Goal: Transaction & Acquisition: Book appointment/travel/reservation

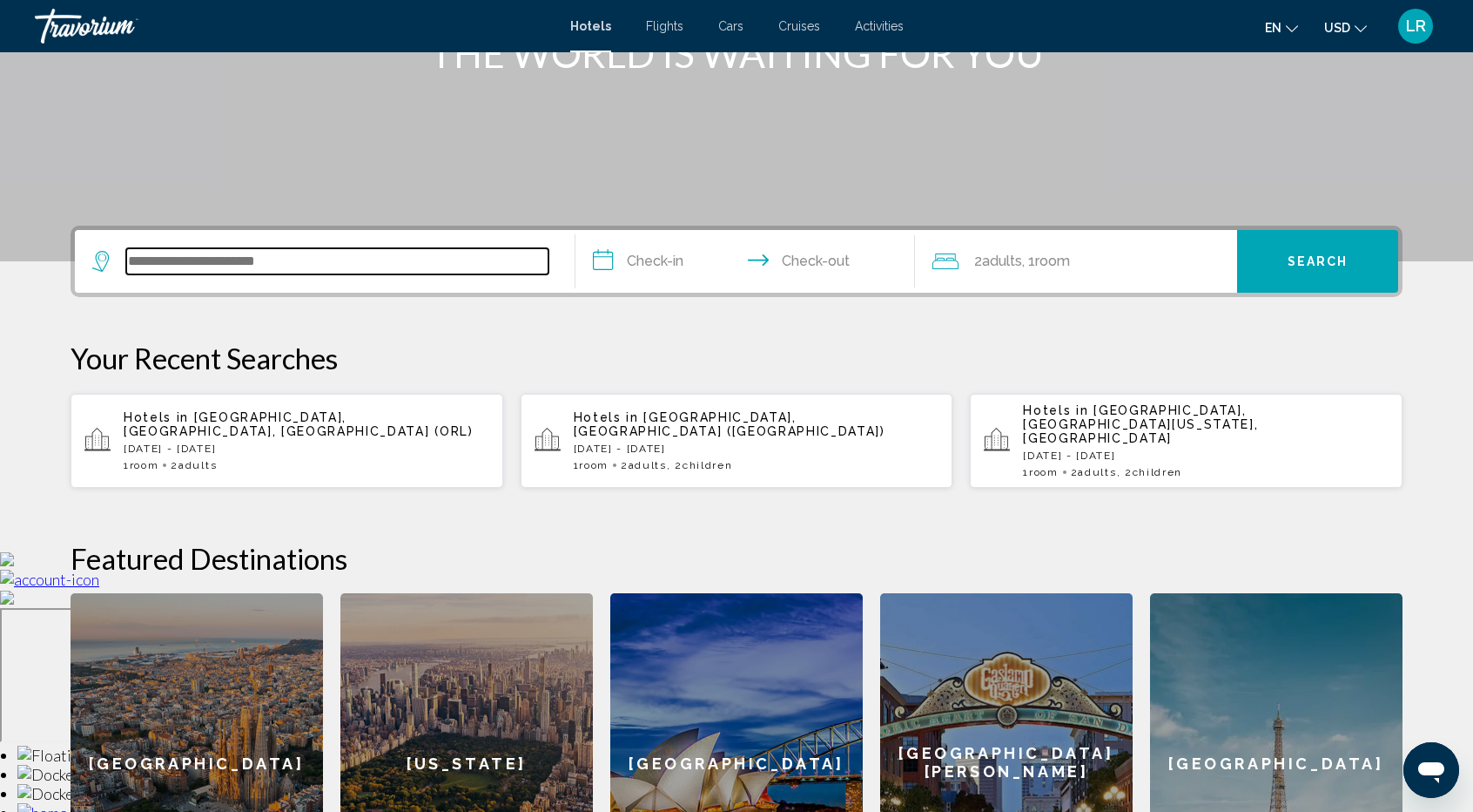
click at [161, 249] on input "Search widget" at bounding box center [337, 261] width 422 height 26
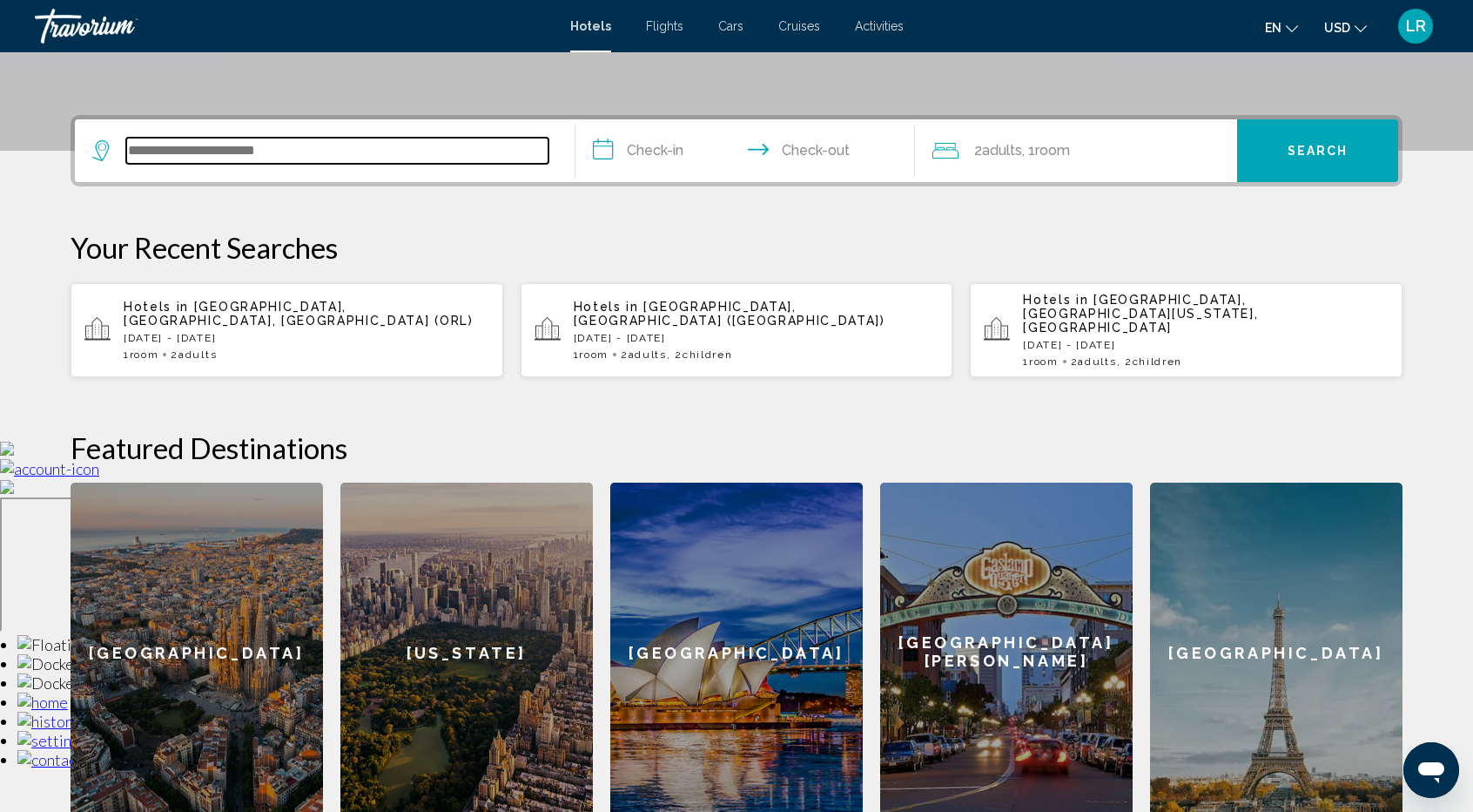
scroll to position [429, 0]
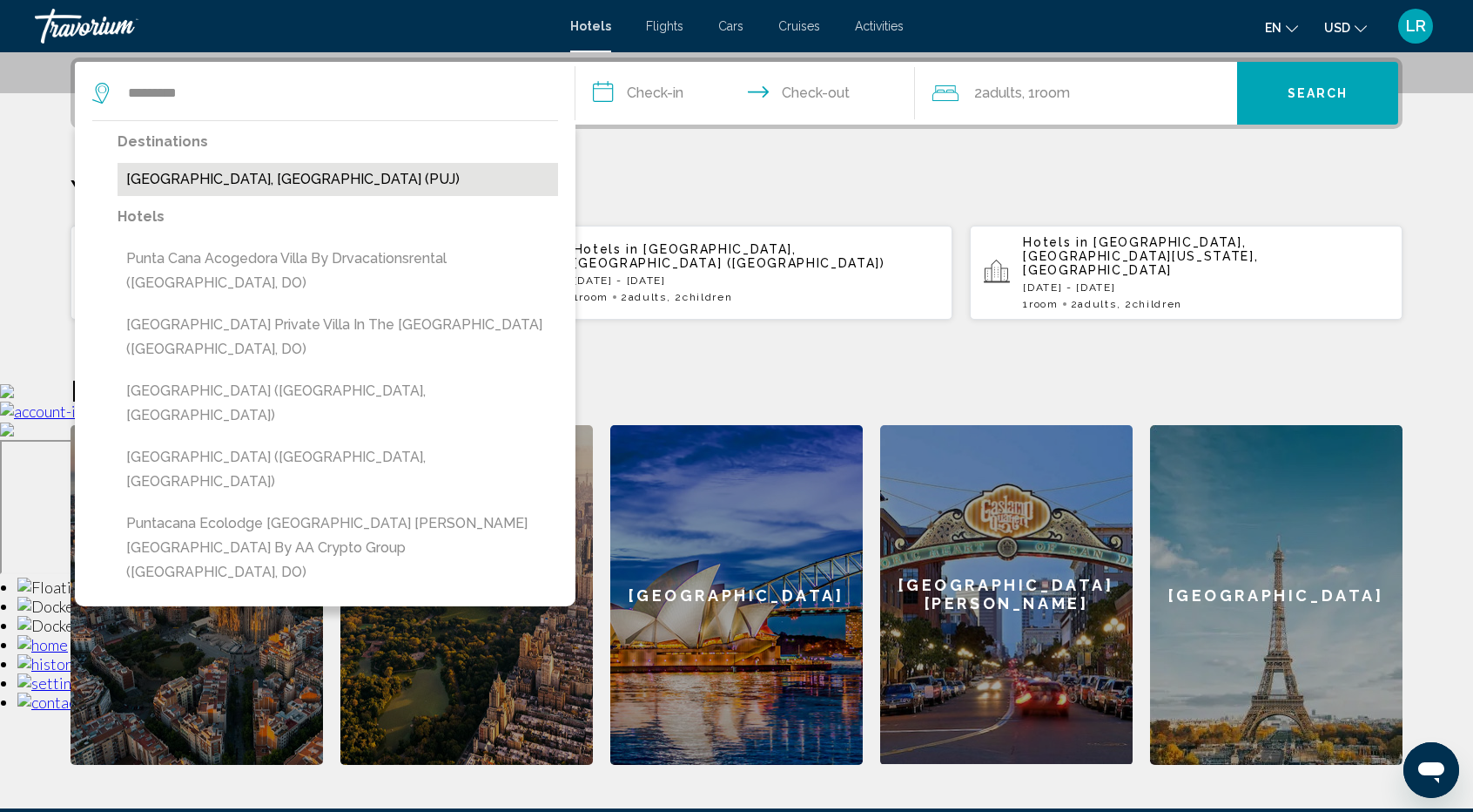
click at [282, 192] on button "[GEOGRAPHIC_DATA], [GEOGRAPHIC_DATA] (PUJ)" at bounding box center [337, 180] width 441 height 34
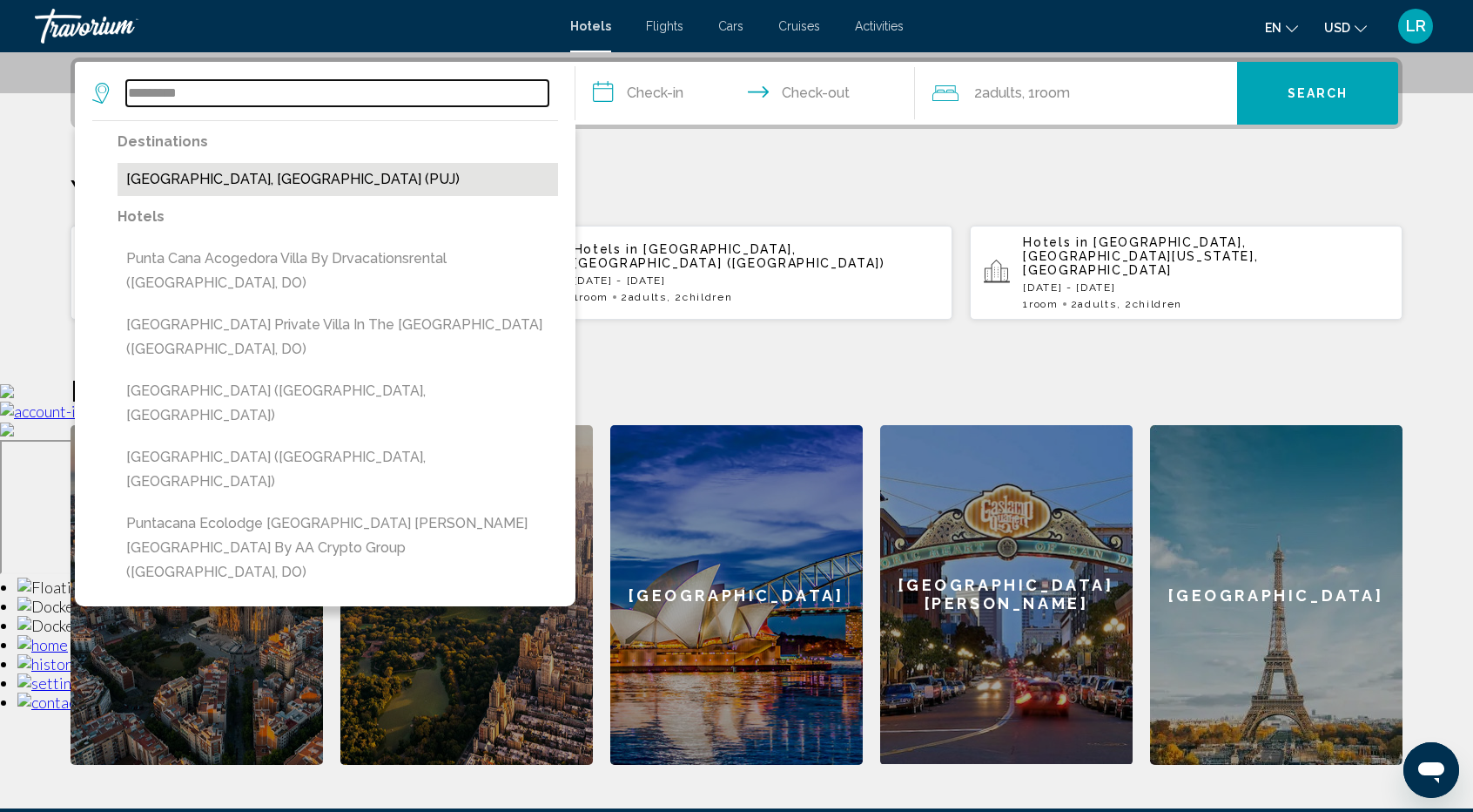
type input "**********"
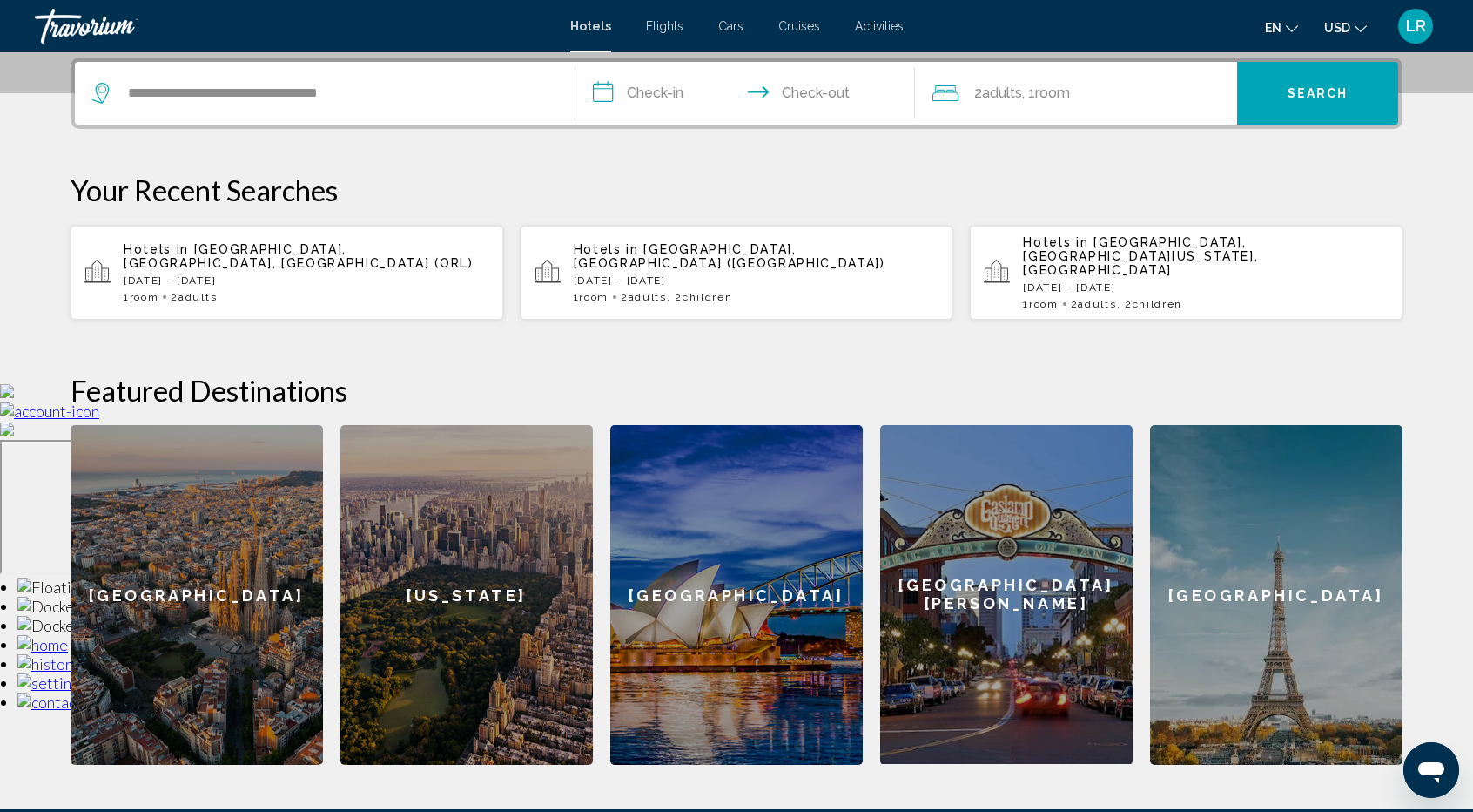
click at [675, 98] on input "**********" at bounding box center [748, 96] width 346 height 68
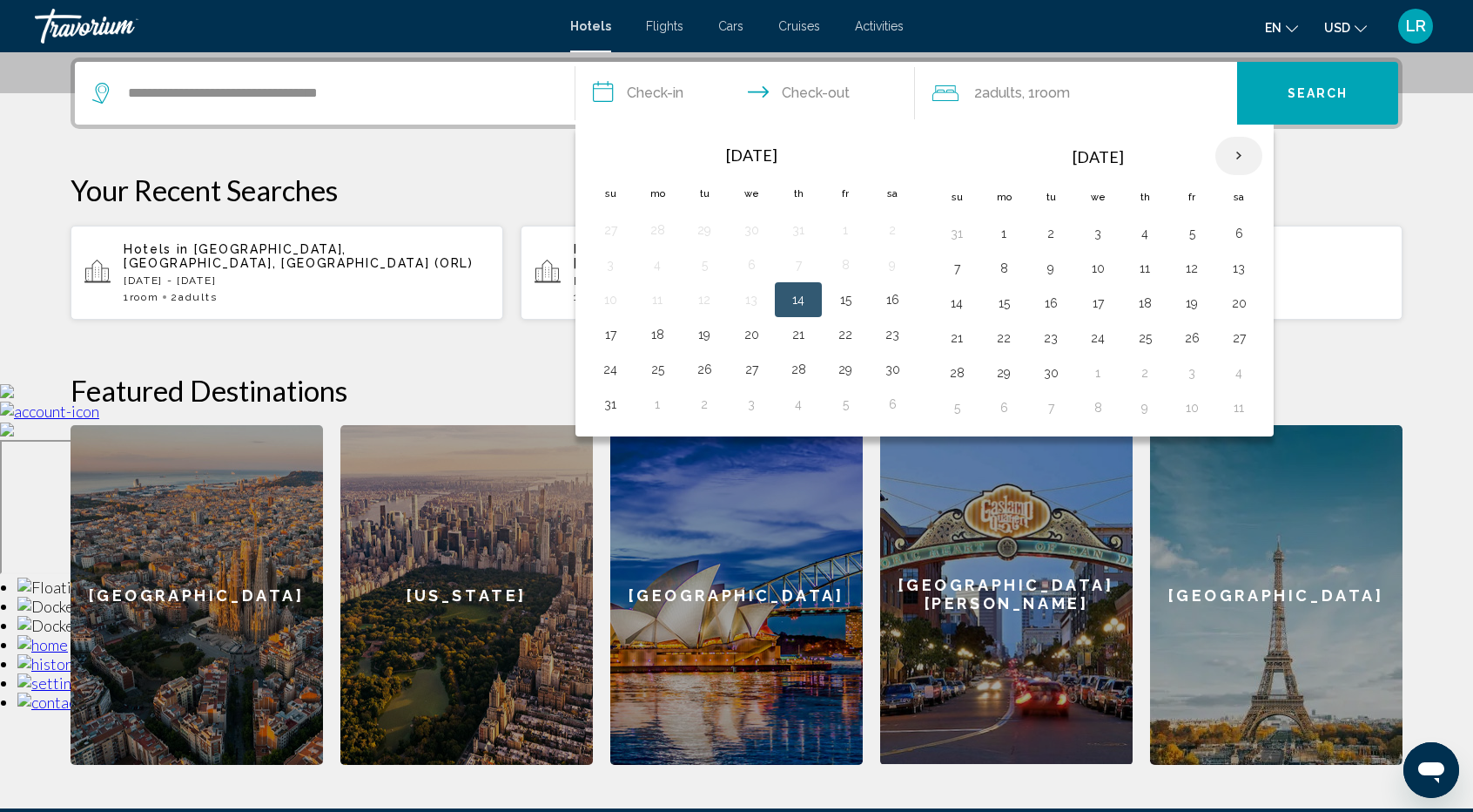
click at [1229, 151] on th "Next month" at bounding box center [1239, 156] width 47 height 38
click at [1229, 149] on th "Next month" at bounding box center [1239, 156] width 47 height 38
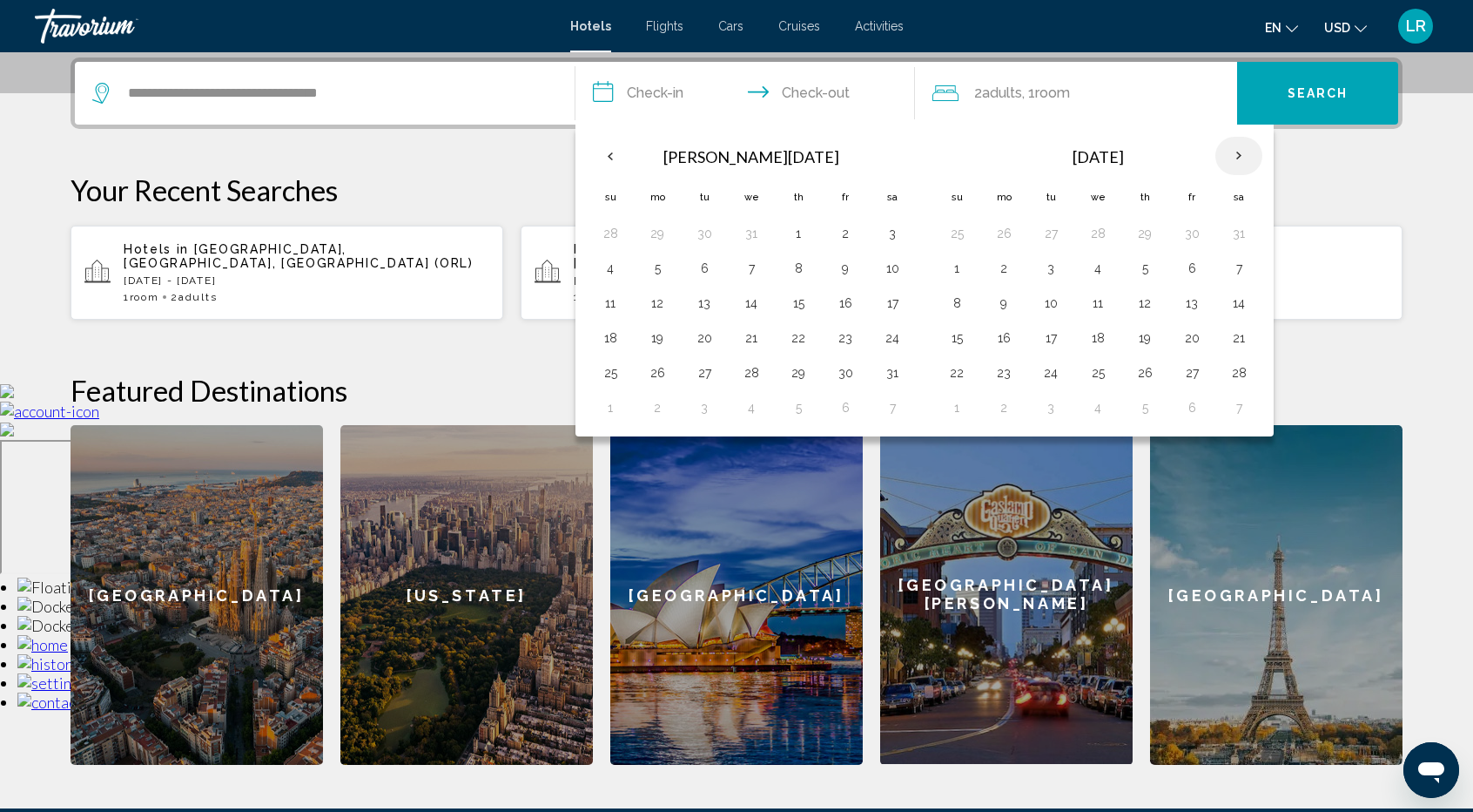
click at [1229, 149] on th "Next month" at bounding box center [1239, 156] width 47 height 38
click at [1005, 332] on button "22" at bounding box center [1003, 337] width 28 height 25
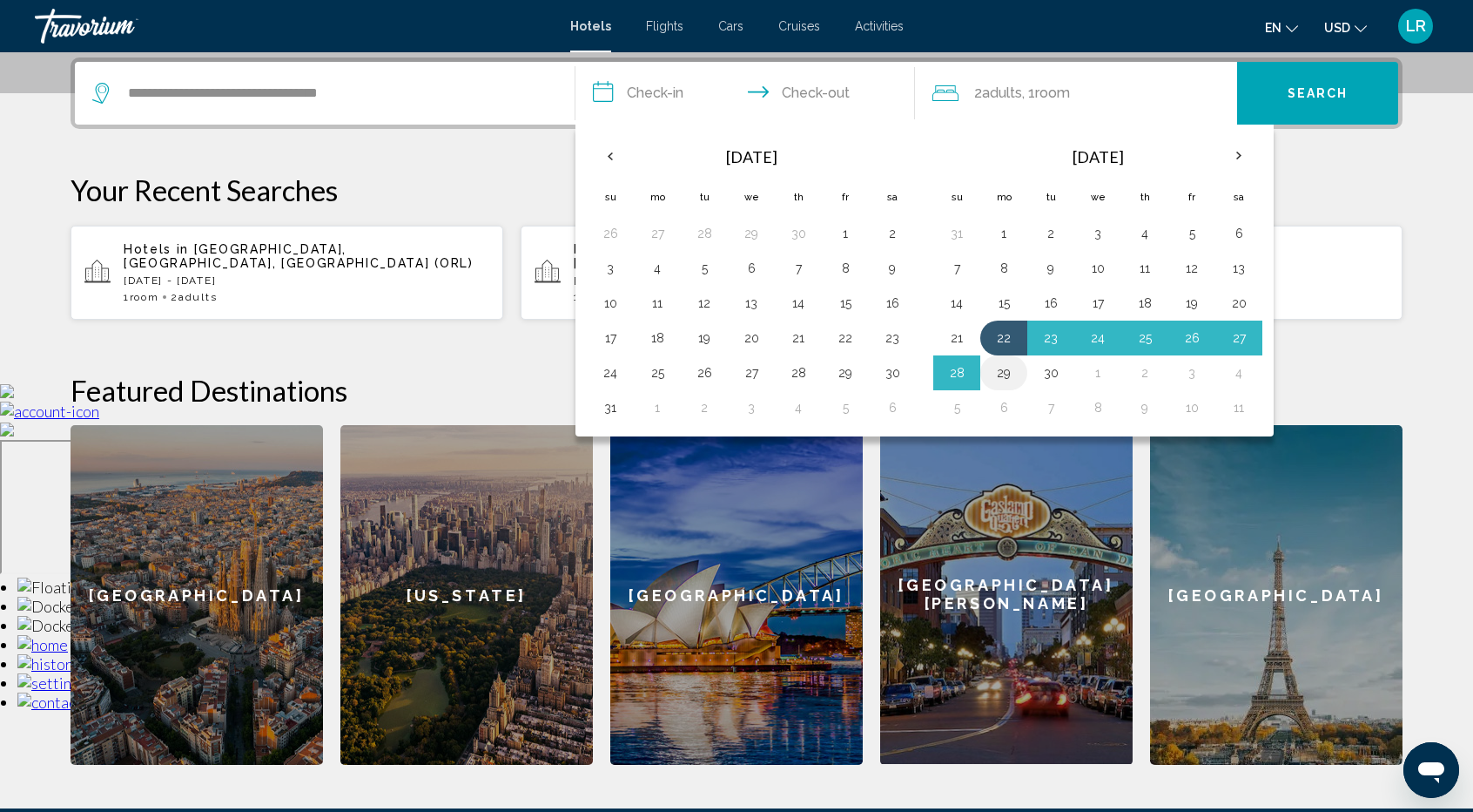
click at [1000, 369] on button "29" at bounding box center [1003, 372] width 28 height 25
type input "**********"
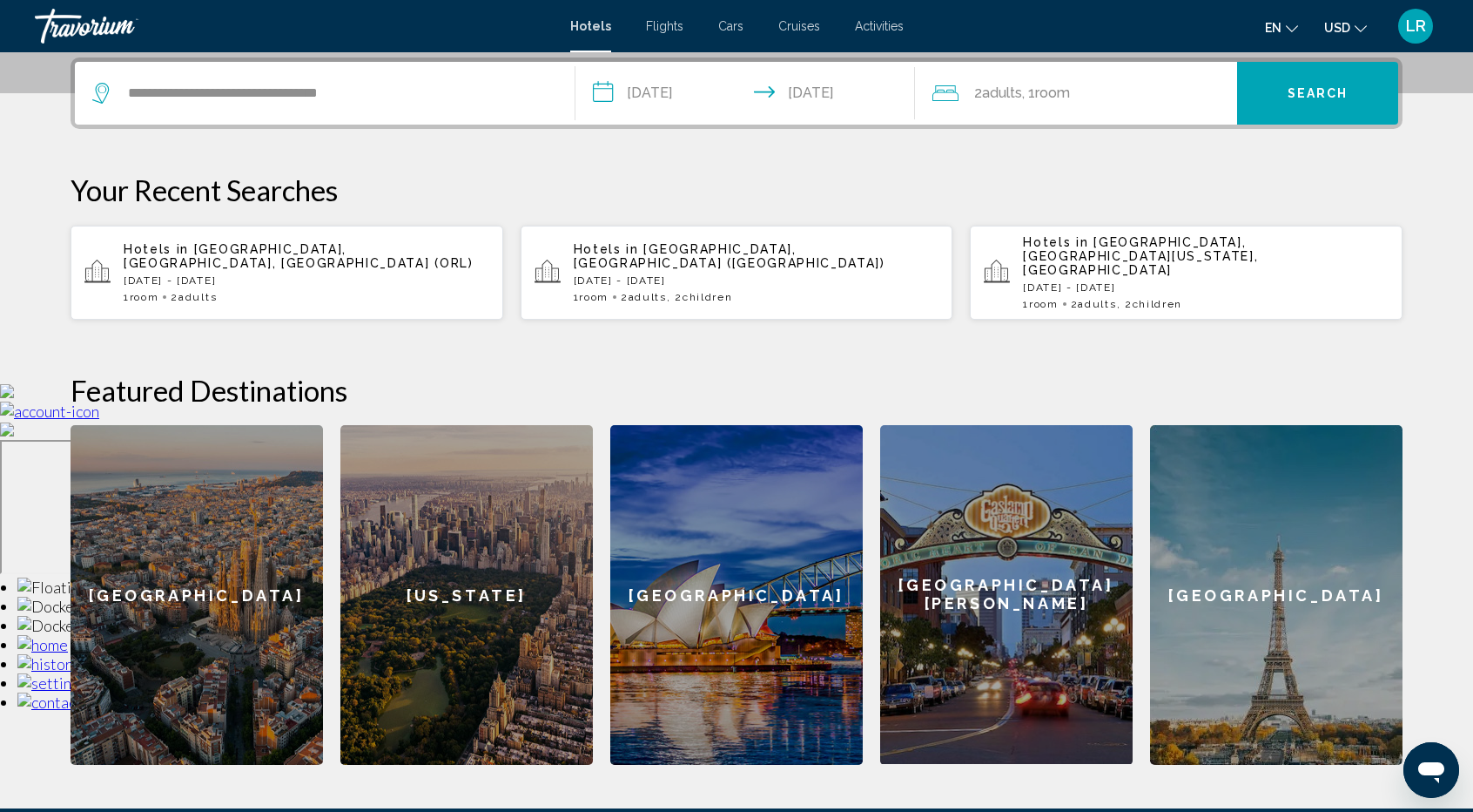
click at [1085, 93] on div "2 Adult Adults , 1 Room rooms" at bounding box center [1084, 93] width 305 height 25
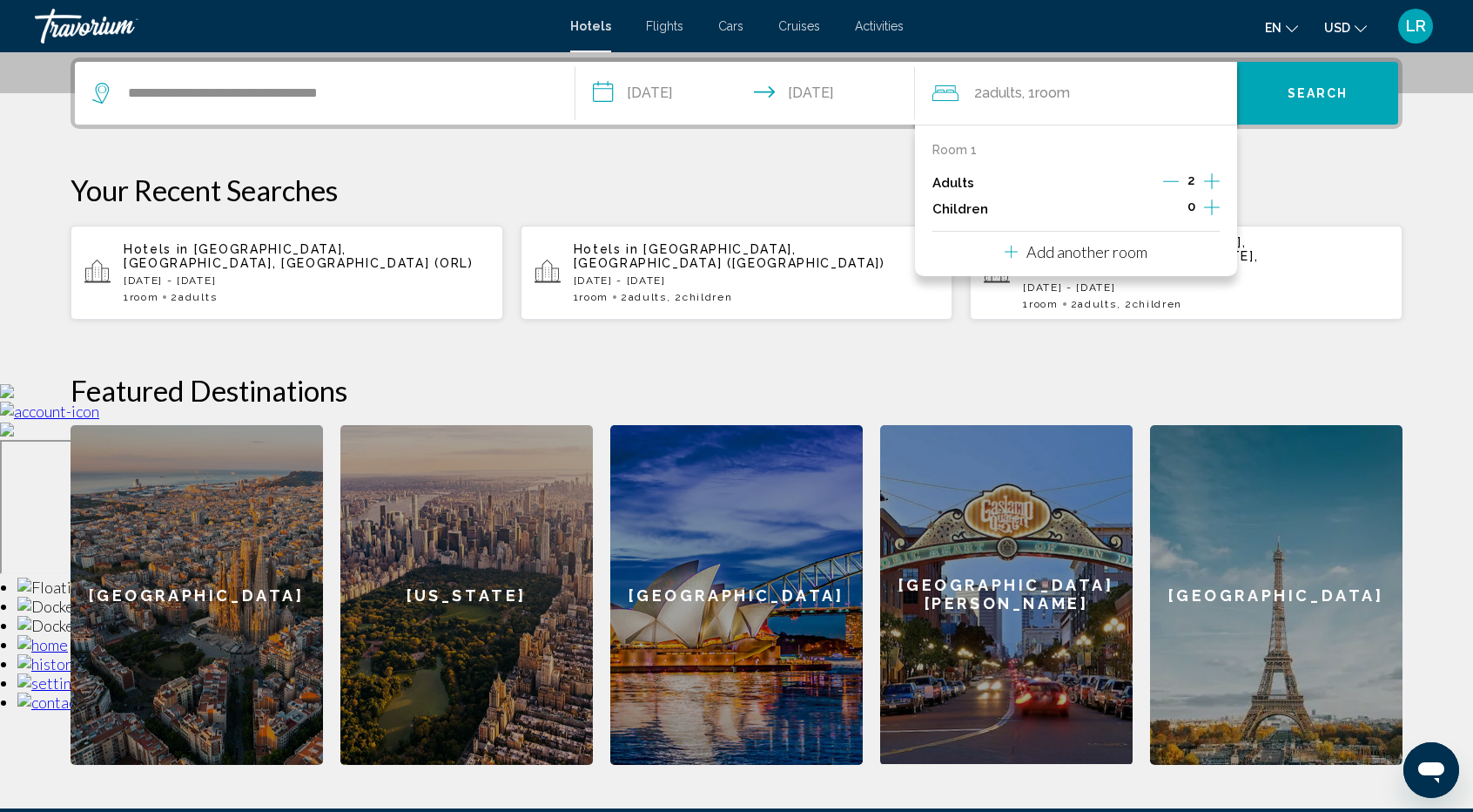
click at [1213, 210] on icon "Increment children" at bounding box center [1213, 207] width 16 height 16
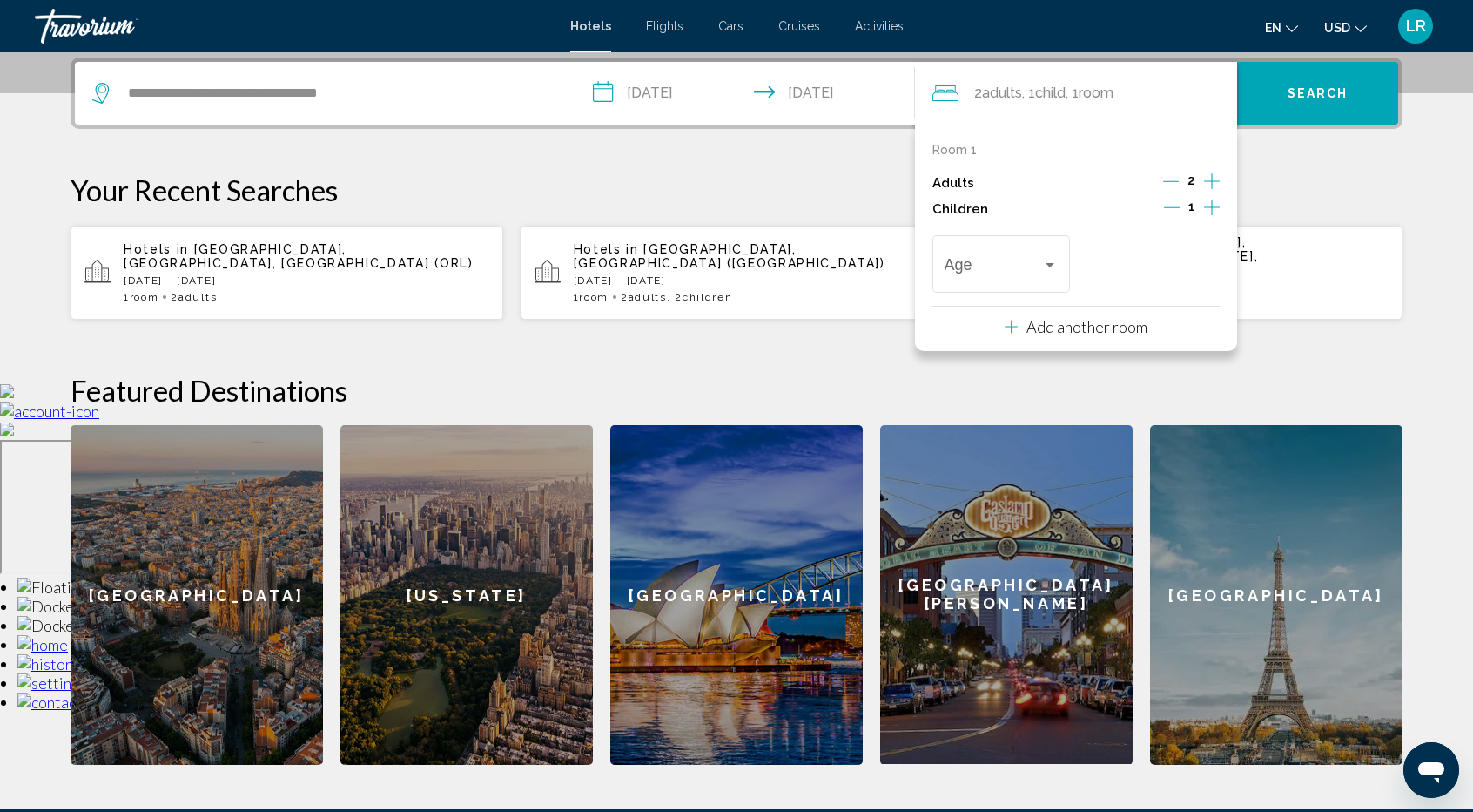
click at [1213, 210] on icon "Increment children" at bounding box center [1213, 207] width 16 height 16
click at [1309, 101] on button "Search" at bounding box center [1317, 94] width 161 height 63
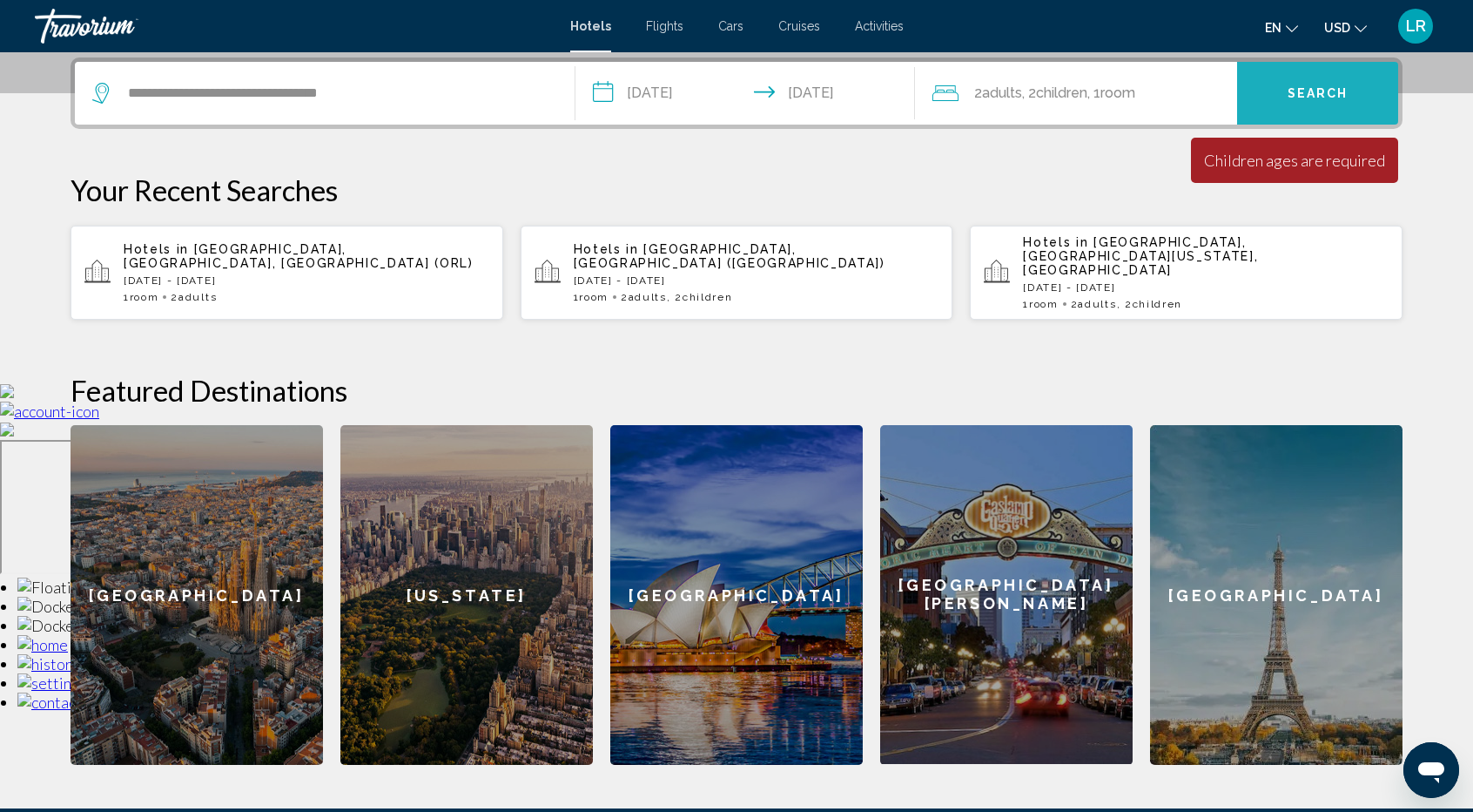
click at [1330, 99] on span "Search" at bounding box center [1318, 94] width 61 height 14
click at [1156, 100] on div "2 Adult Adults , 2 Child Children , 1 Room rooms" at bounding box center [1084, 93] width 305 height 25
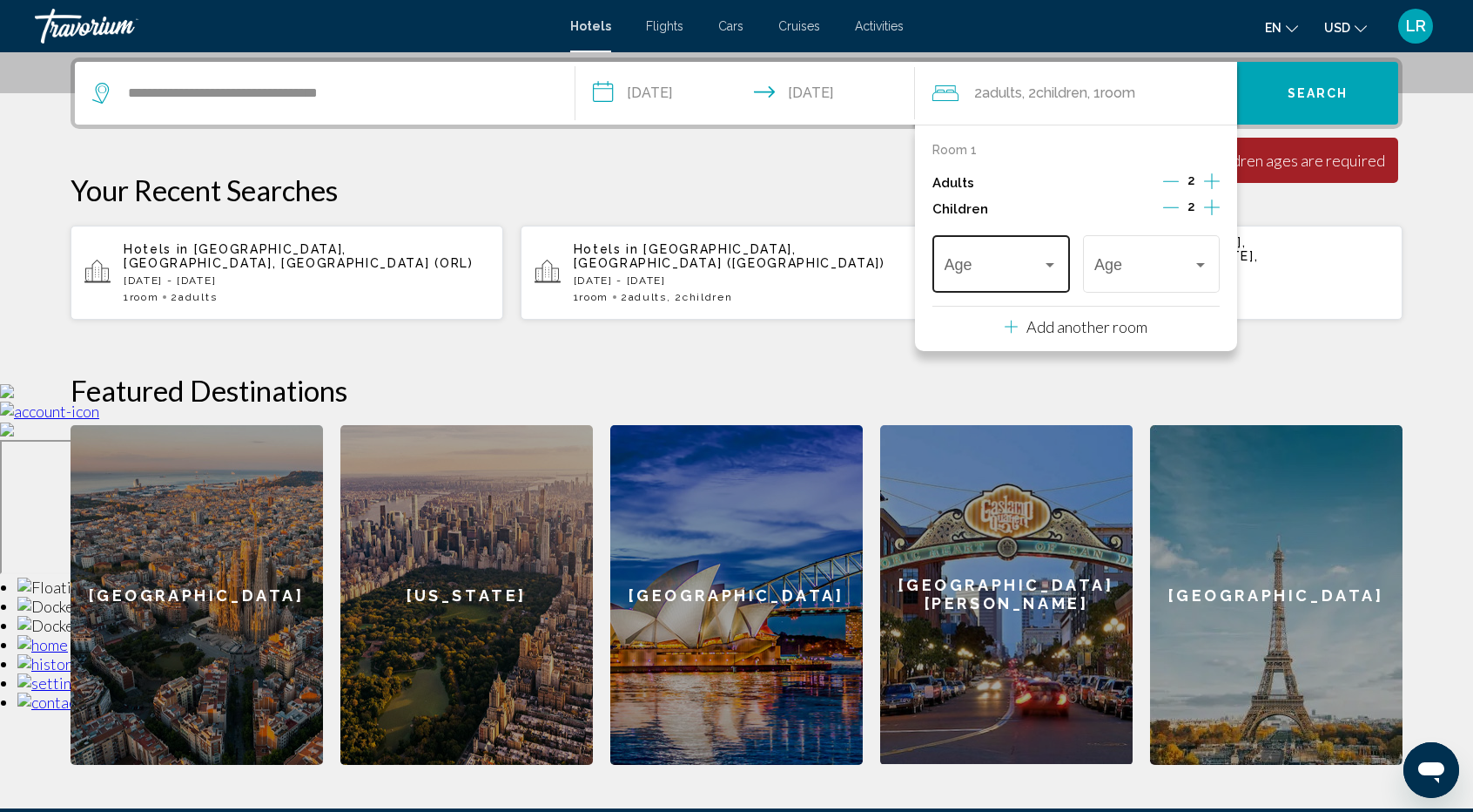
click at [1046, 277] on div "Age" at bounding box center [1002, 261] width 114 height 62
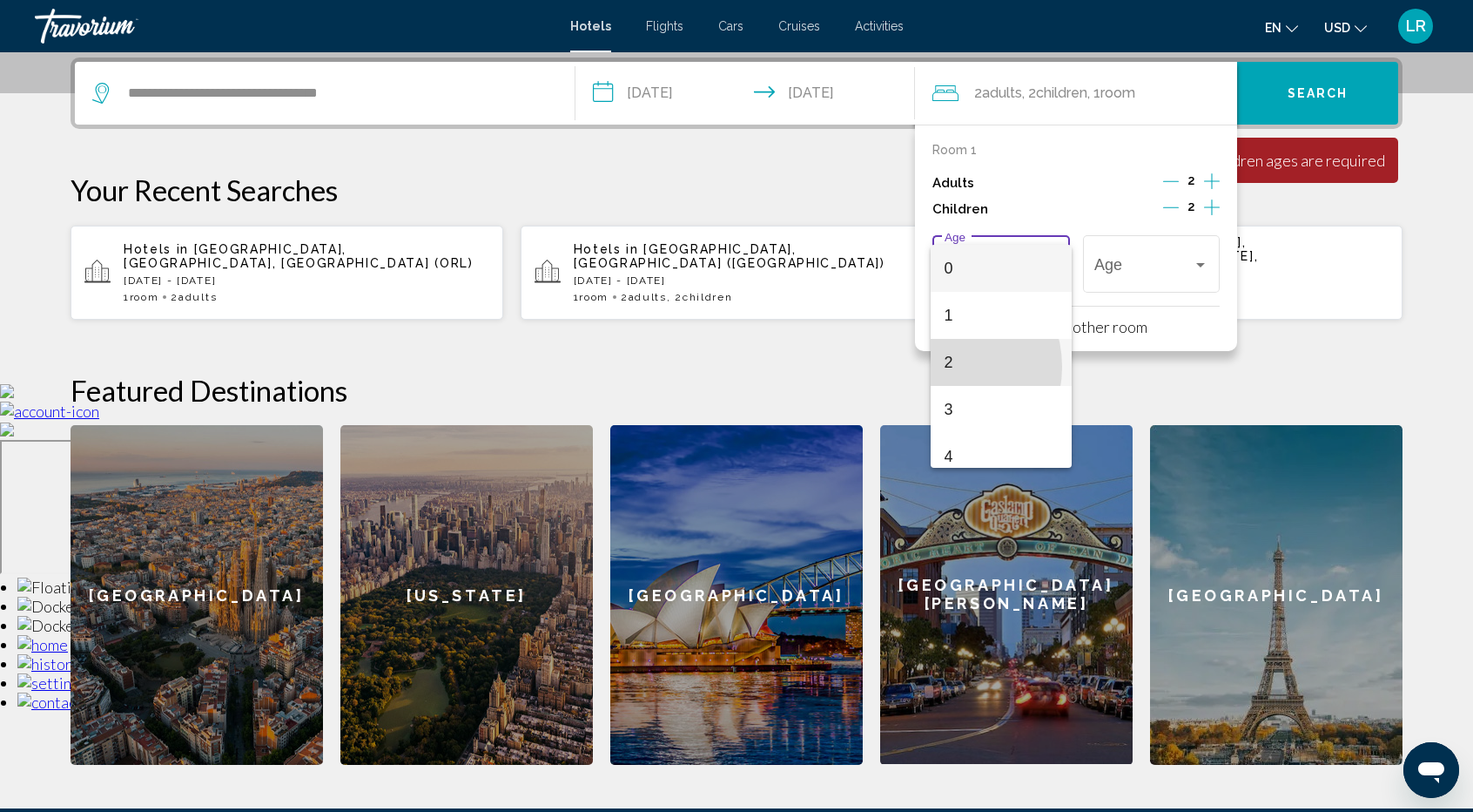
drag, startPoint x: 940, startPoint y: 367, endPoint x: 1073, endPoint y: 315, distance: 142.8
click at [953, 361] on mat-option "2" at bounding box center [1001, 362] width 142 height 47
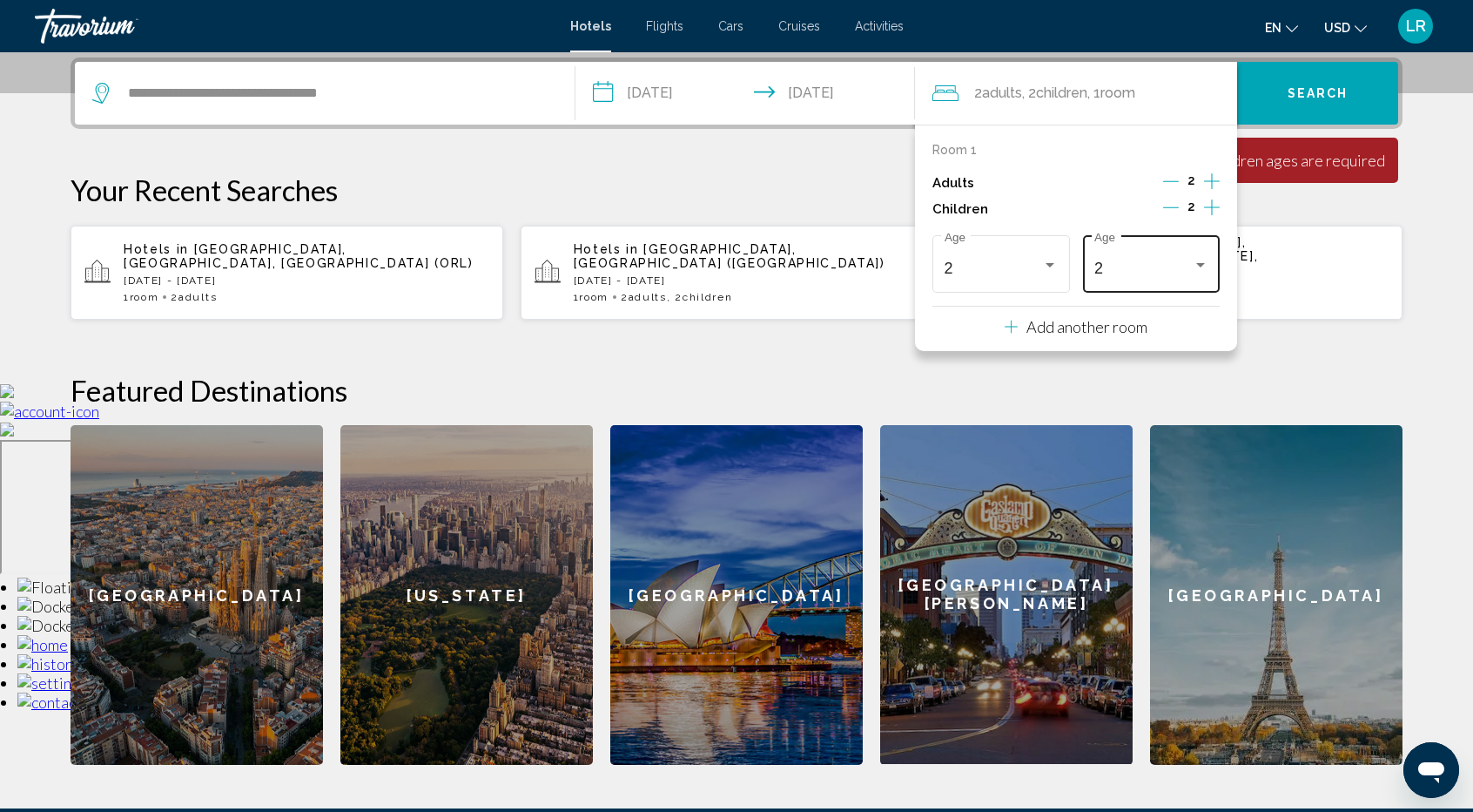
click at [1107, 286] on div "2 Age" at bounding box center [1151, 261] width 114 height 62
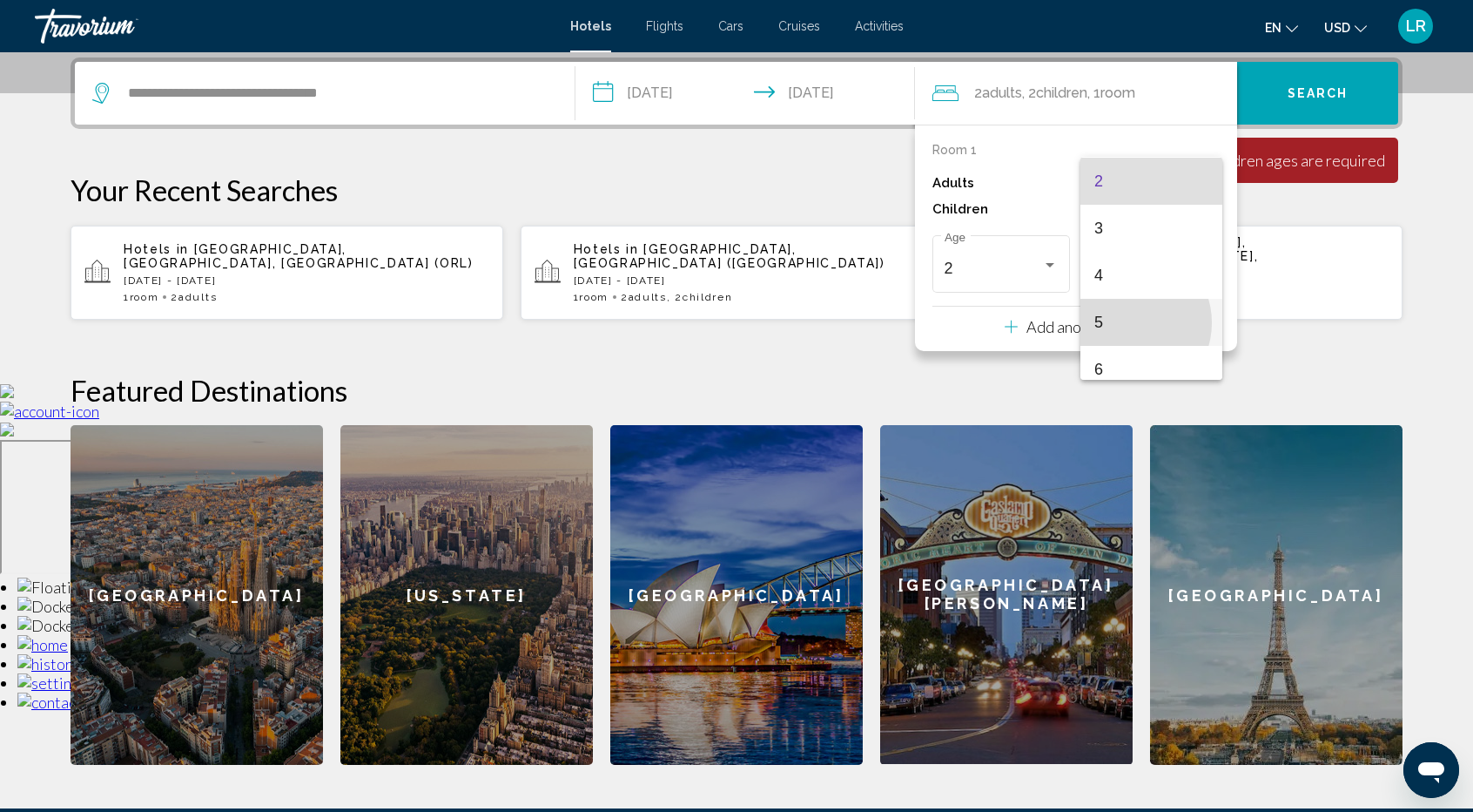
drag, startPoint x: 1129, startPoint y: 322, endPoint x: 1188, endPoint y: 226, distance: 112.7
click at [1129, 322] on span "5" at bounding box center [1151, 323] width 114 height 47
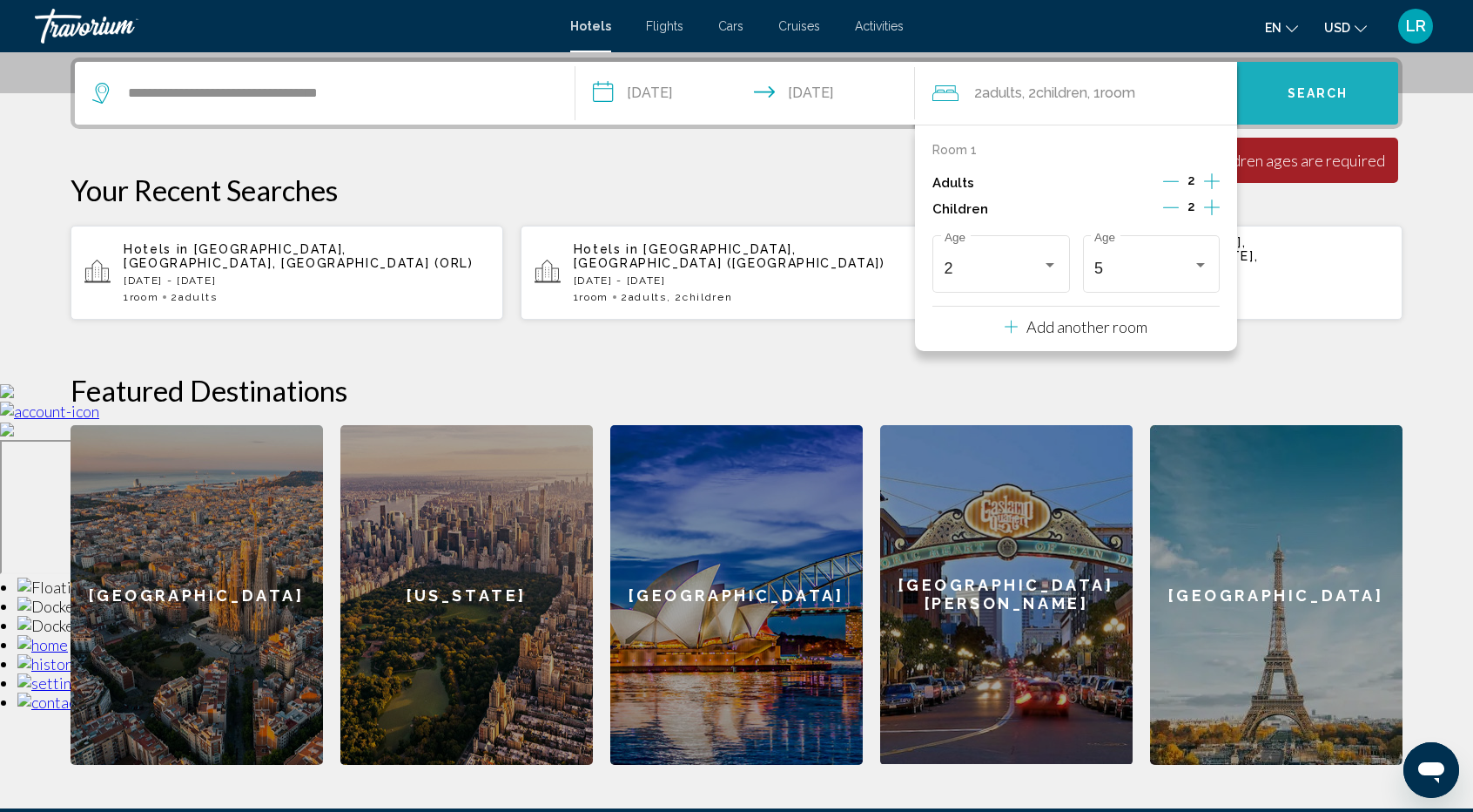
click at [1282, 88] on button "Search" at bounding box center [1317, 94] width 161 height 63
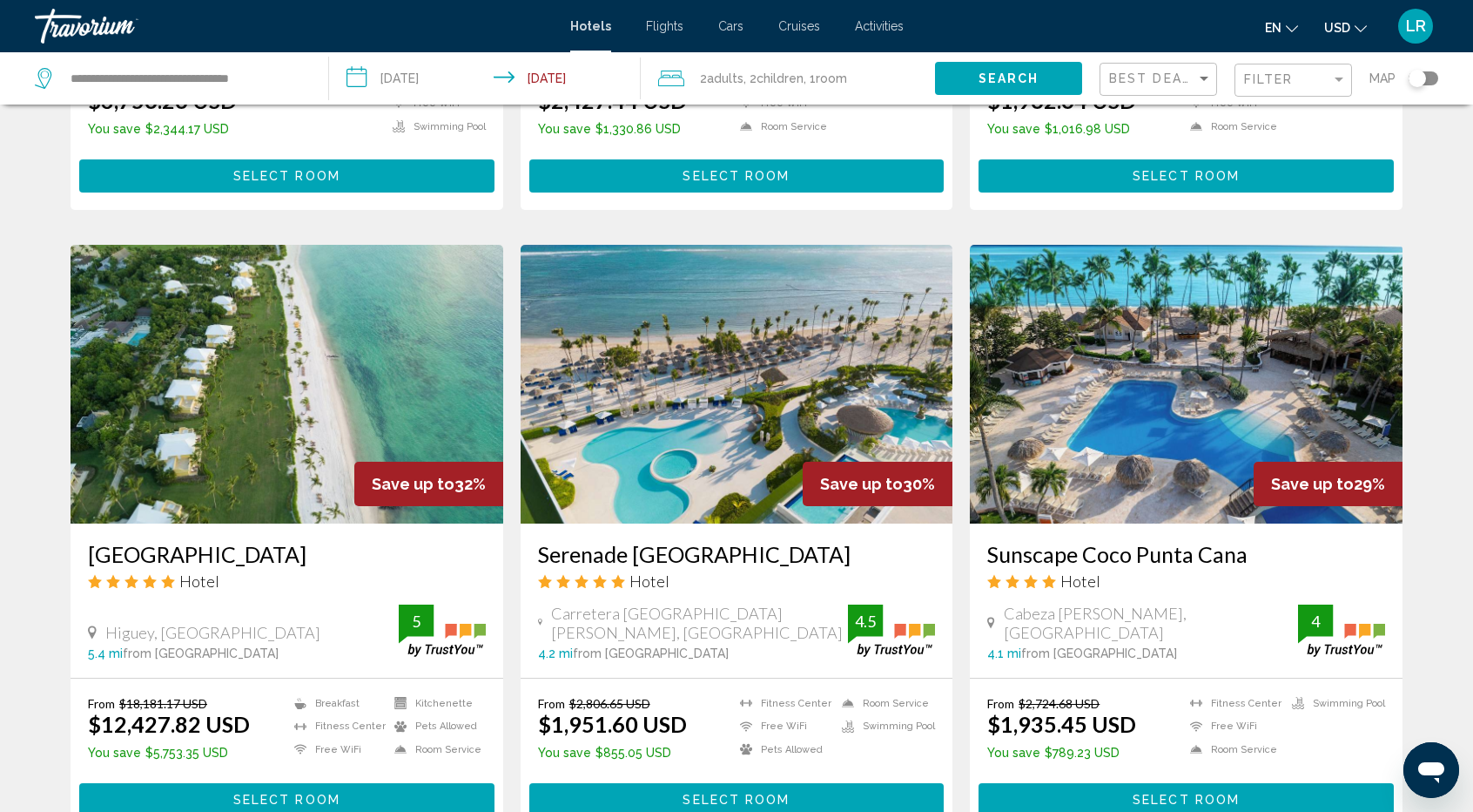
scroll to position [1306, 0]
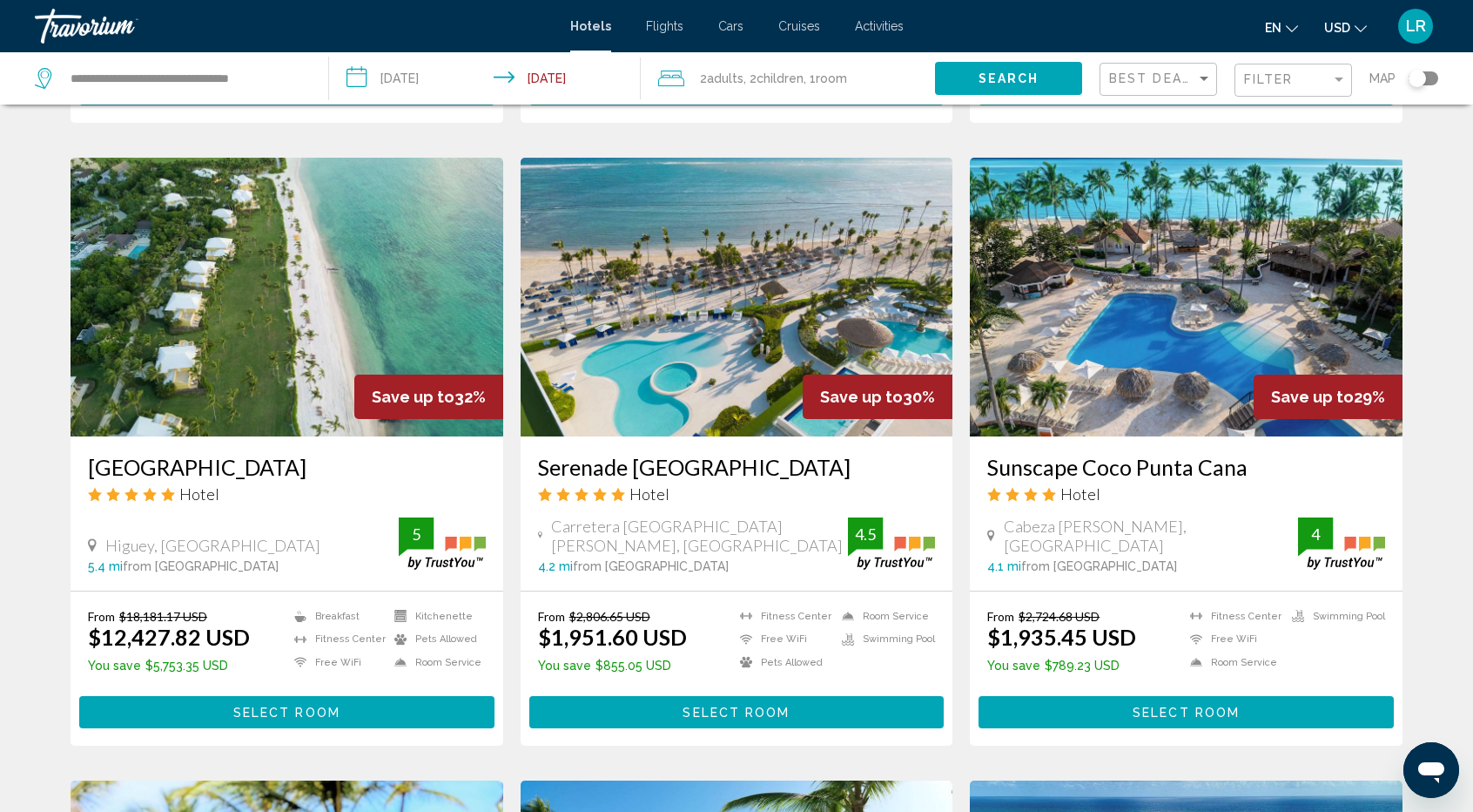
click at [741, 285] on img "Main content" at bounding box center [737, 297] width 433 height 278
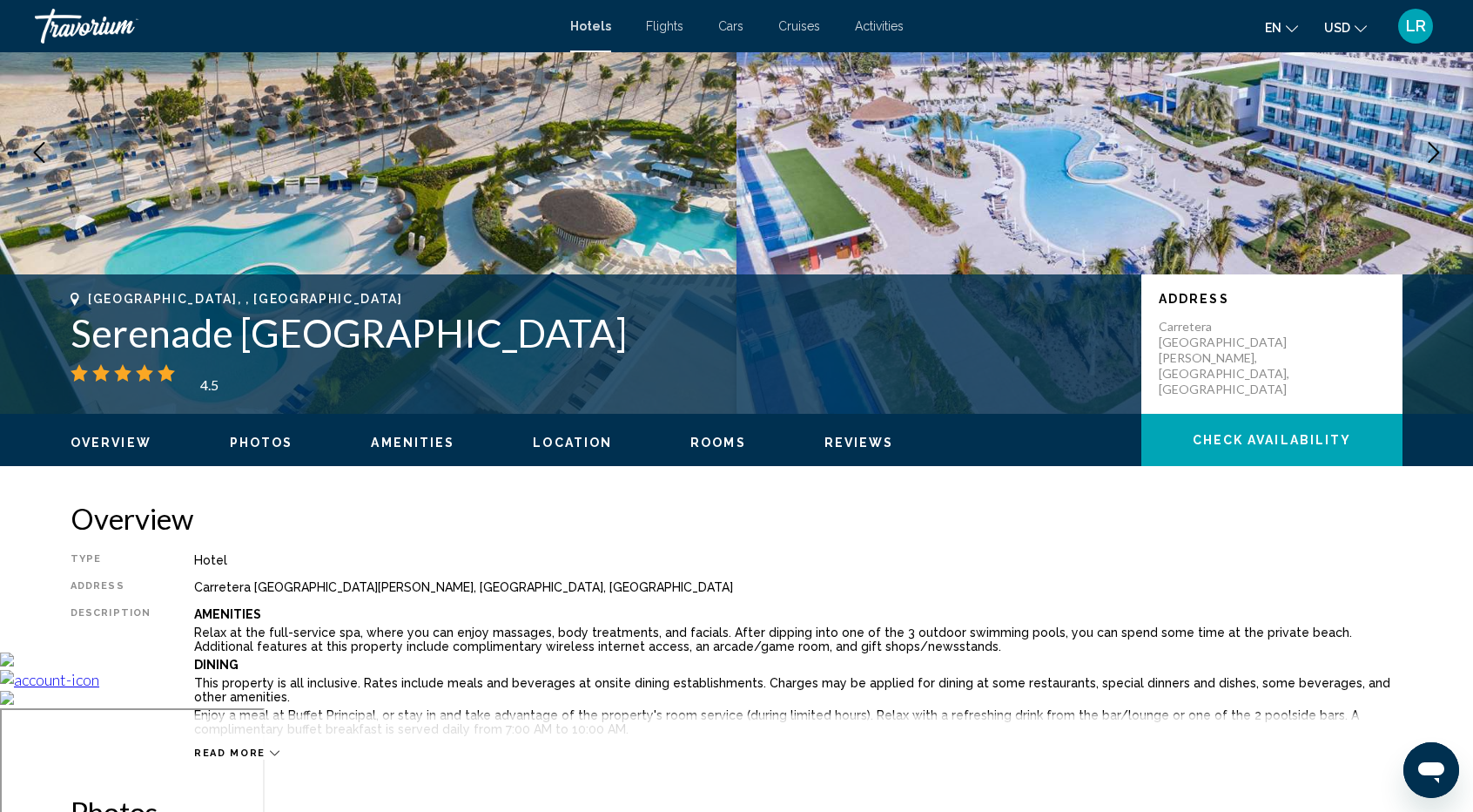
scroll to position [175, 0]
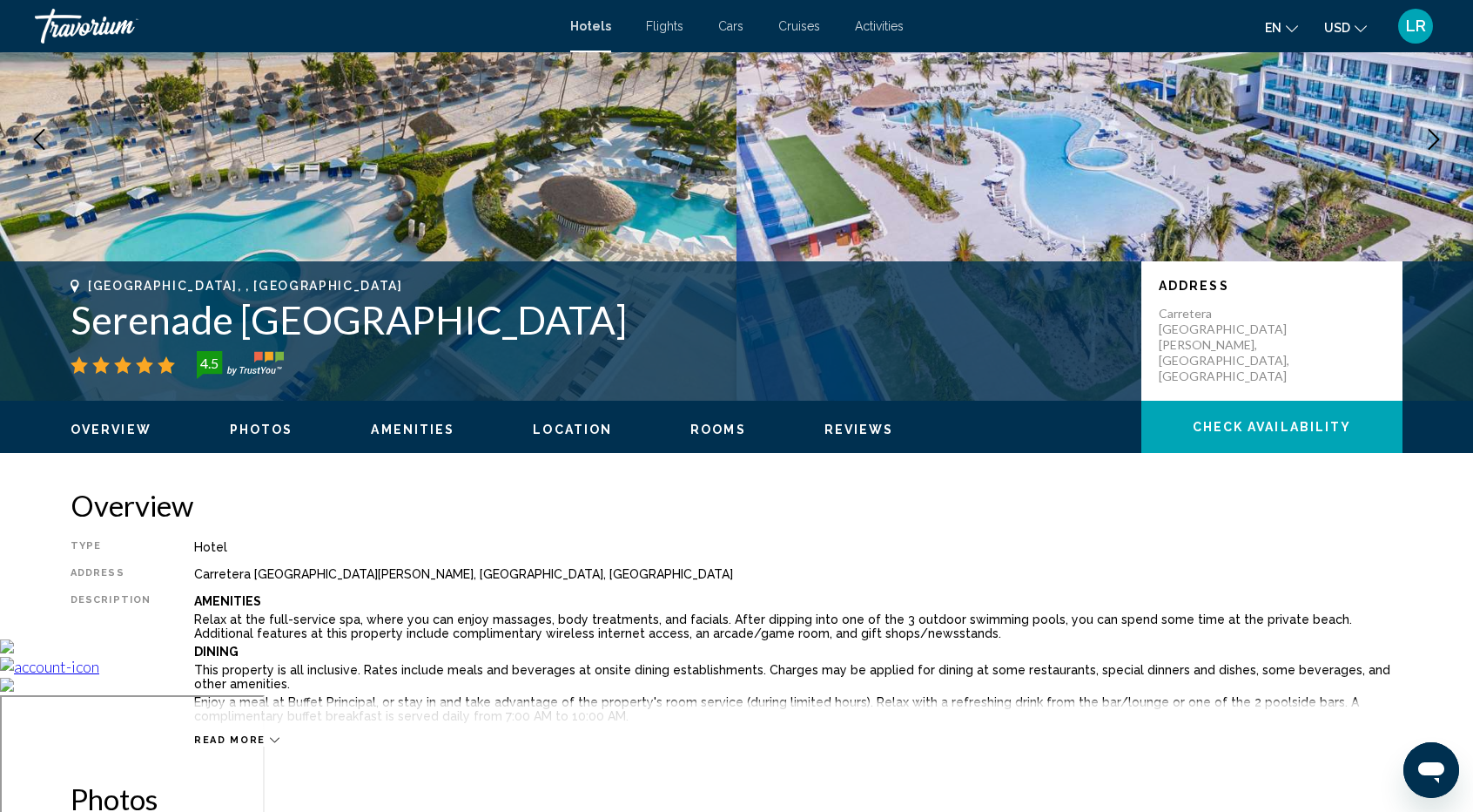
click at [262, 433] on span "Photos" at bounding box center [261, 429] width 63 height 14
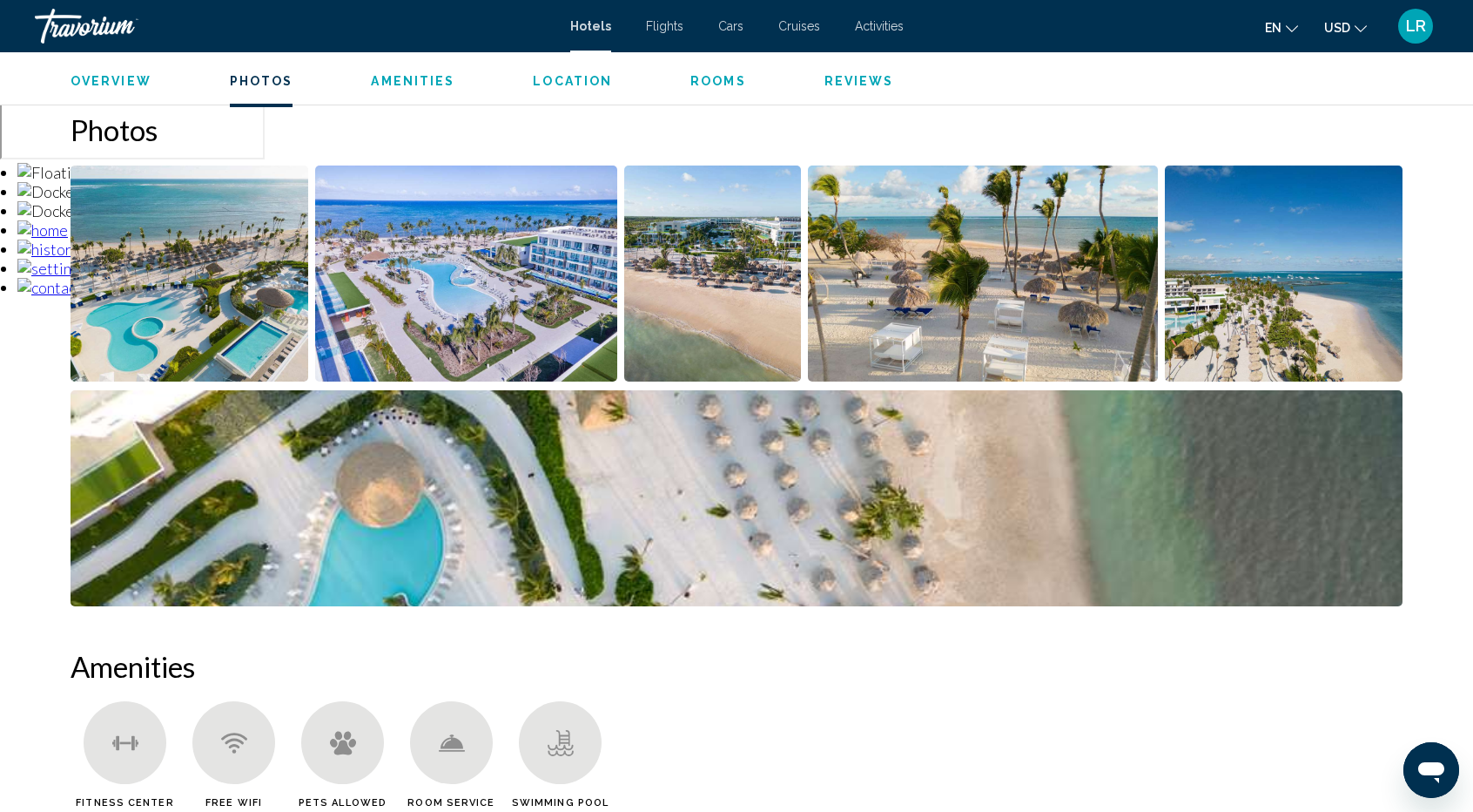
scroll to position [849, 0]
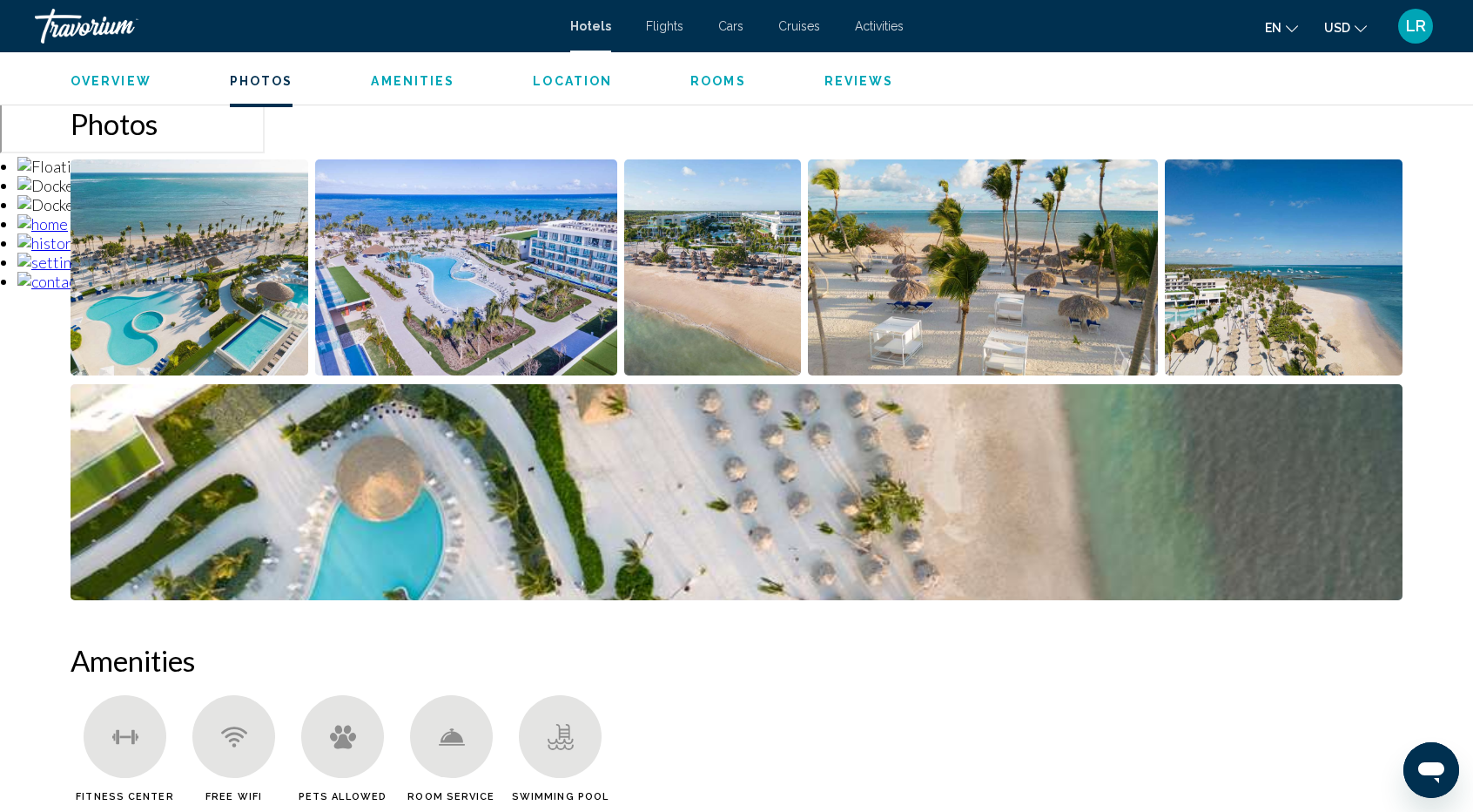
click at [227, 295] on img "Open full-screen image slider" at bounding box center [188, 267] width 238 height 216
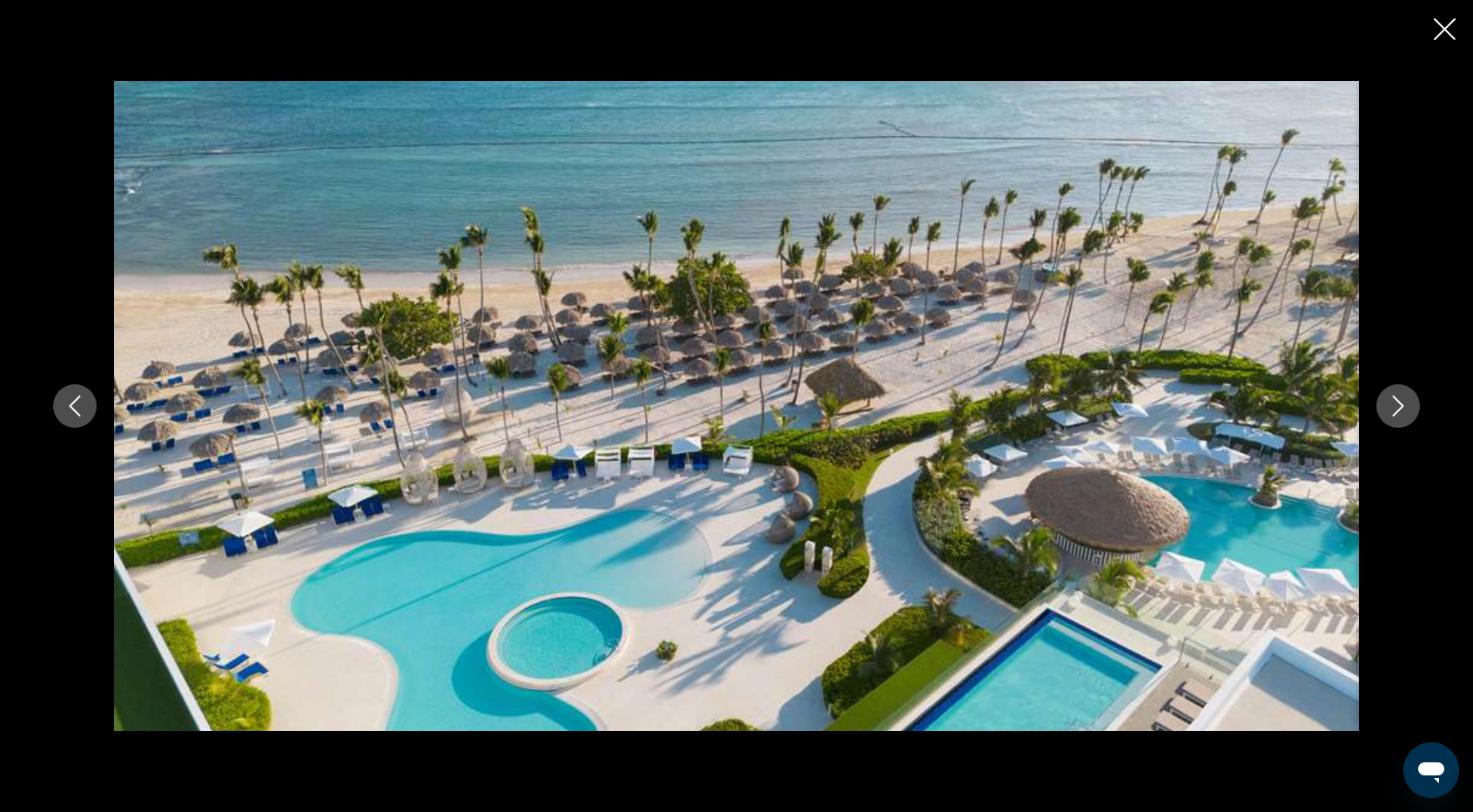
click at [1399, 406] on icon "Next image" at bounding box center [1398, 406] width 21 height 21
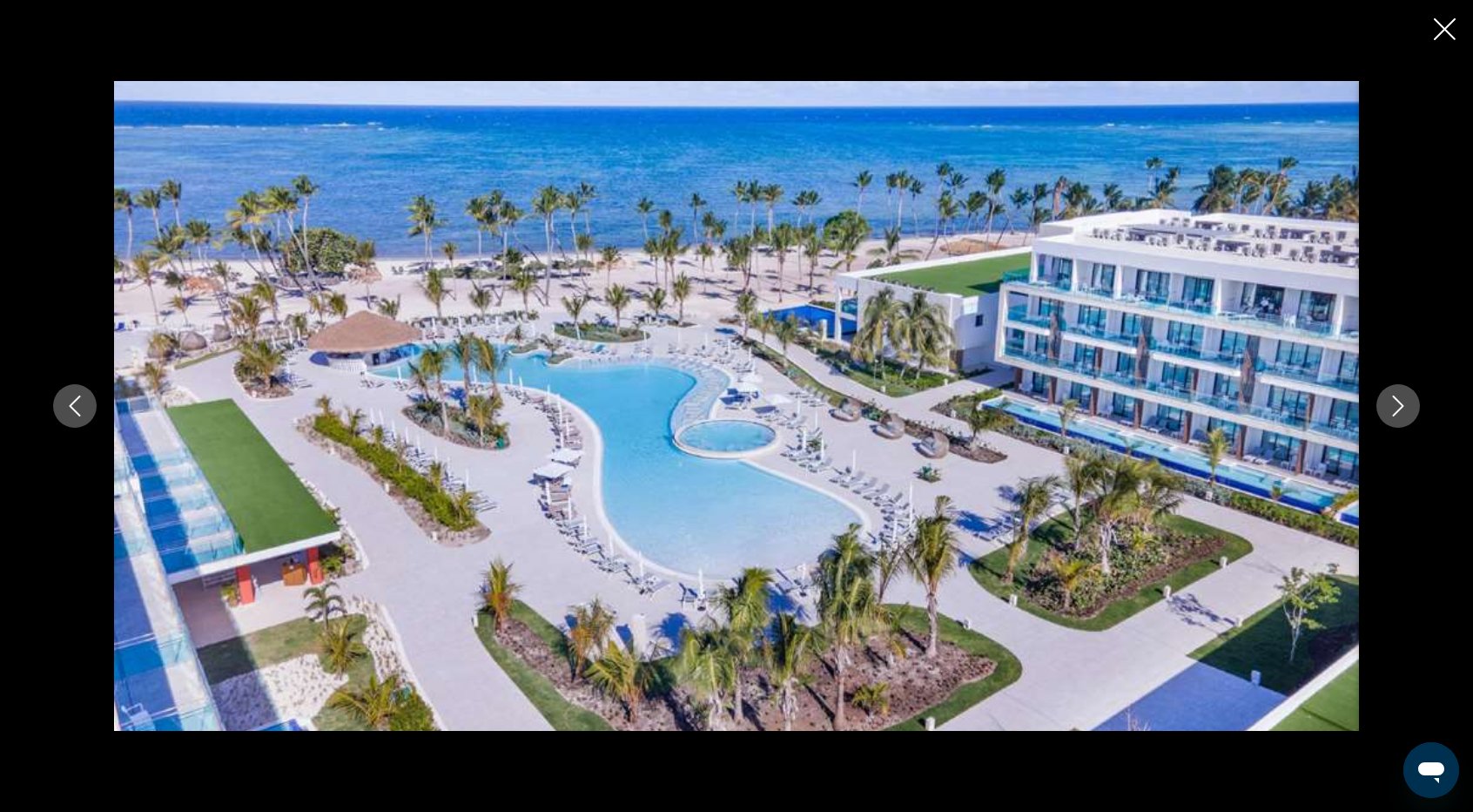
click at [1394, 411] on icon "Next image" at bounding box center [1398, 406] width 21 height 21
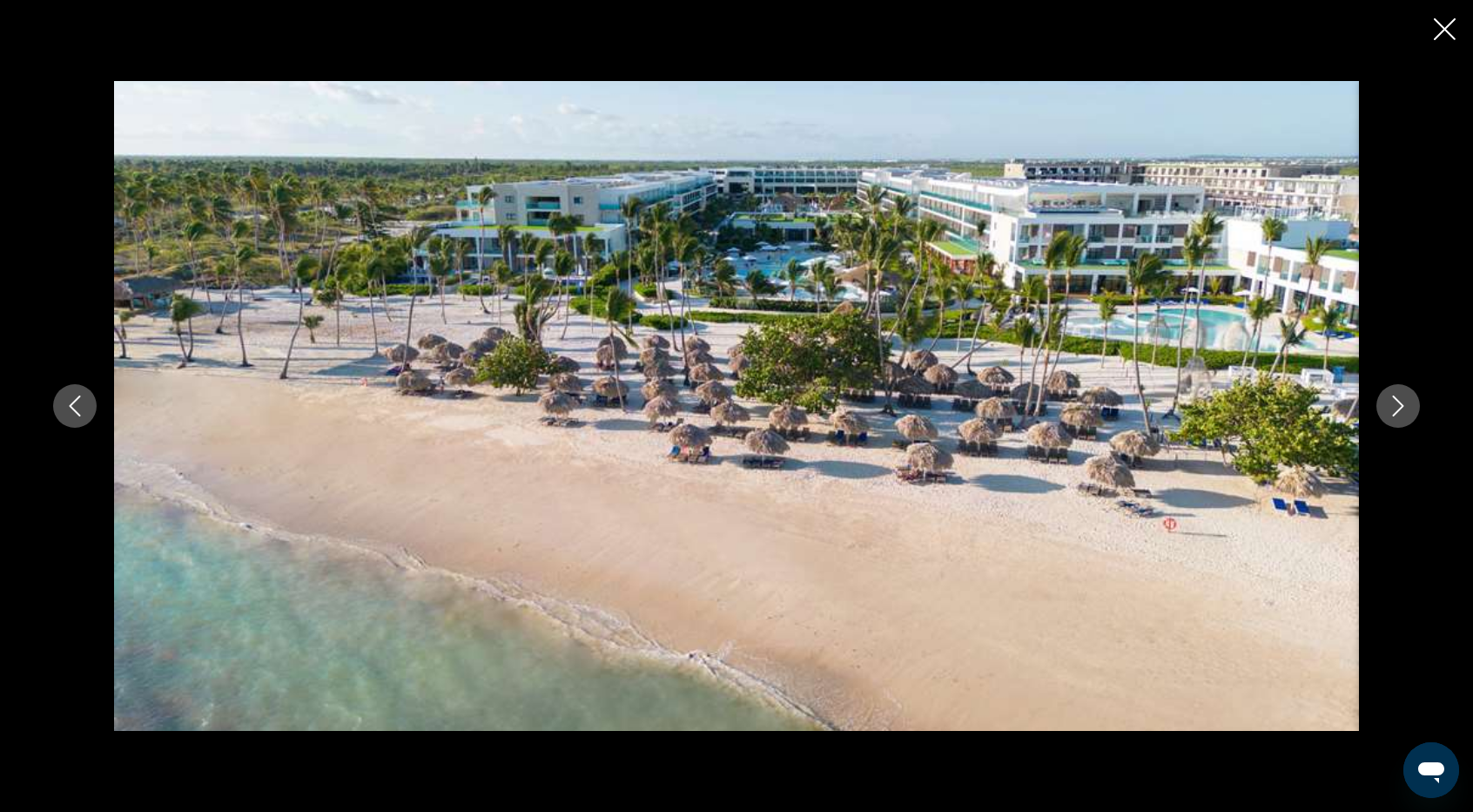
click at [1394, 411] on icon "Next image" at bounding box center [1398, 406] width 21 height 21
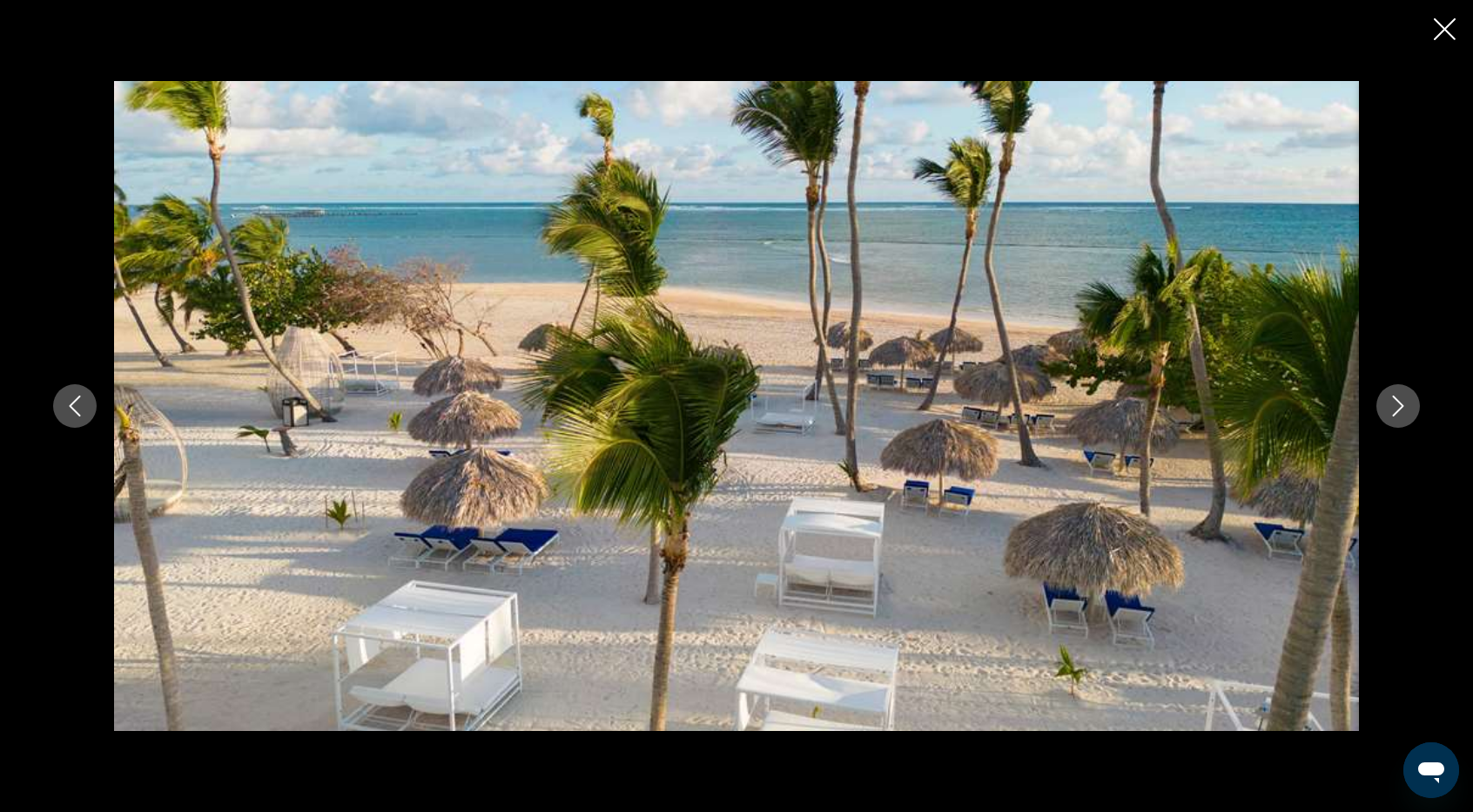
click at [1394, 411] on icon "Next image" at bounding box center [1398, 406] width 21 height 21
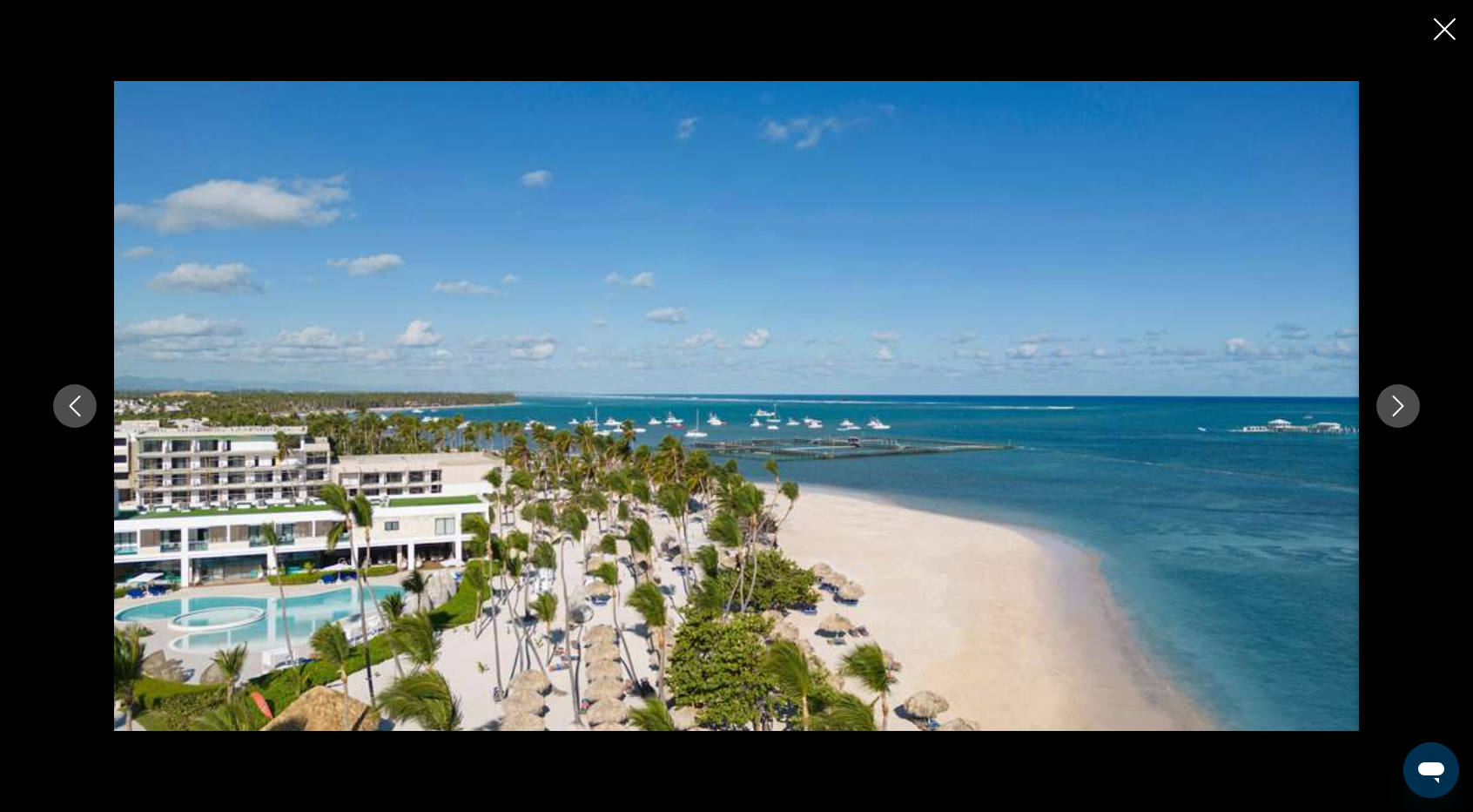
click at [1394, 411] on icon "Next image" at bounding box center [1398, 406] width 21 height 21
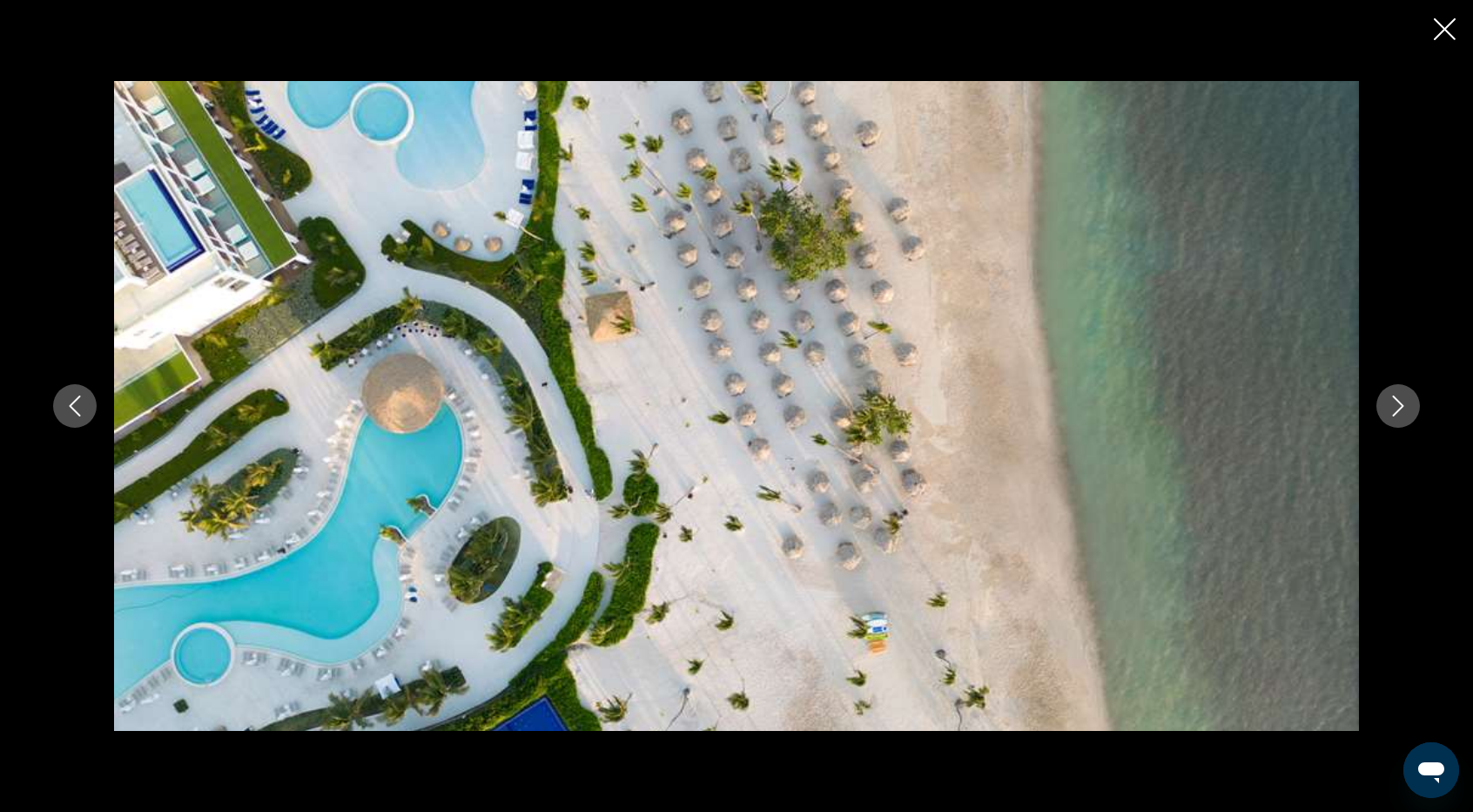
click at [1394, 410] on icon "Next image" at bounding box center [1398, 406] width 21 height 21
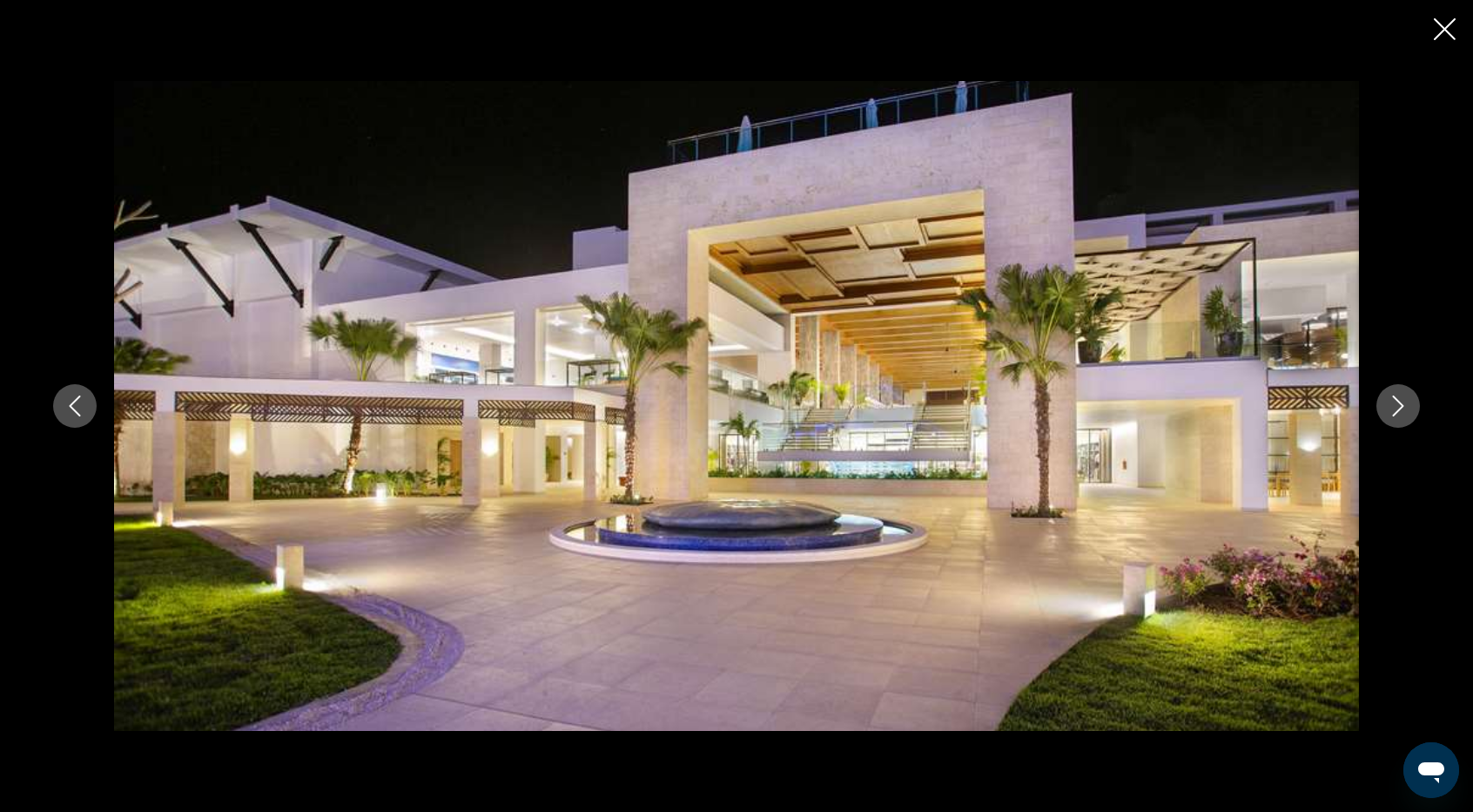
click at [1394, 410] on icon "Next image" at bounding box center [1398, 406] width 21 height 21
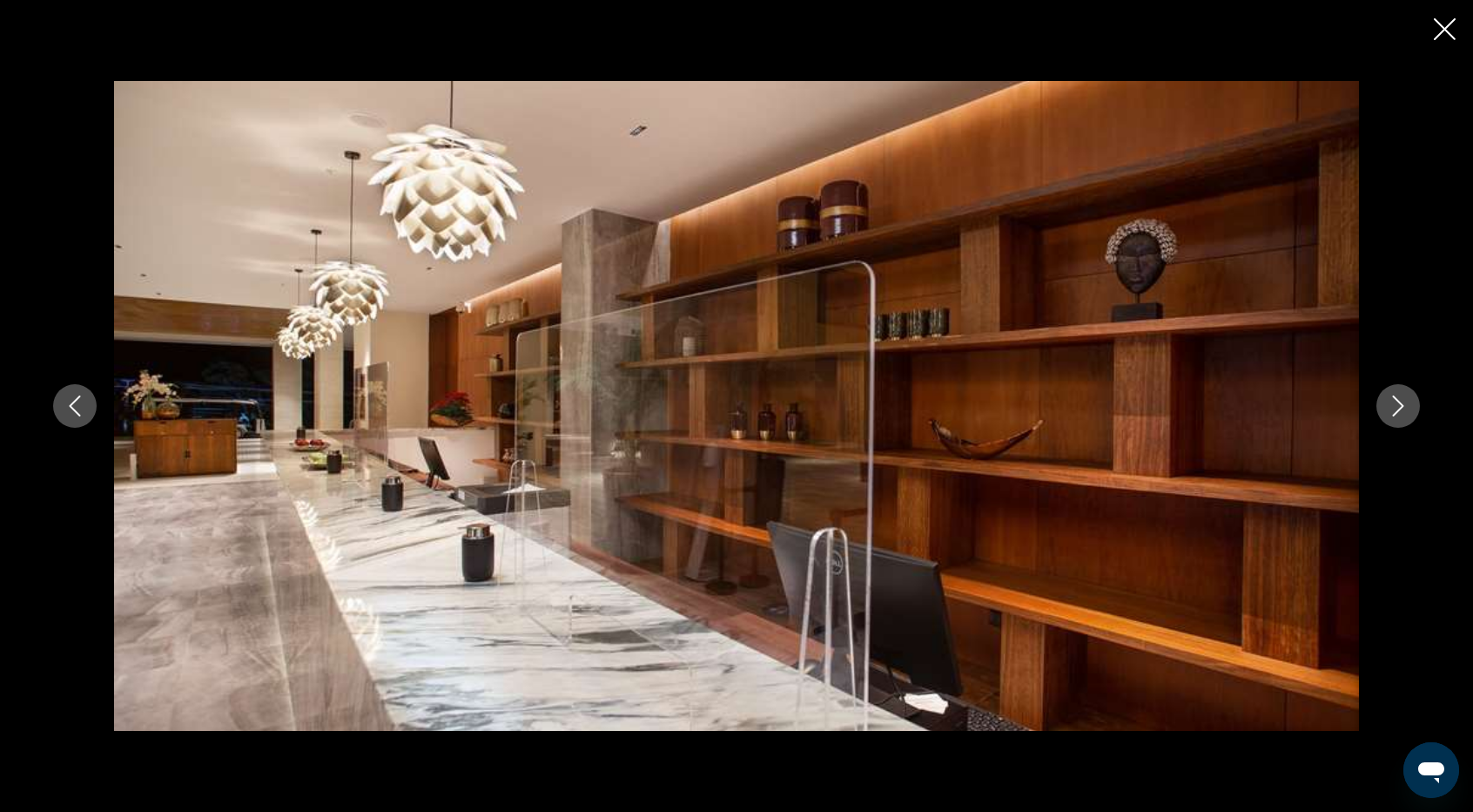
click at [1394, 410] on icon "Next image" at bounding box center [1398, 406] width 21 height 21
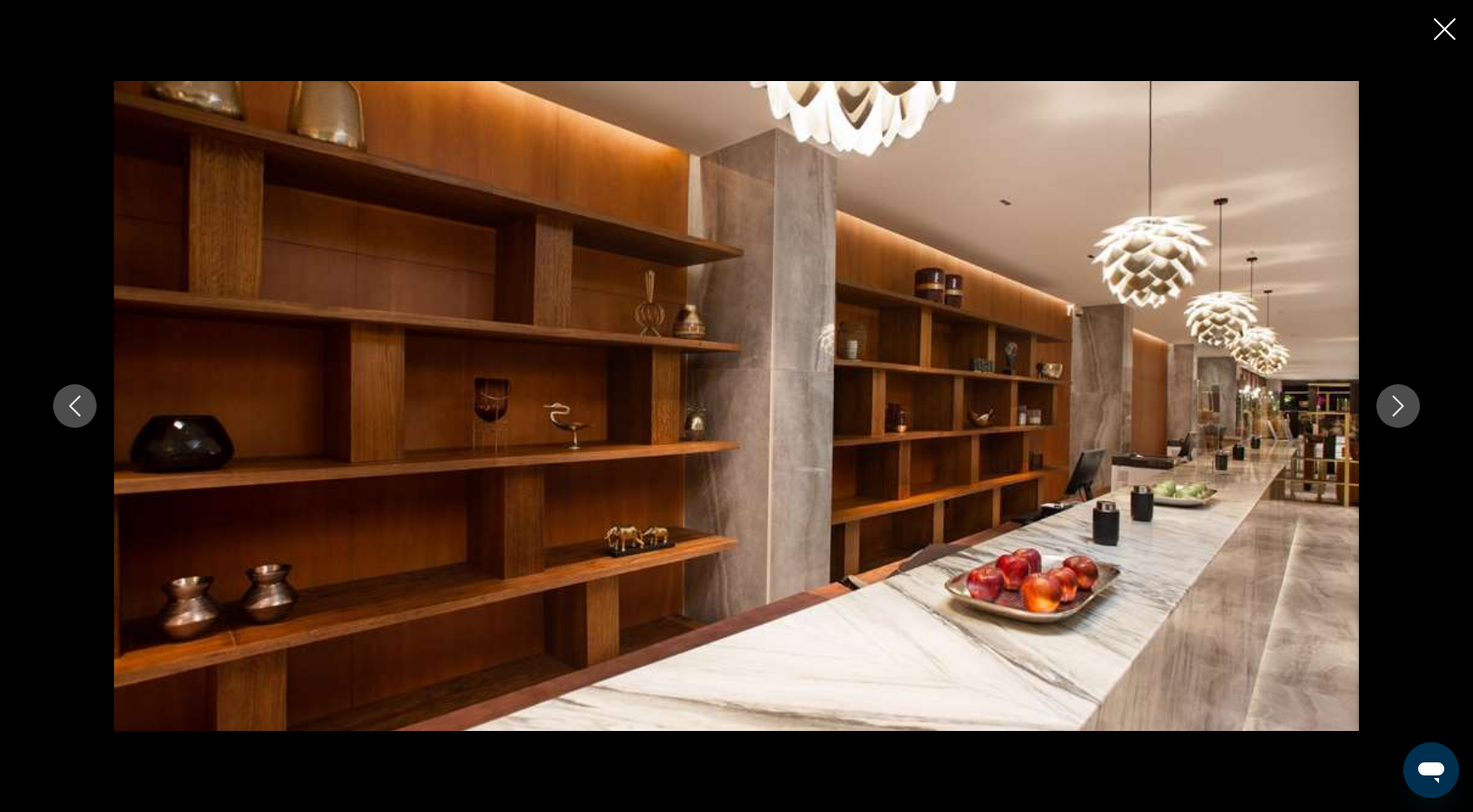
click at [1394, 410] on icon "Next image" at bounding box center [1398, 406] width 21 height 21
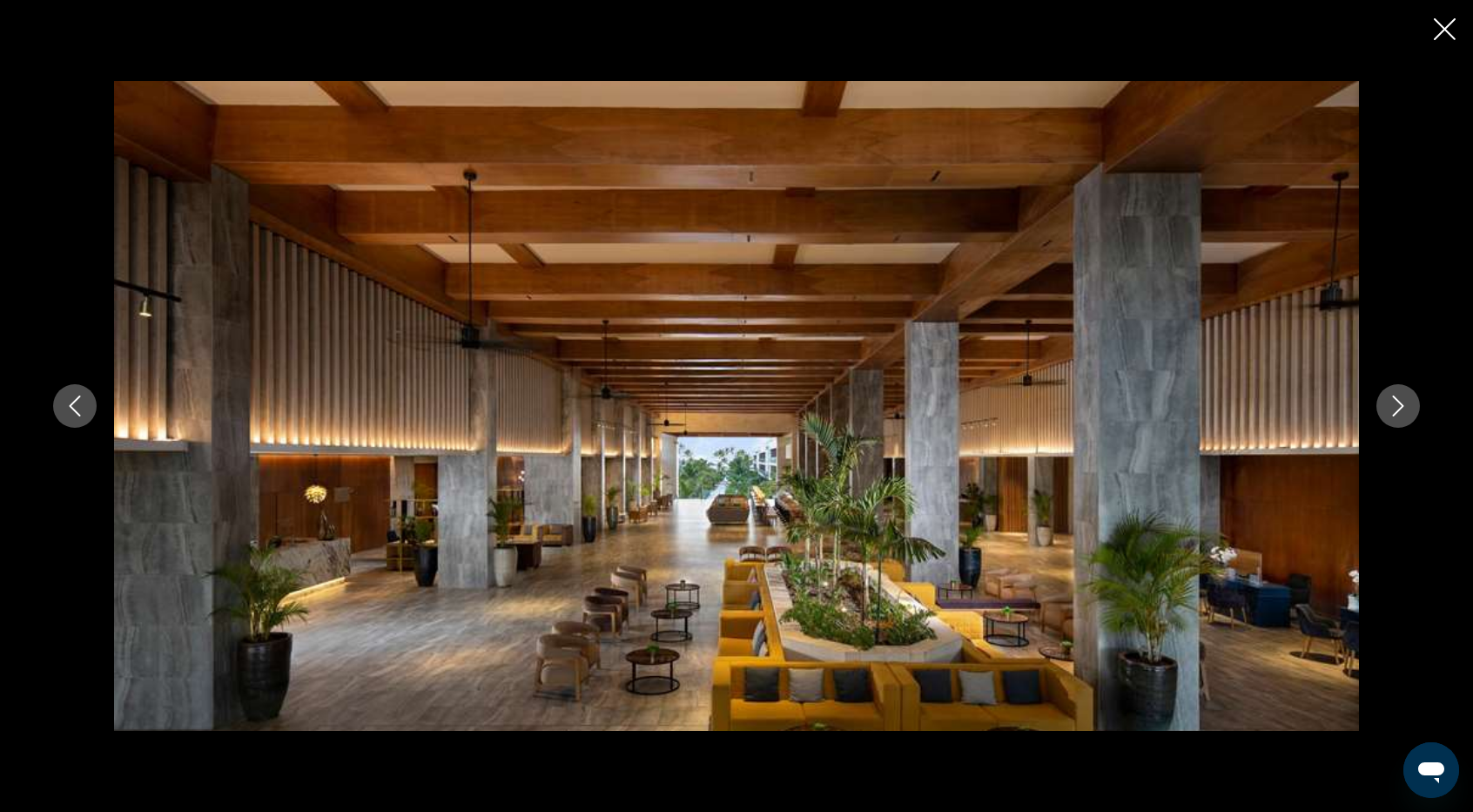
click at [1394, 410] on icon "Next image" at bounding box center [1398, 406] width 21 height 21
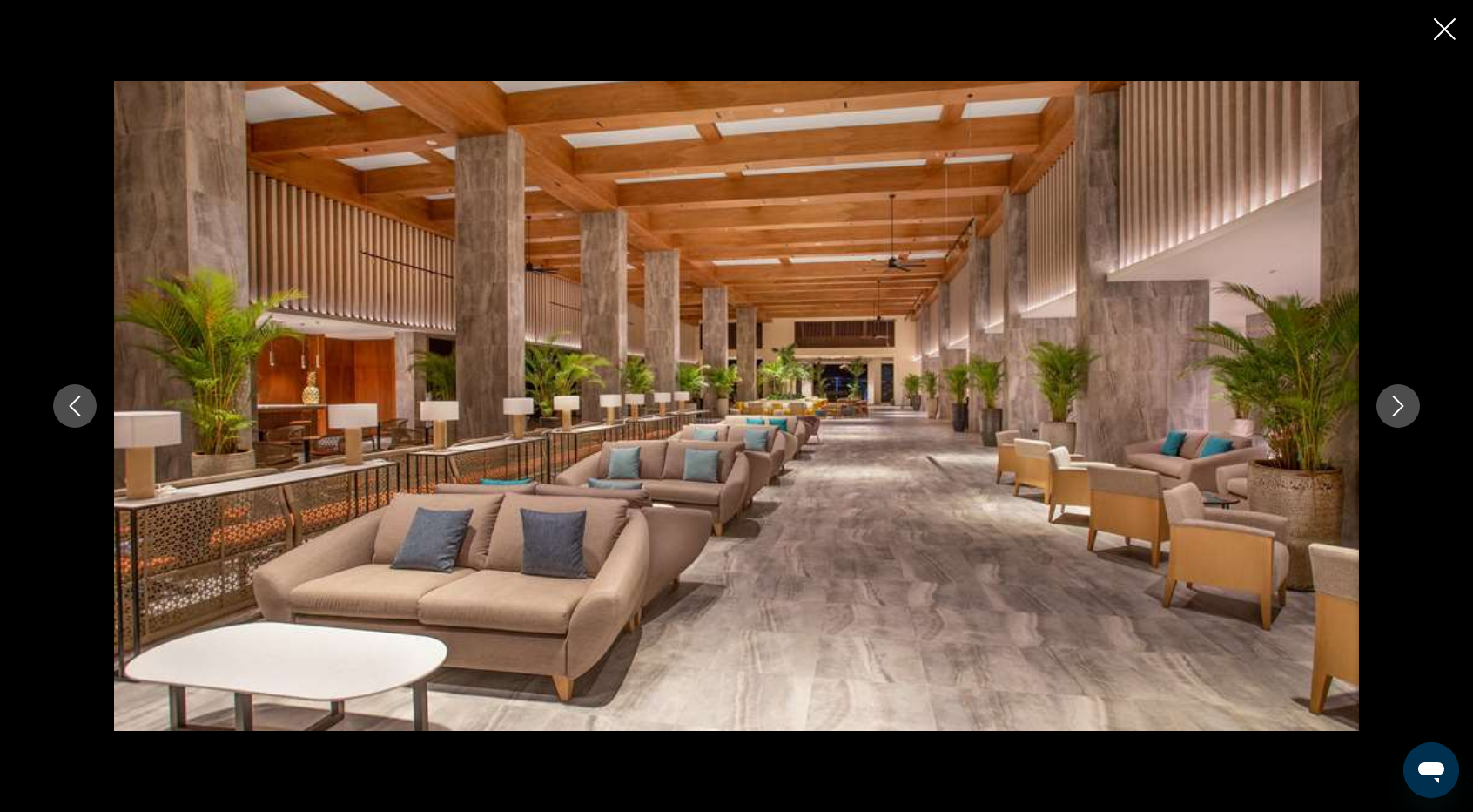
click at [1394, 410] on icon "Next image" at bounding box center [1398, 406] width 21 height 21
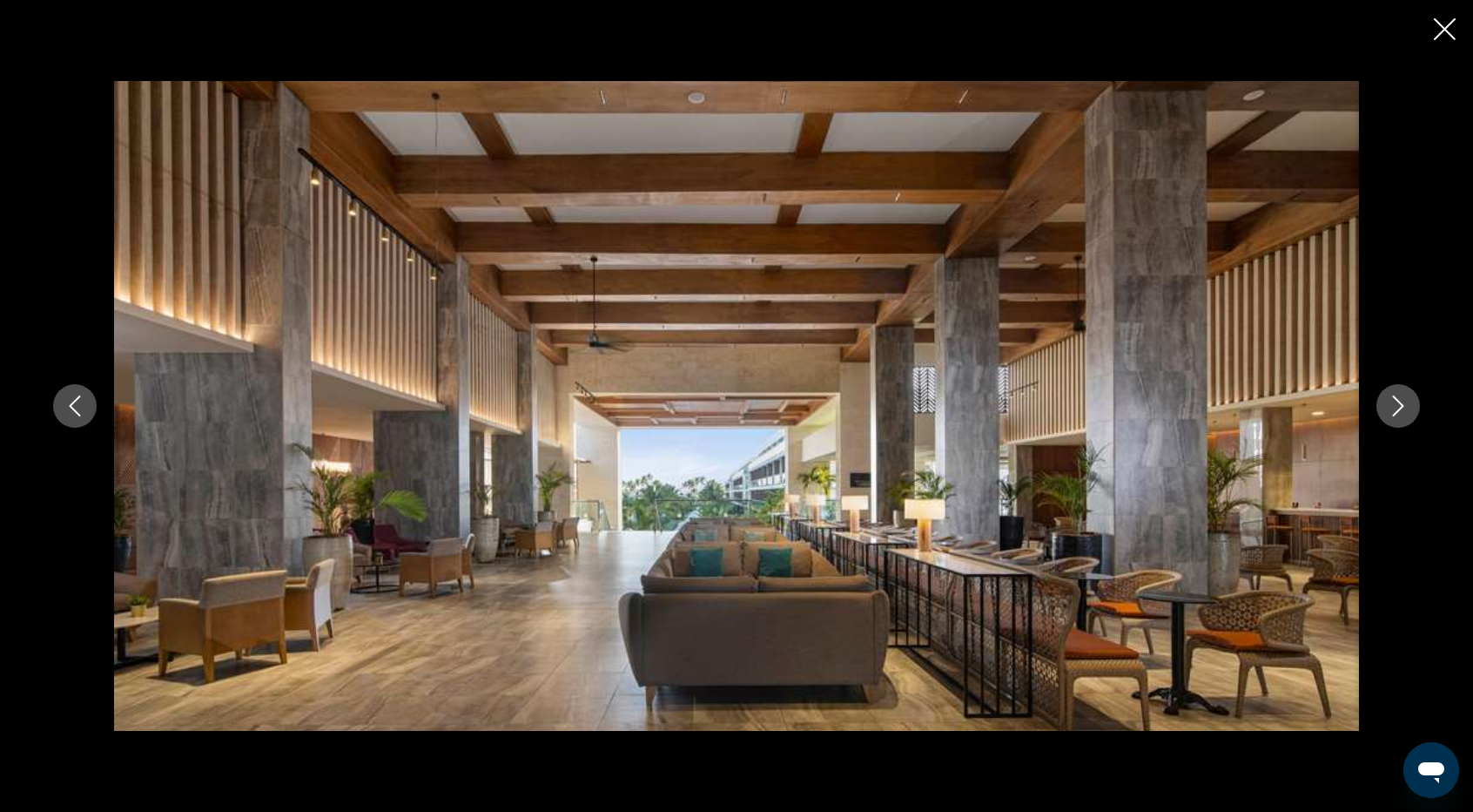
click at [1394, 410] on icon "Next image" at bounding box center [1398, 406] width 21 height 21
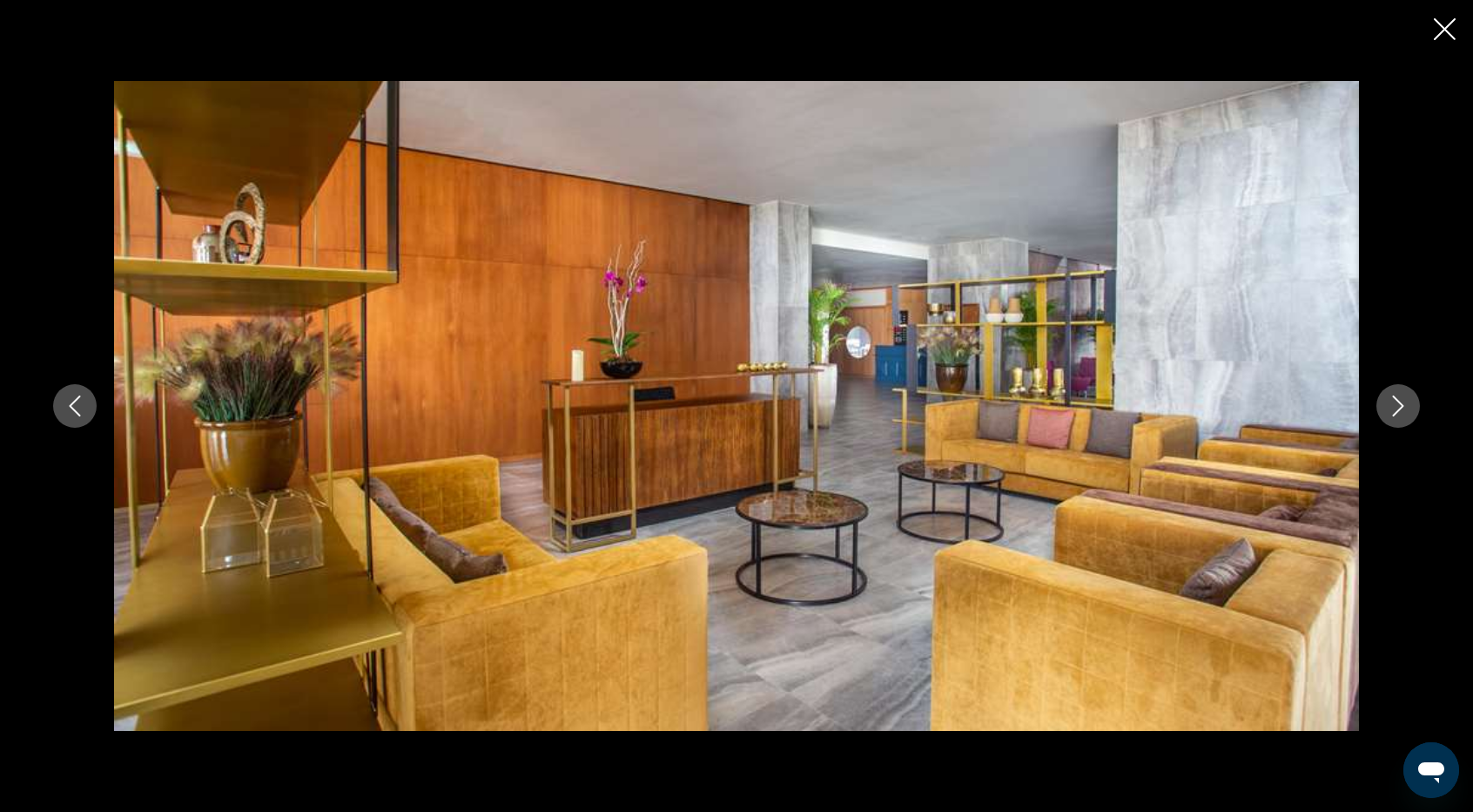
click at [1394, 410] on icon "Next image" at bounding box center [1398, 406] width 21 height 21
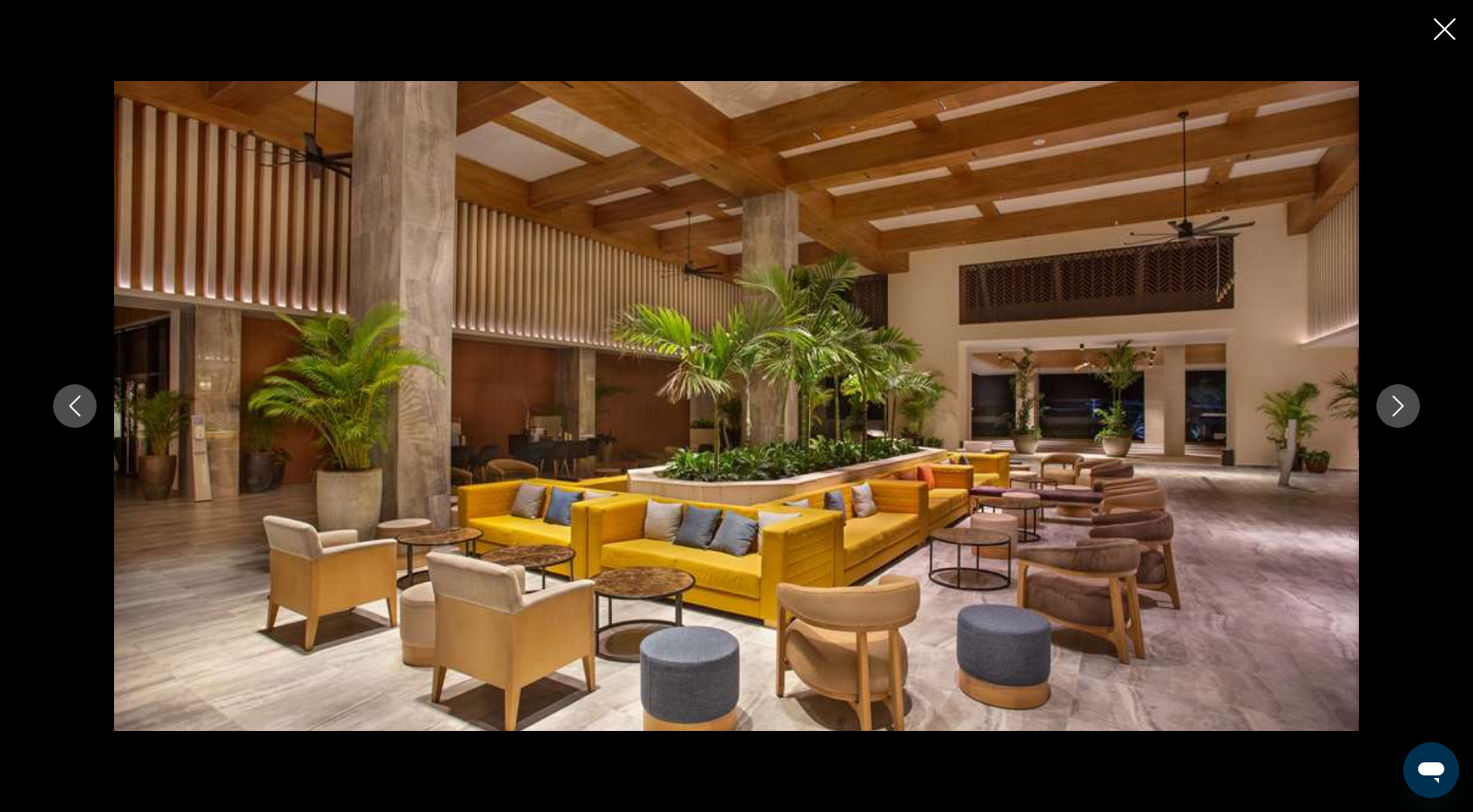
click at [1394, 410] on icon "Next image" at bounding box center [1398, 406] width 21 height 21
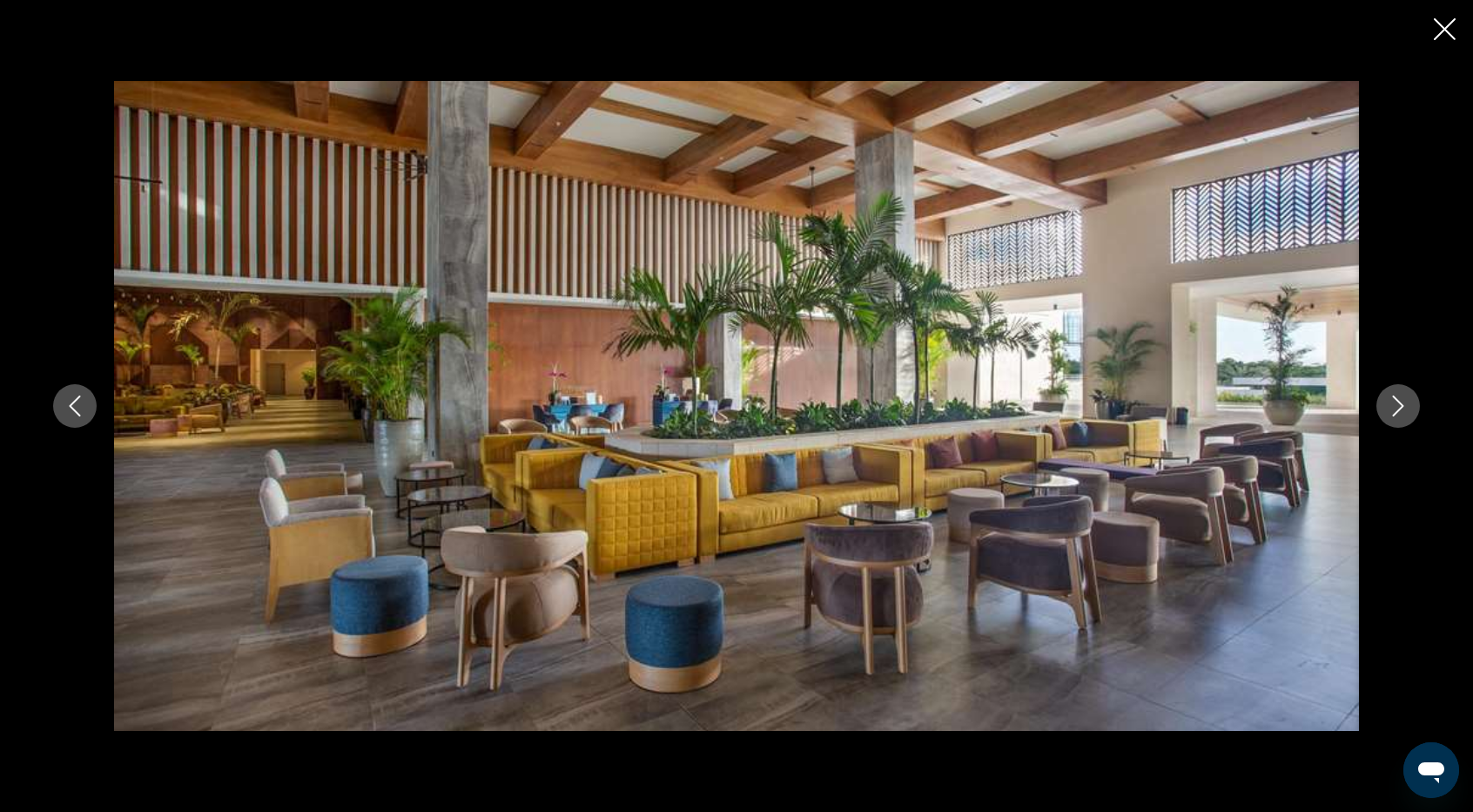
click at [1394, 410] on icon "Next image" at bounding box center [1398, 406] width 21 height 21
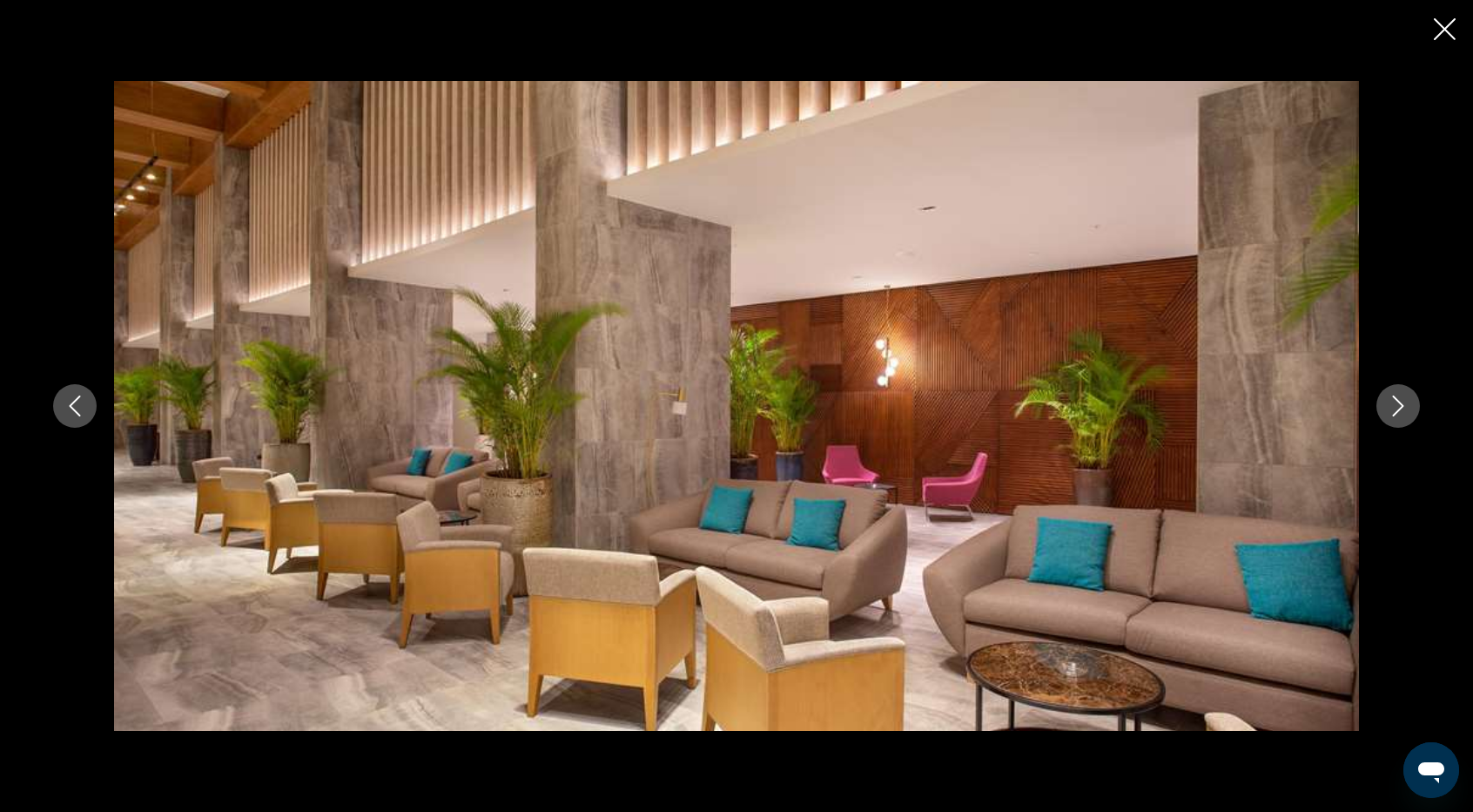
click at [1394, 410] on icon "Next image" at bounding box center [1398, 406] width 21 height 21
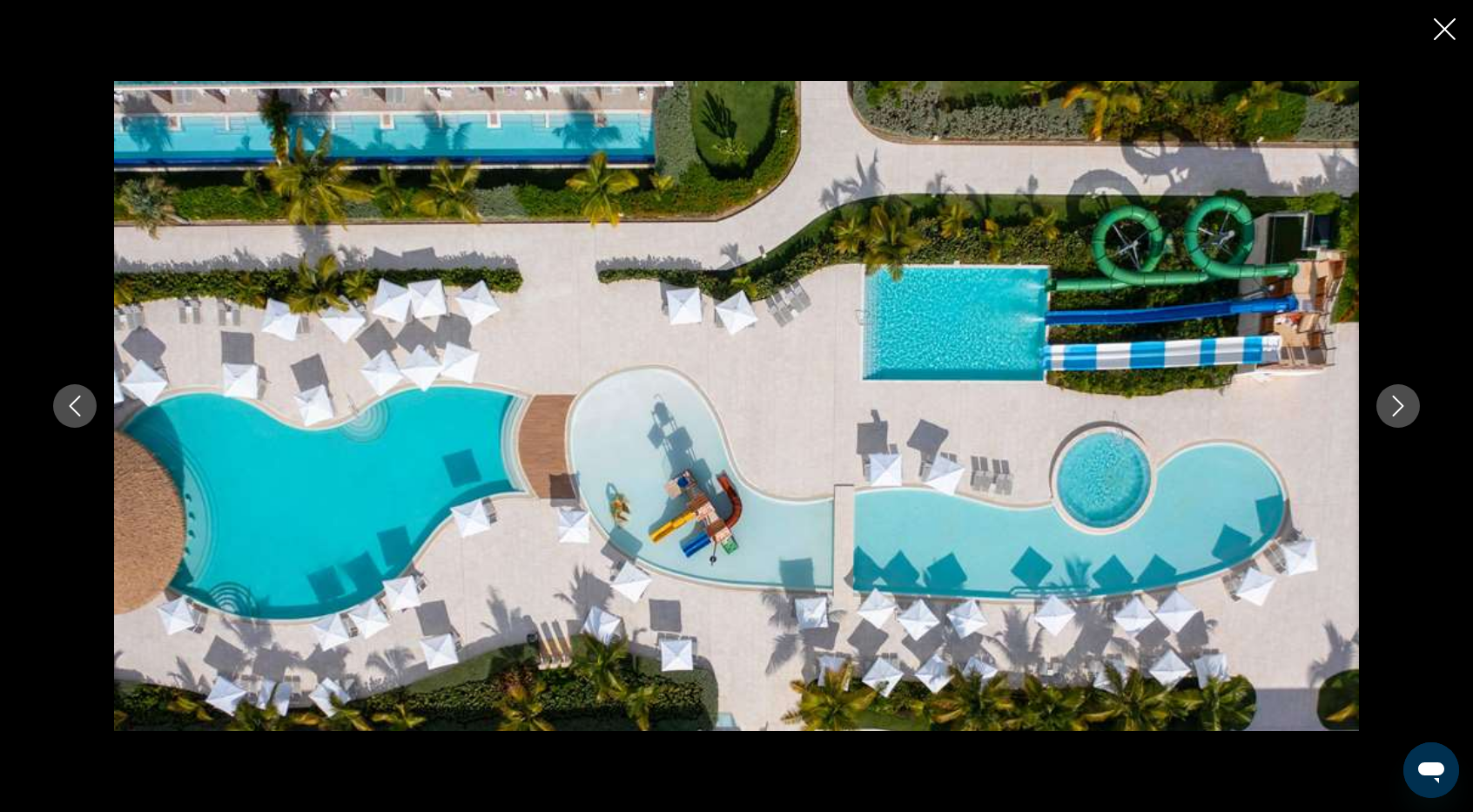
click at [1390, 399] on icon "Next image" at bounding box center [1398, 406] width 21 height 21
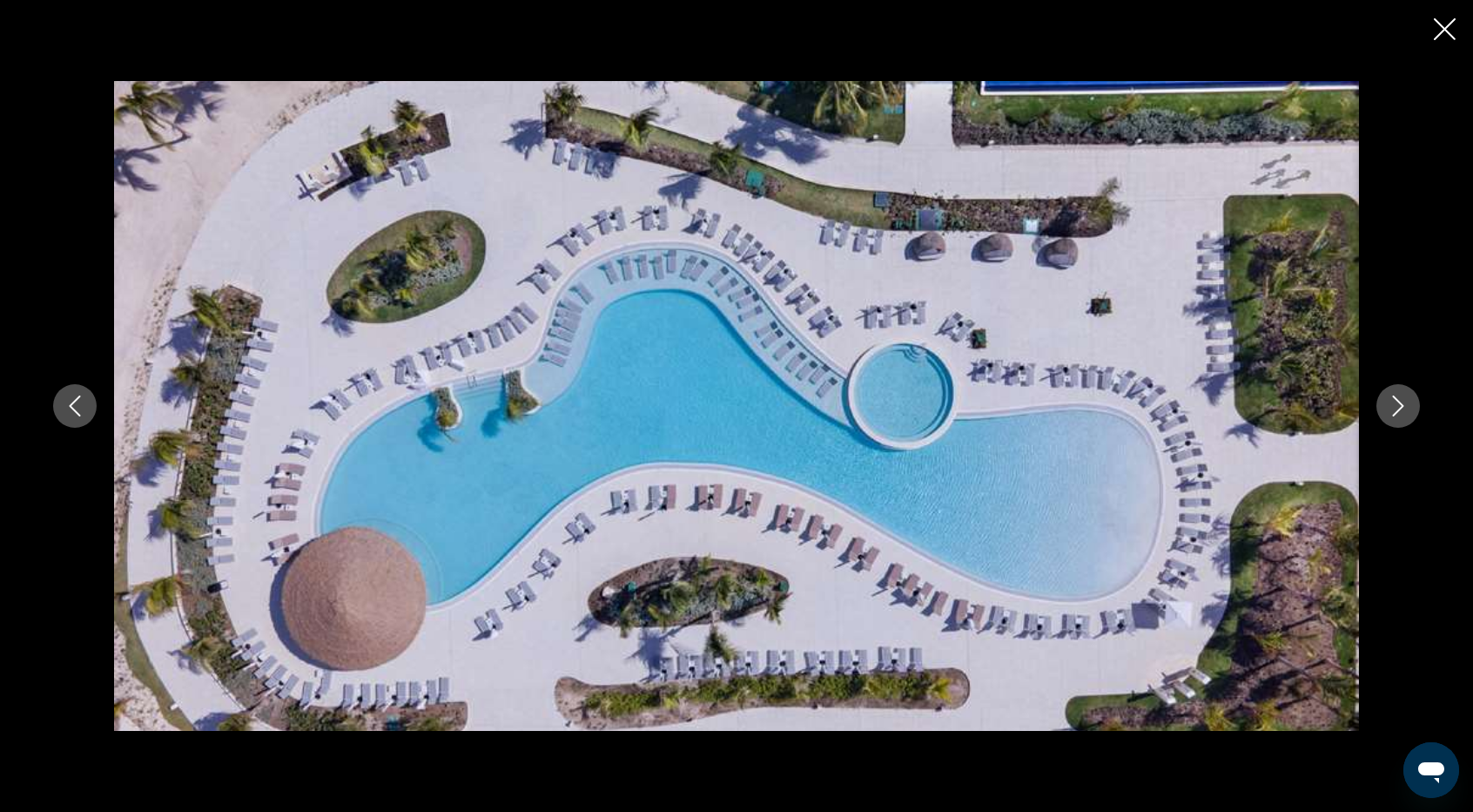
click at [1390, 399] on icon "Next image" at bounding box center [1398, 406] width 21 height 21
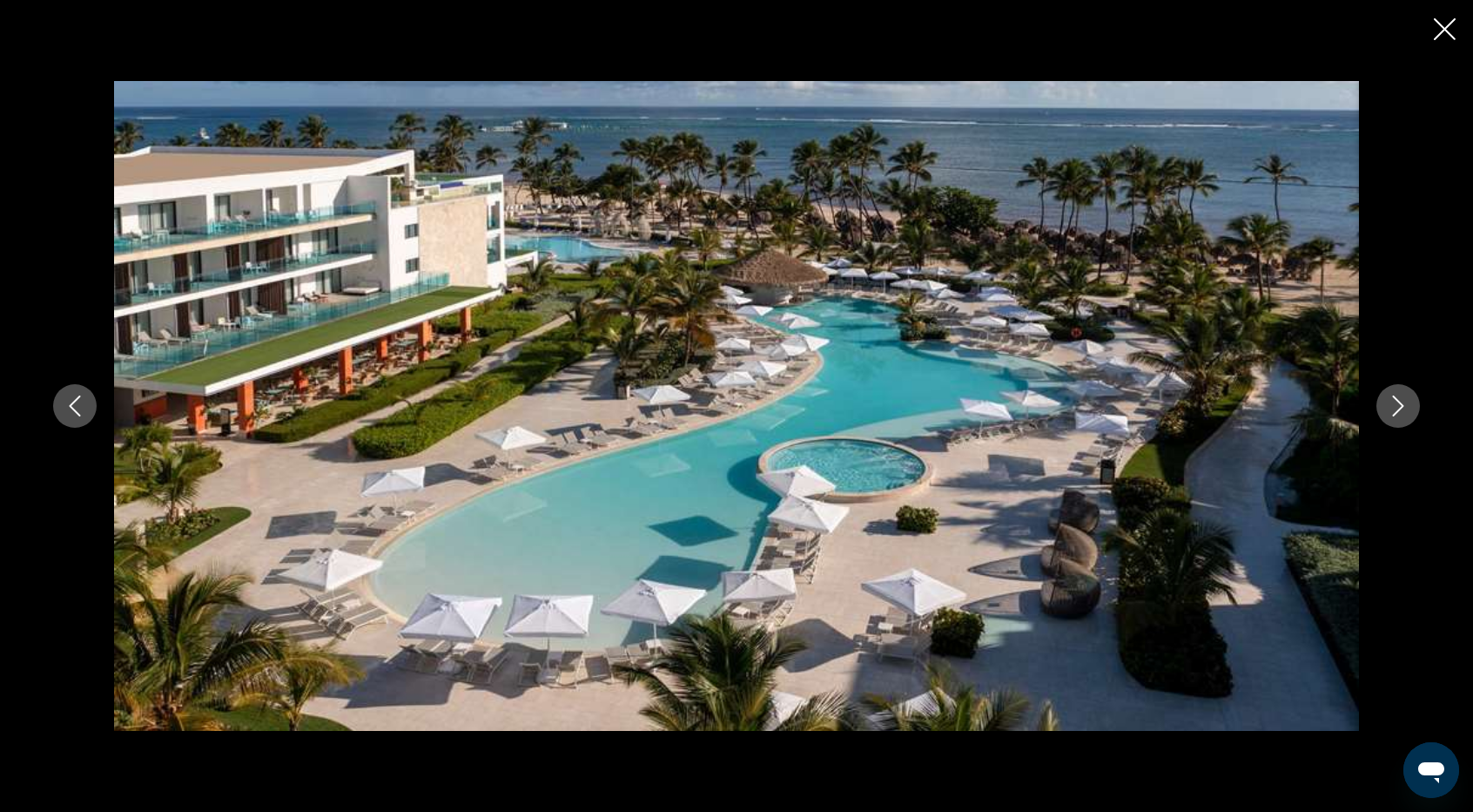
click at [1411, 409] on button "Next image" at bounding box center [1398, 406] width 43 height 43
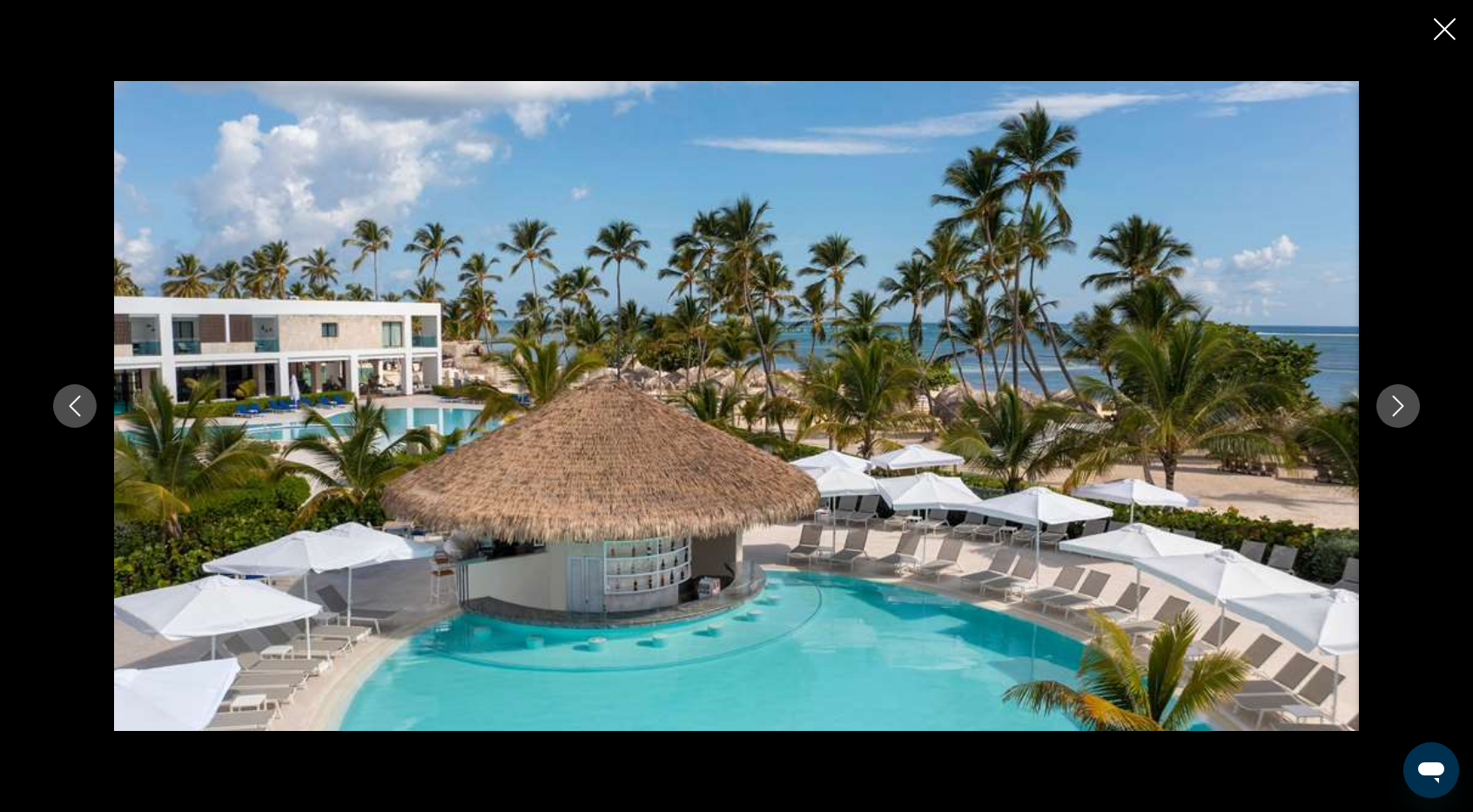
click at [1411, 409] on button "Next image" at bounding box center [1398, 406] width 43 height 43
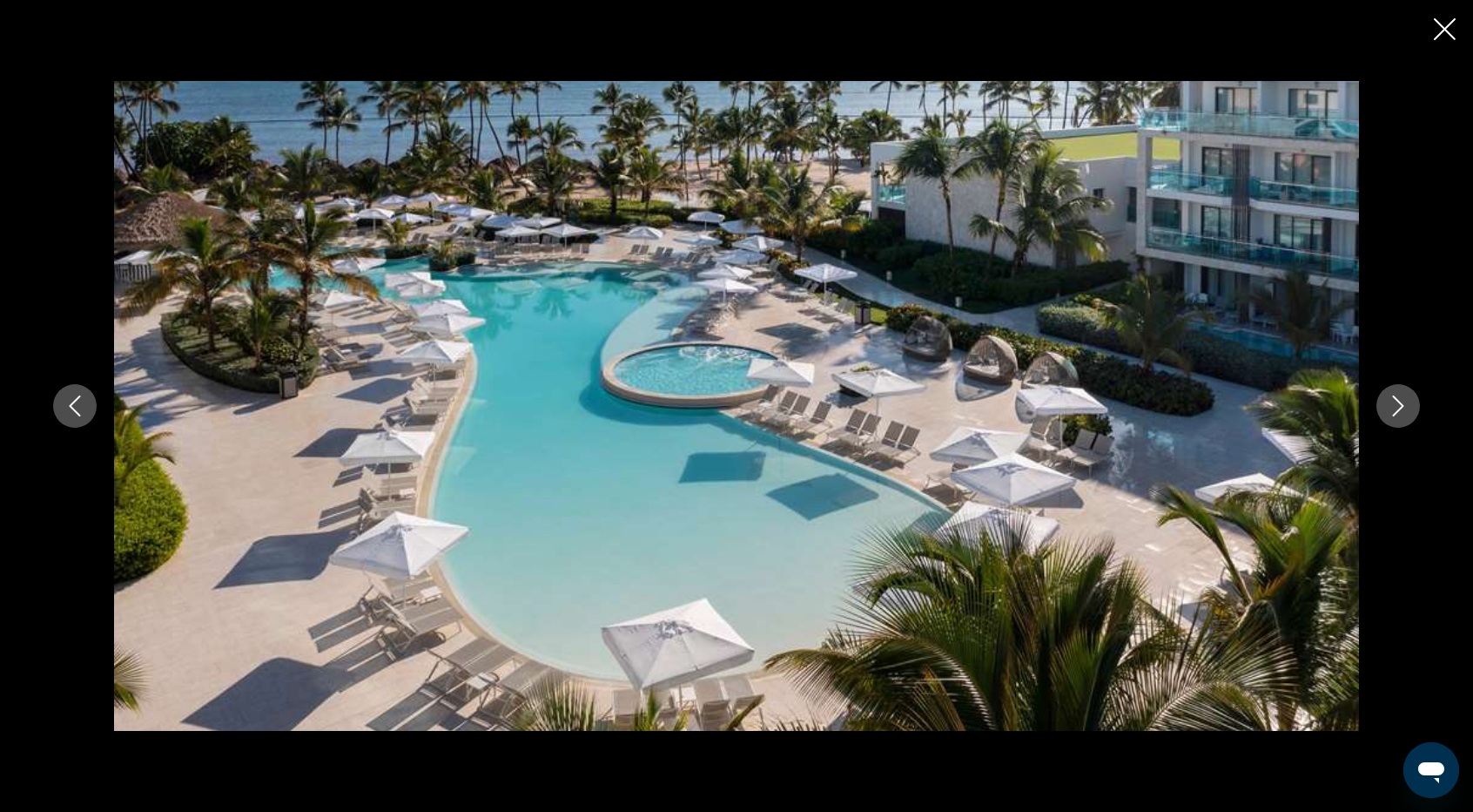
click at [1411, 409] on button "Next image" at bounding box center [1398, 406] width 43 height 43
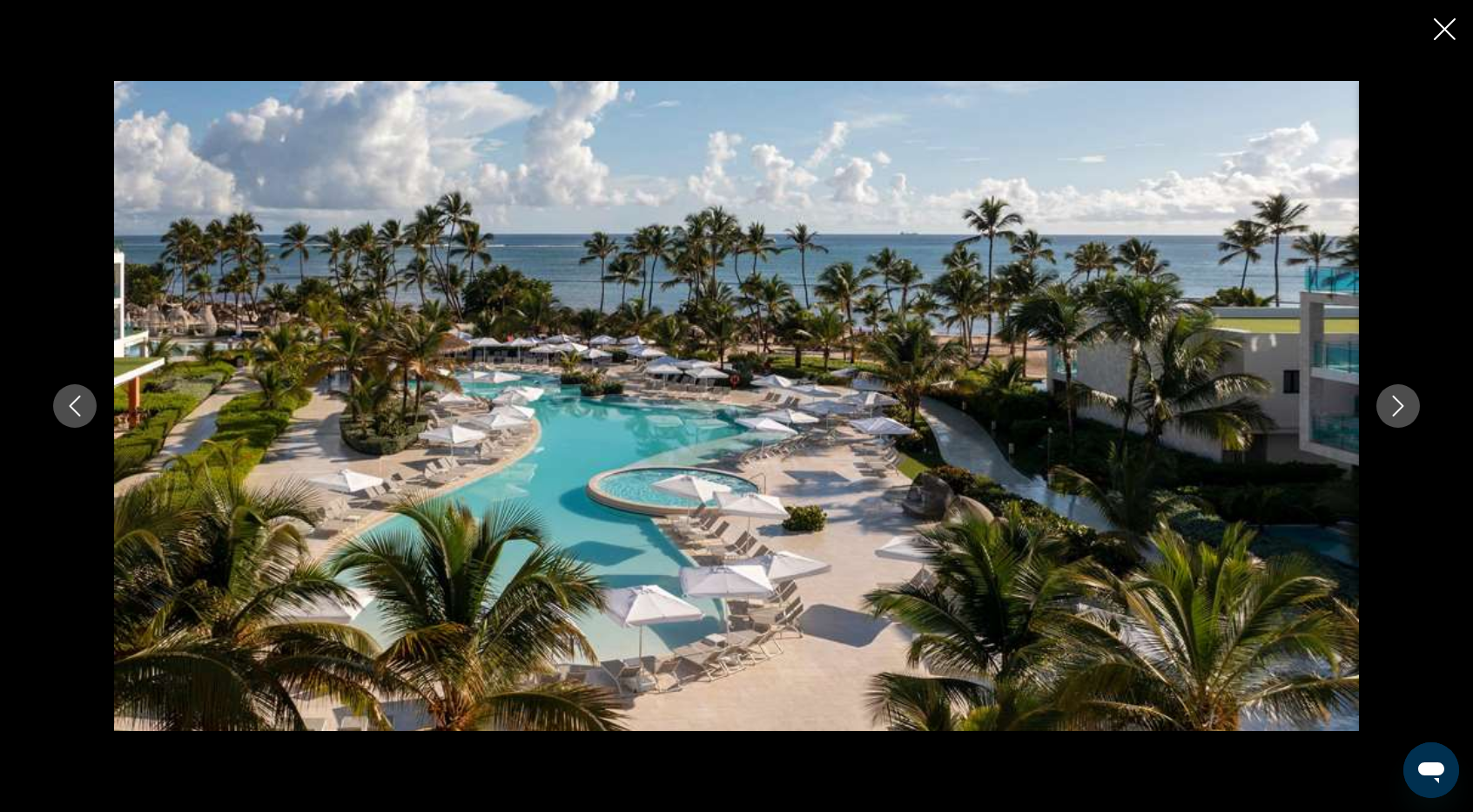
click at [1411, 409] on button "Next image" at bounding box center [1398, 406] width 43 height 43
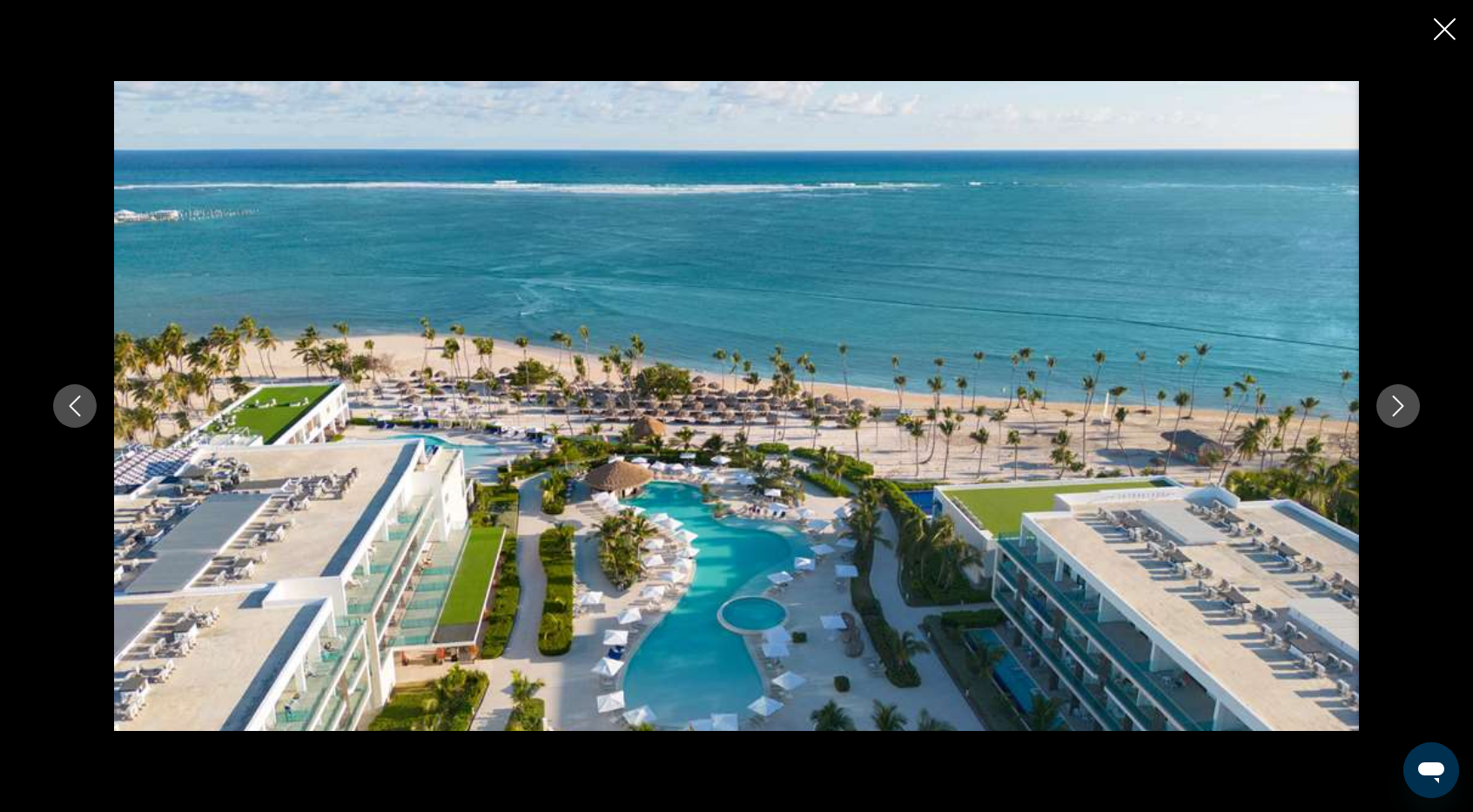
click at [1411, 409] on button "Next image" at bounding box center [1398, 406] width 43 height 43
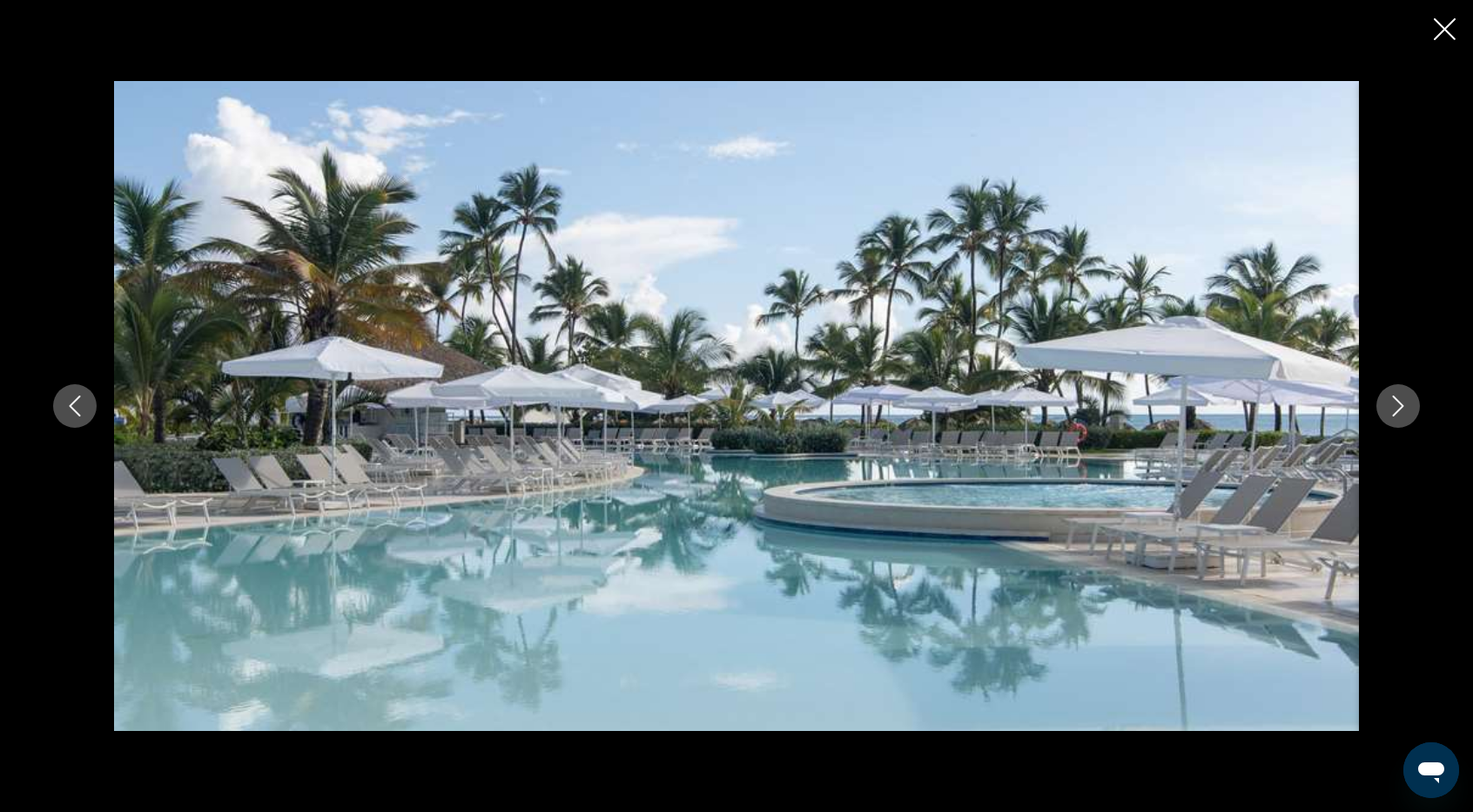
click at [1411, 409] on button "Next image" at bounding box center [1398, 406] width 43 height 43
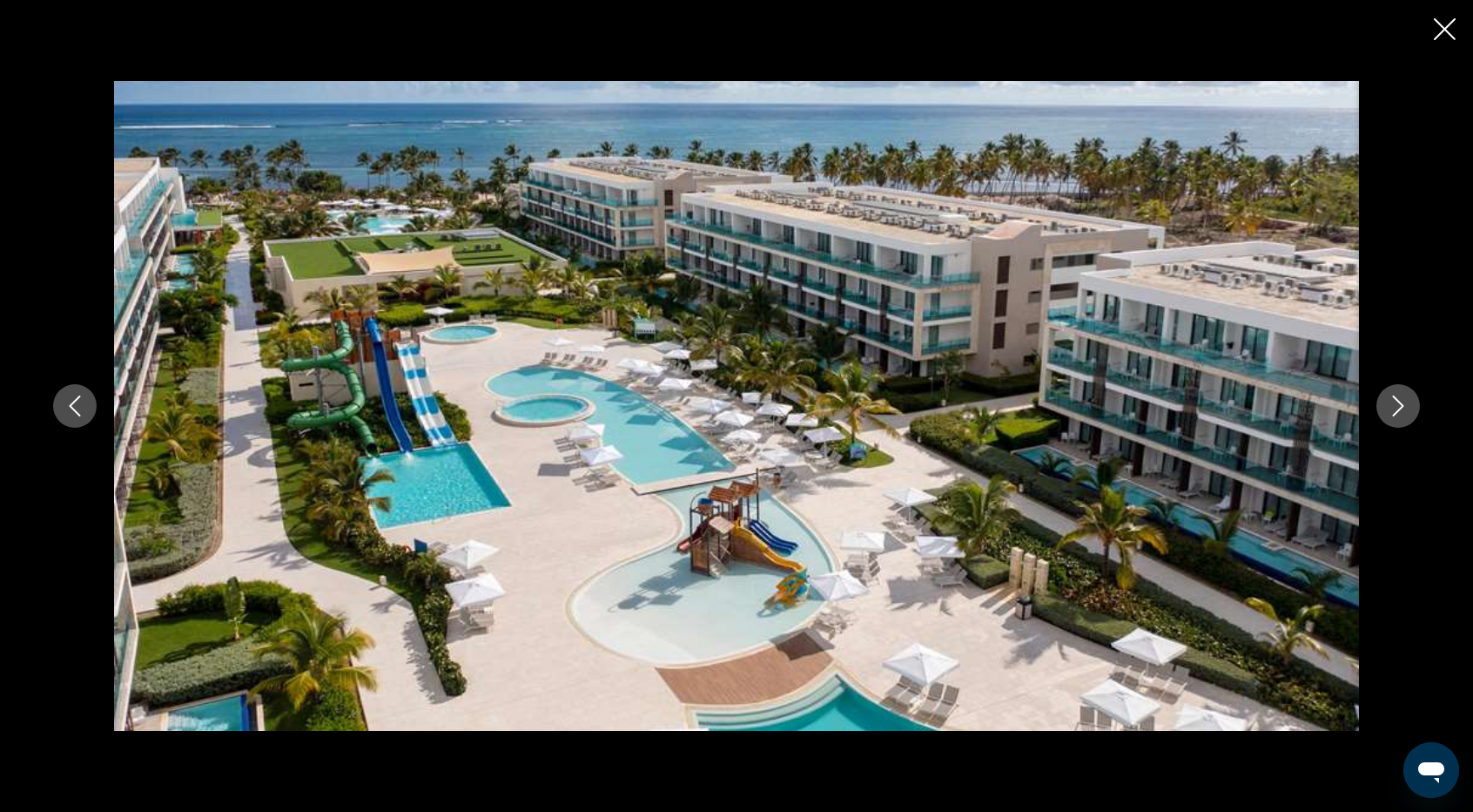
click at [1411, 408] on button "Next image" at bounding box center [1398, 406] width 43 height 43
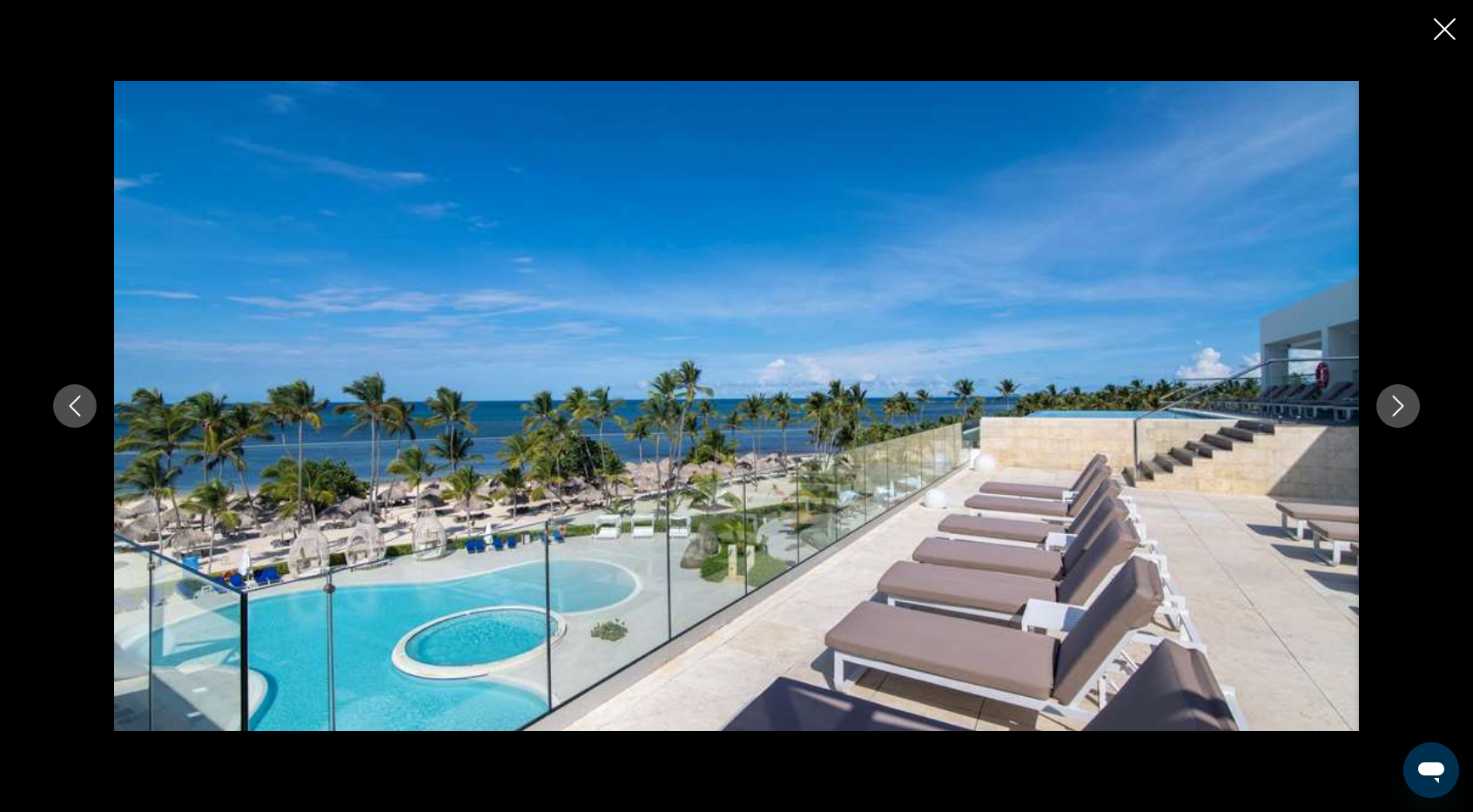
click at [1411, 407] on button "Next image" at bounding box center [1398, 406] width 43 height 43
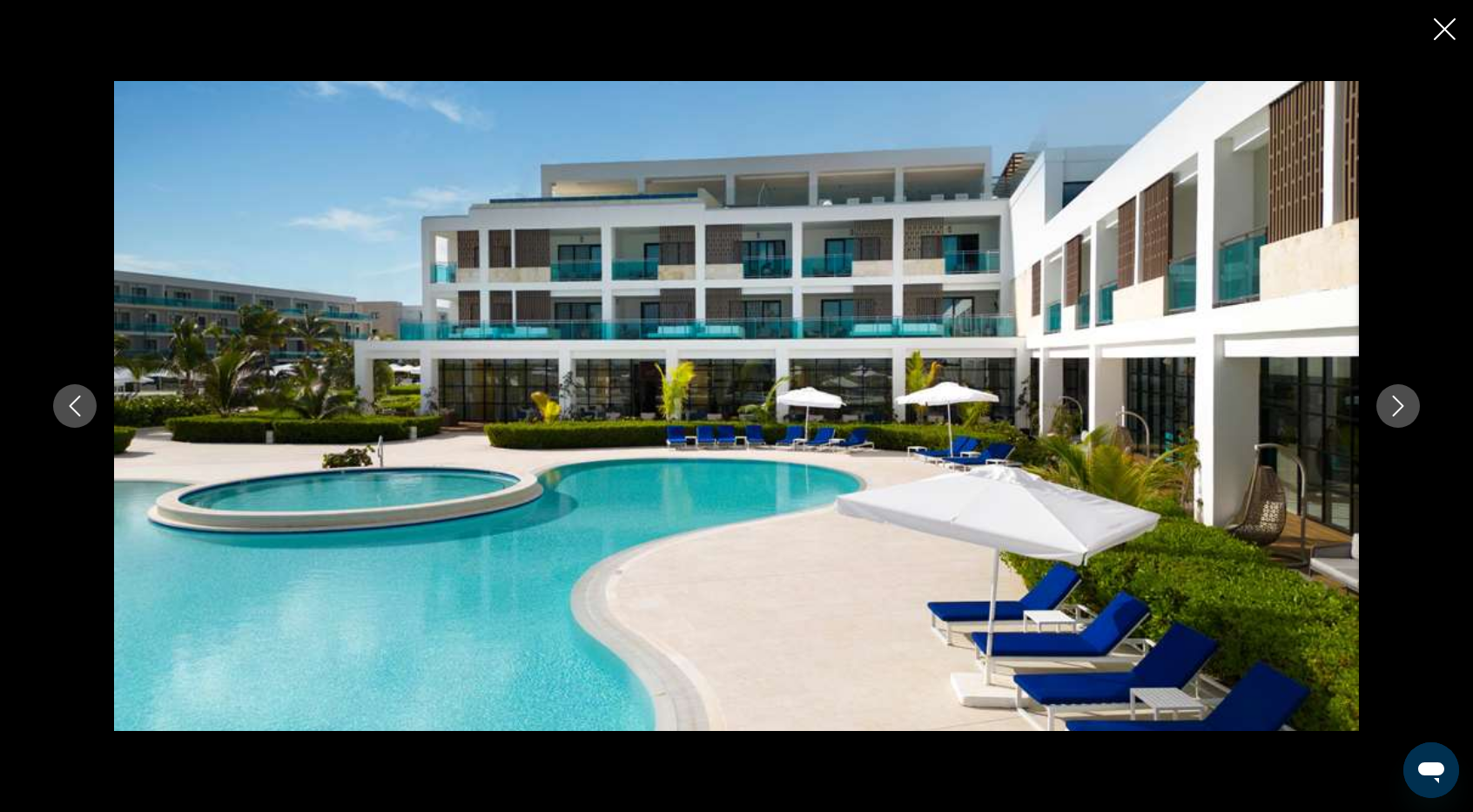
click at [1411, 407] on button "Next image" at bounding box center [1398, 406] width 43 height 43
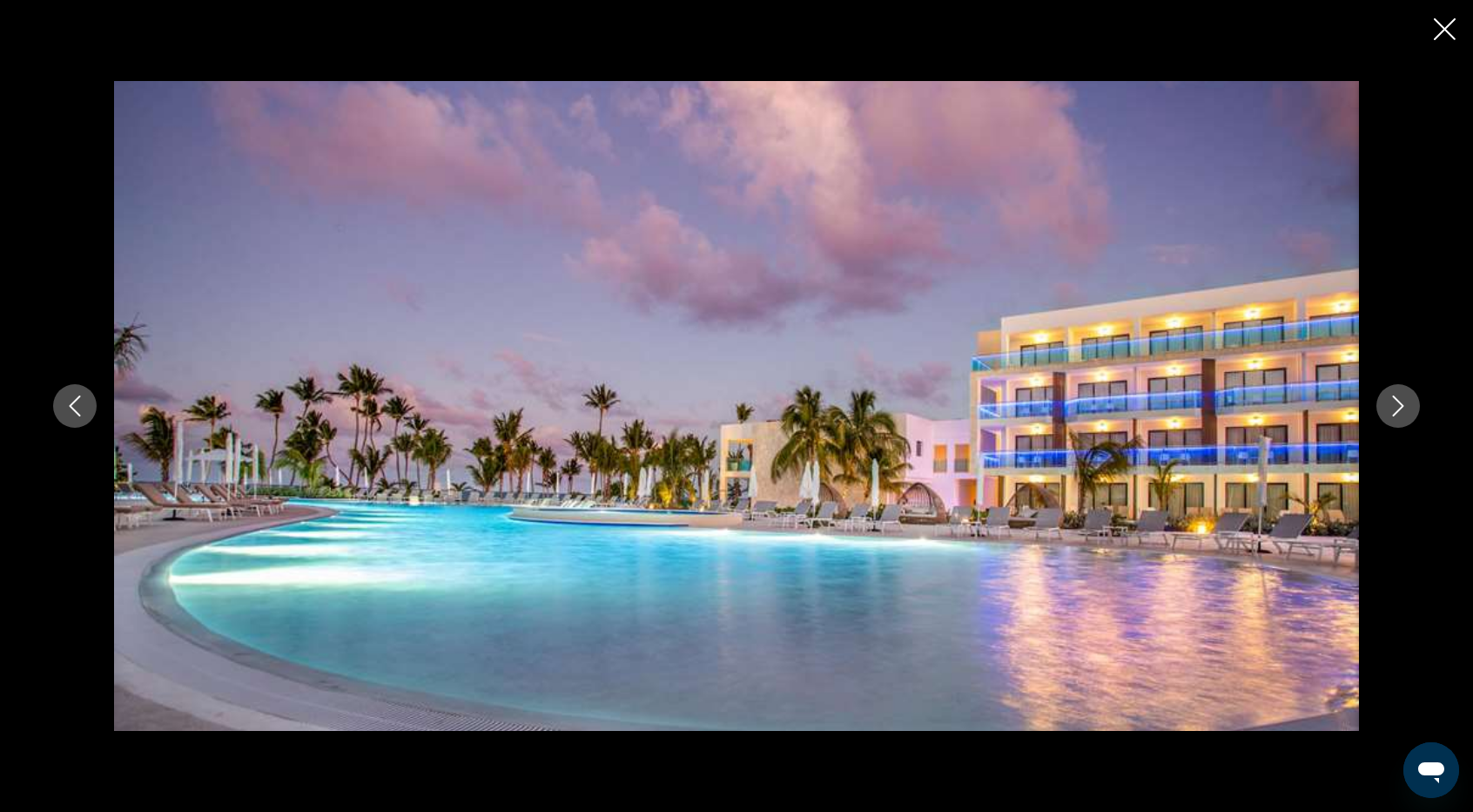
click at [1411, 407] on button "Next image" at bounding box center [1398, 406] width 43 height 43
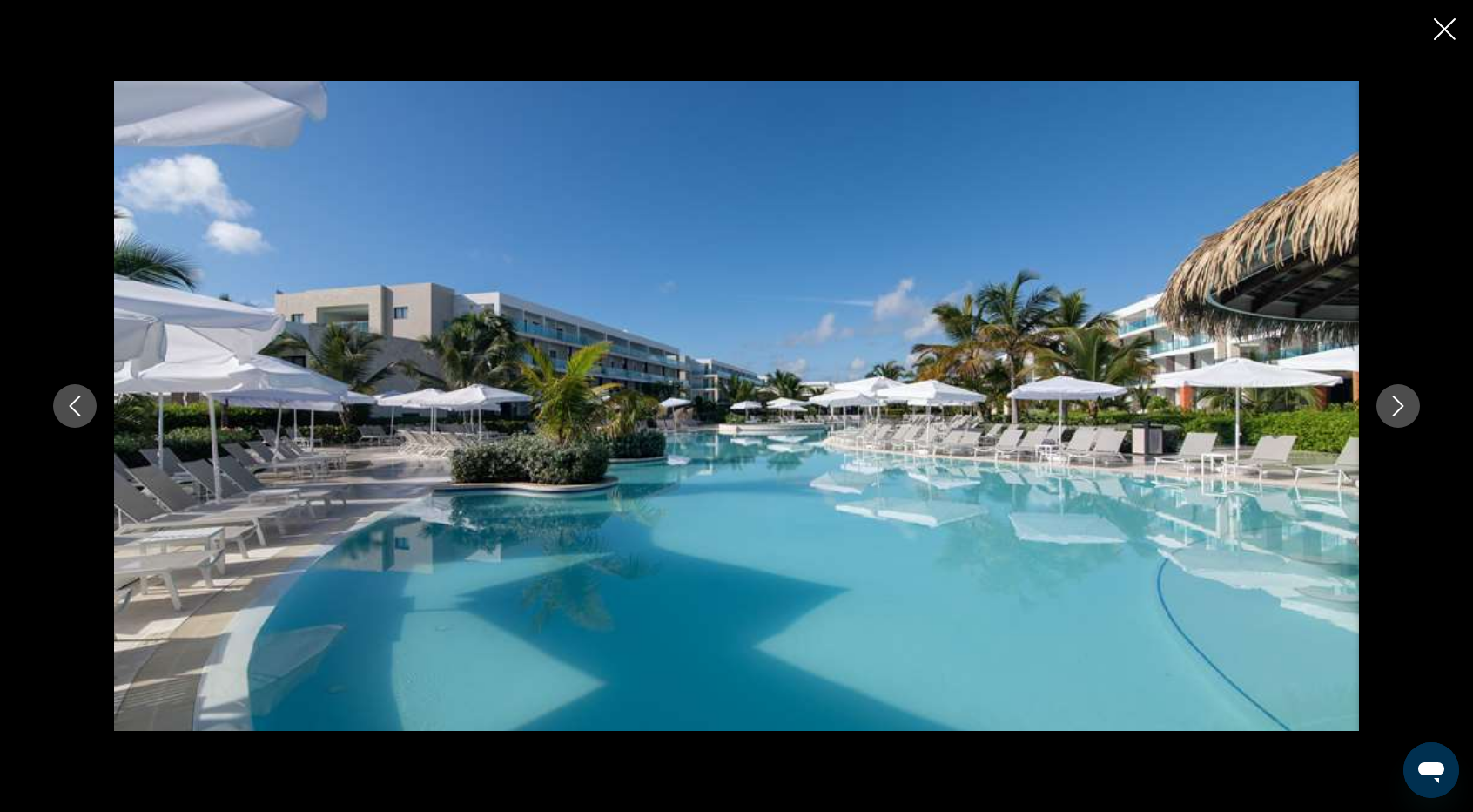
click at [1411, 407] on button "Next image" at bounding box center [1398, 406] width 43 height 43
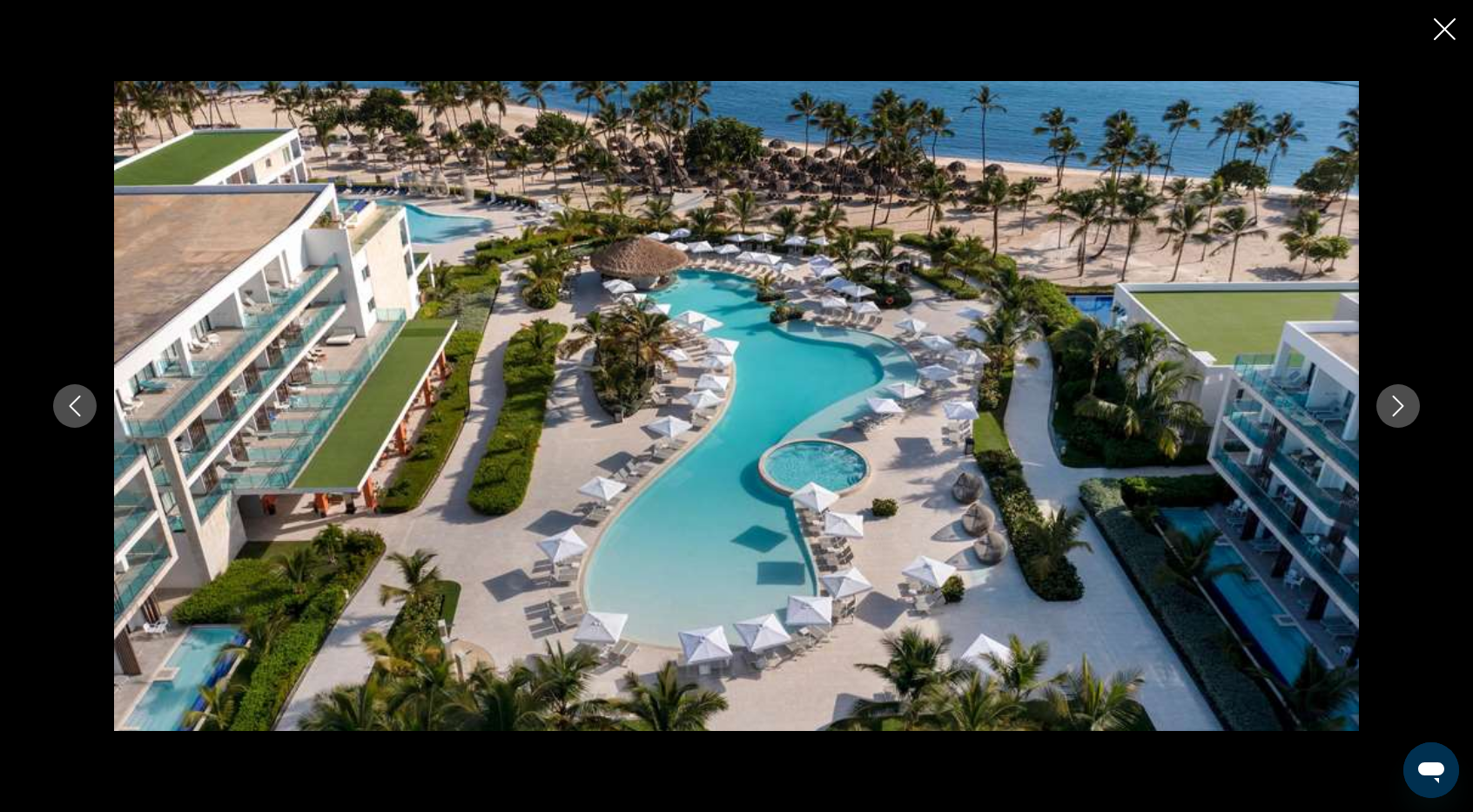
click at [1411, 407] on button "Next image" at bounding box center [1398, 406] width 43 height 43
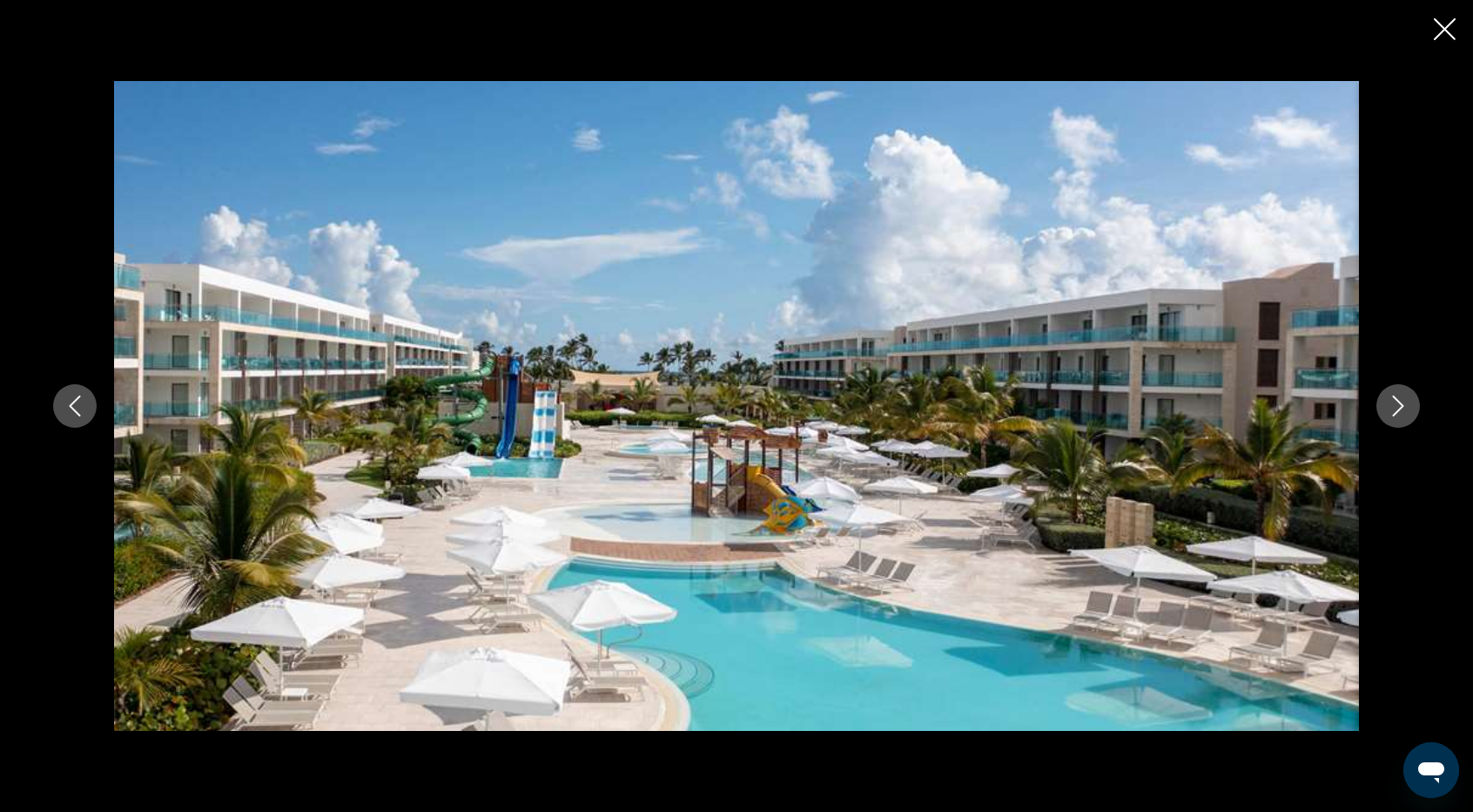
click at [1411, 407] on button "Next image" at bounding box center [1398, 406] width 43 height 43
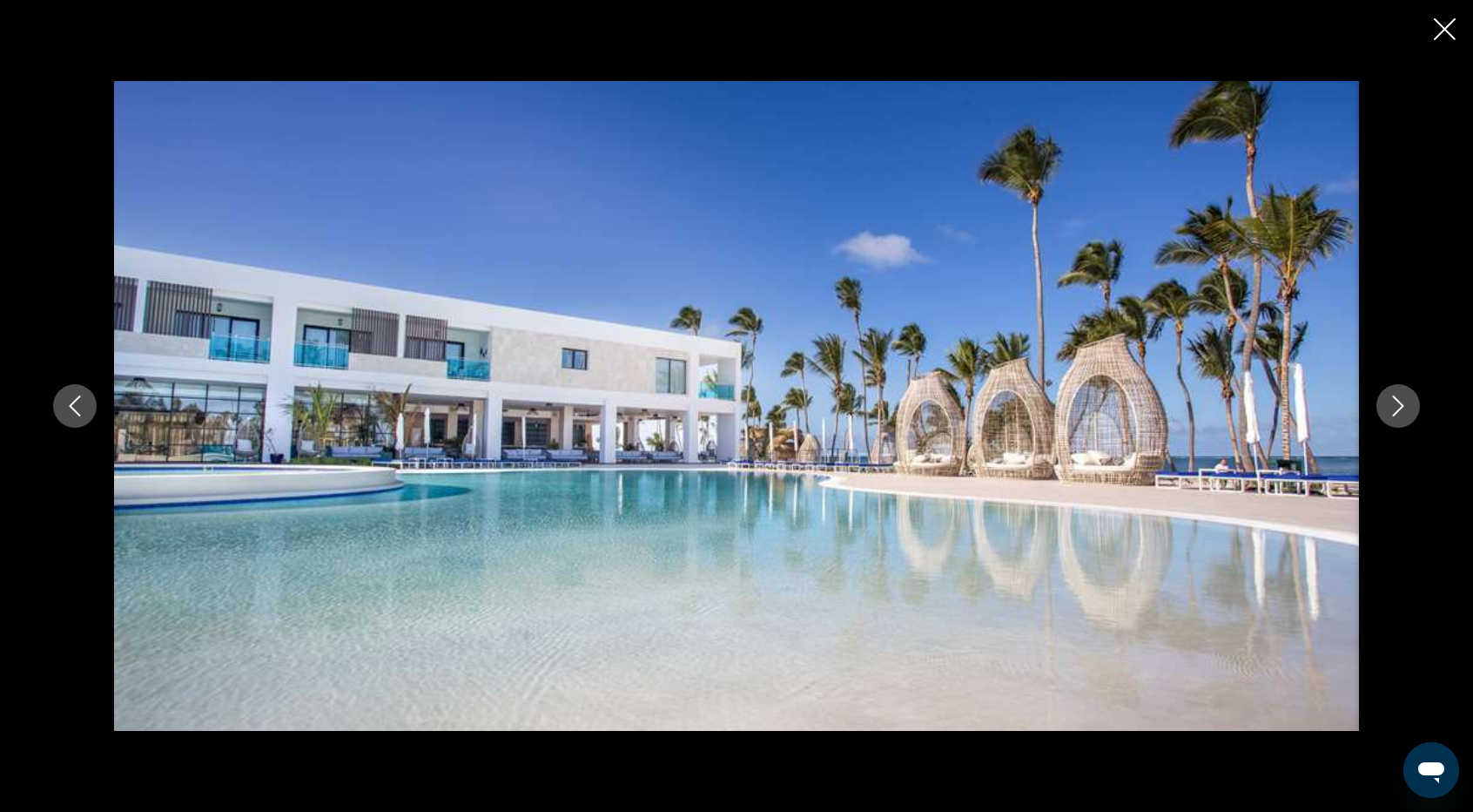
click at [1411, 407] on button "Next image" at bounding box center [1398, 406] width 43 height 43
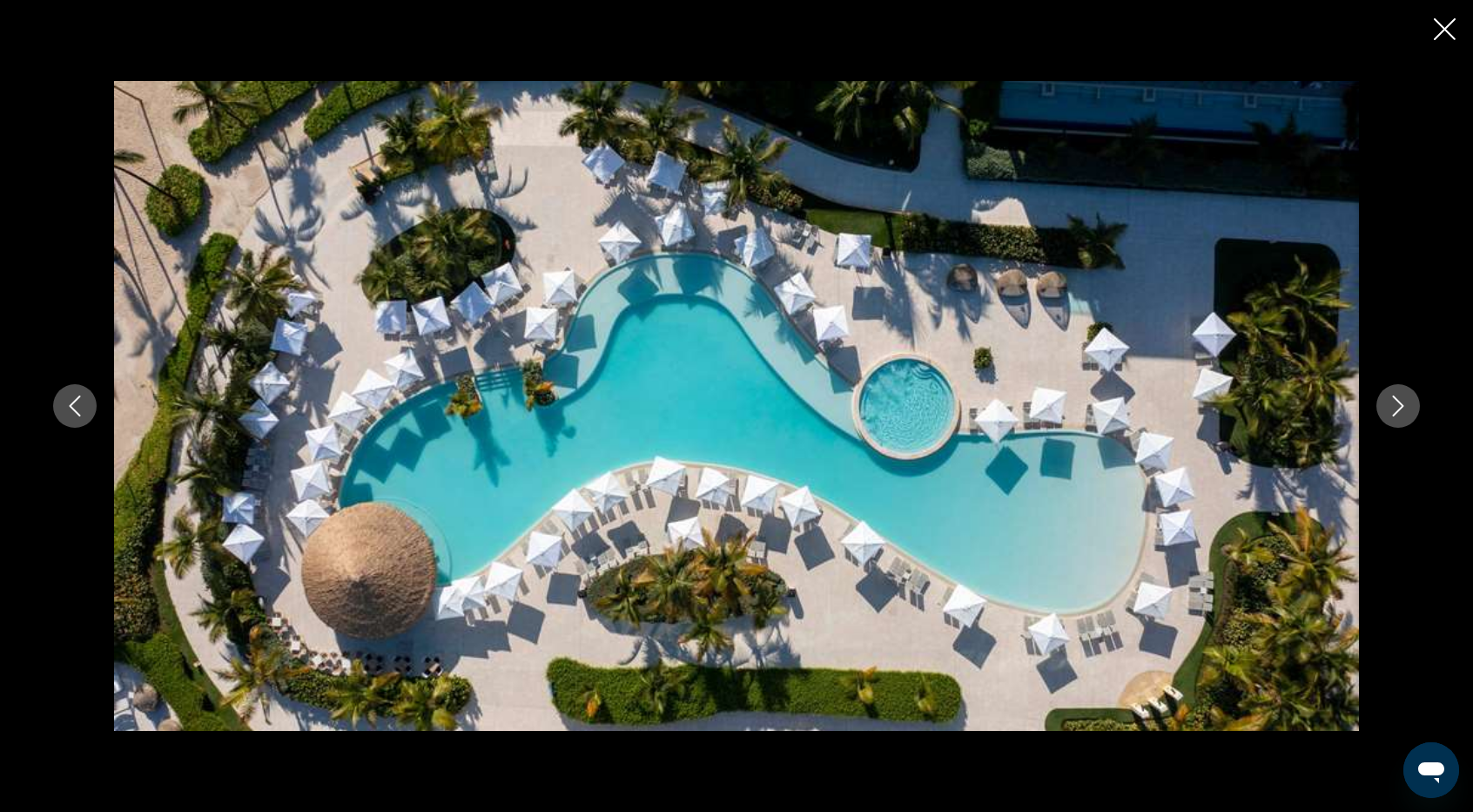
click at [1406, 397] on icon "Next image" at bounding box center [1398, 406] width 21 height 21
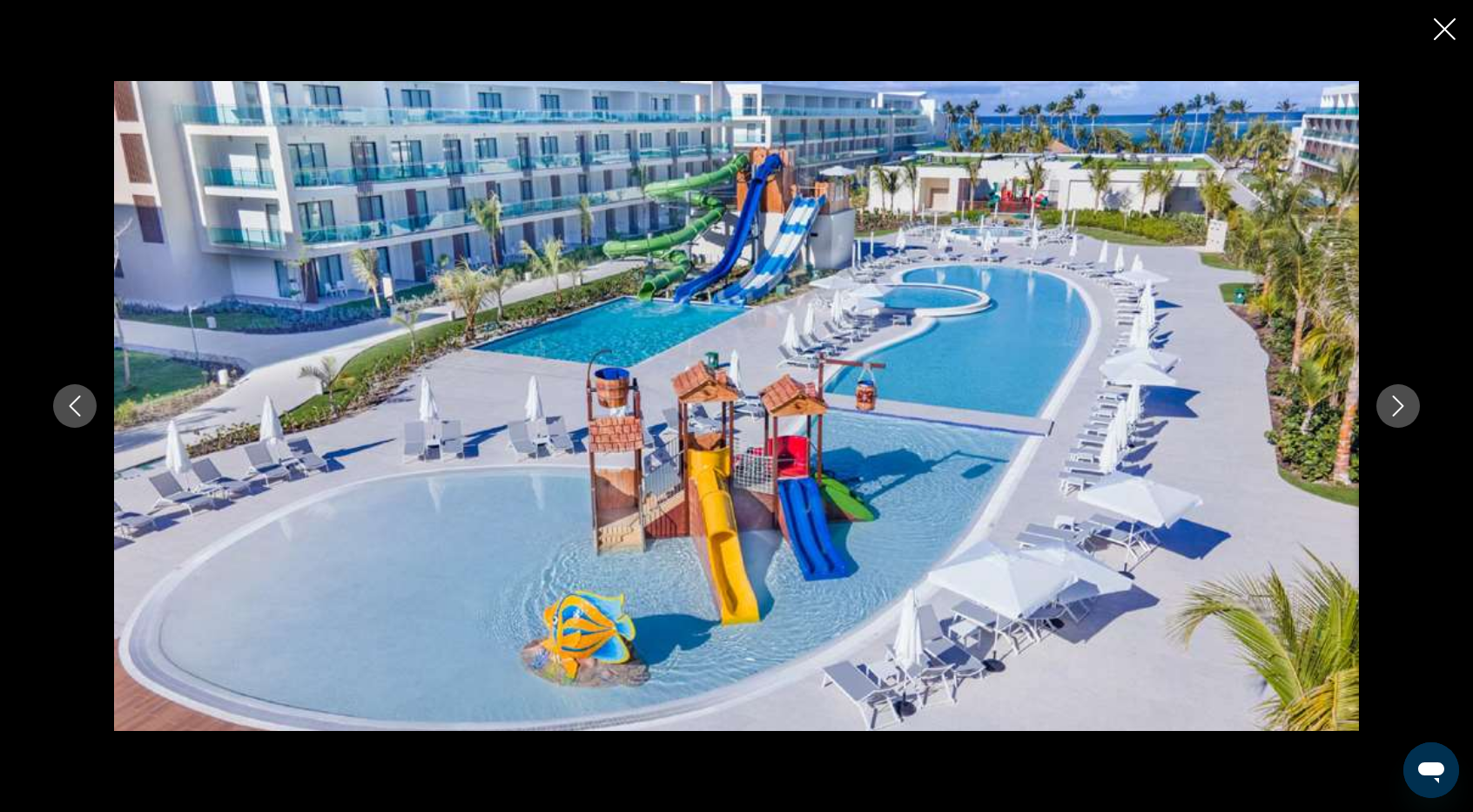
click at [1443, 33] on icon "Close slideshow" at bounding box center [1445, 30] width 22 height 22
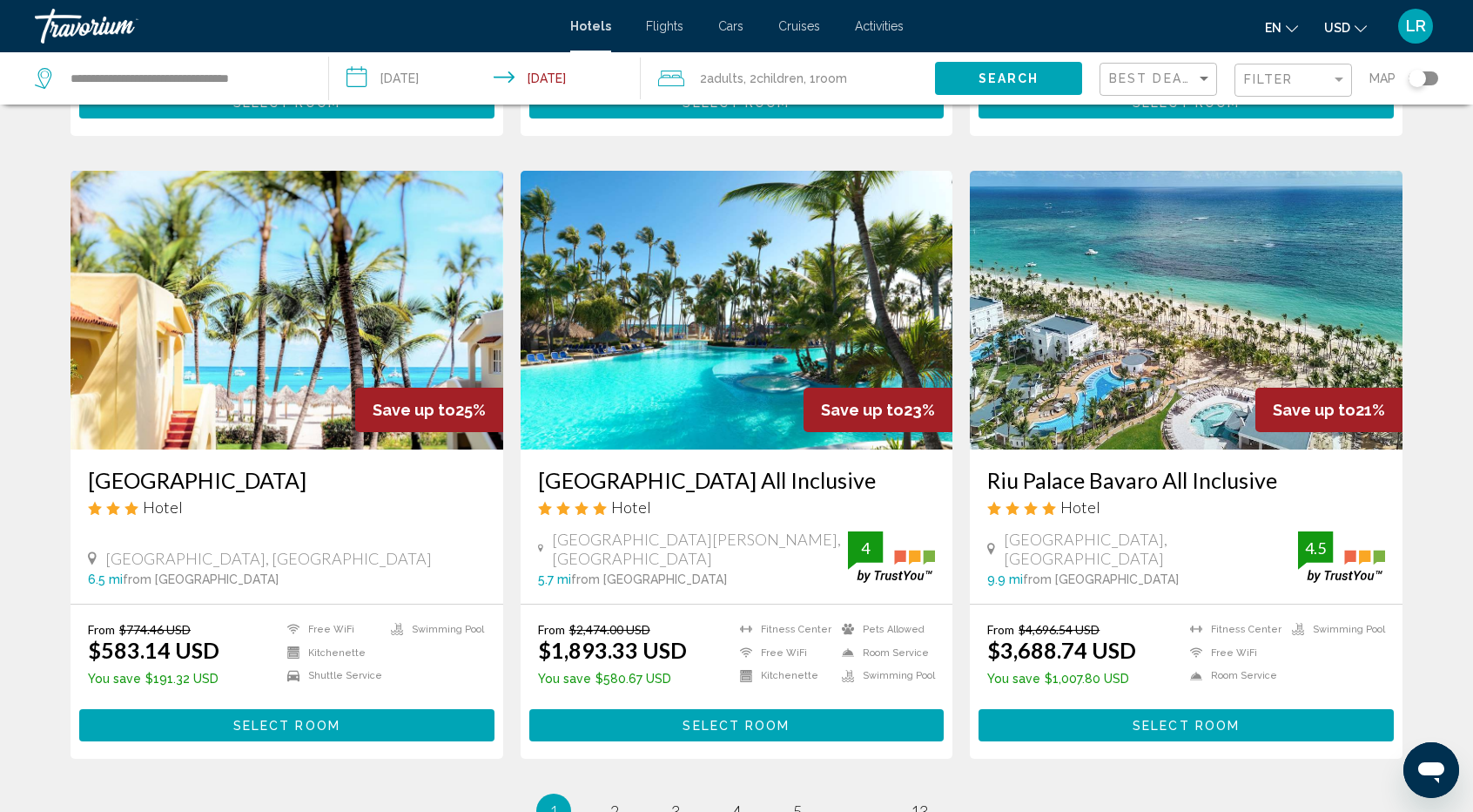
scroll to position [2003, 0]
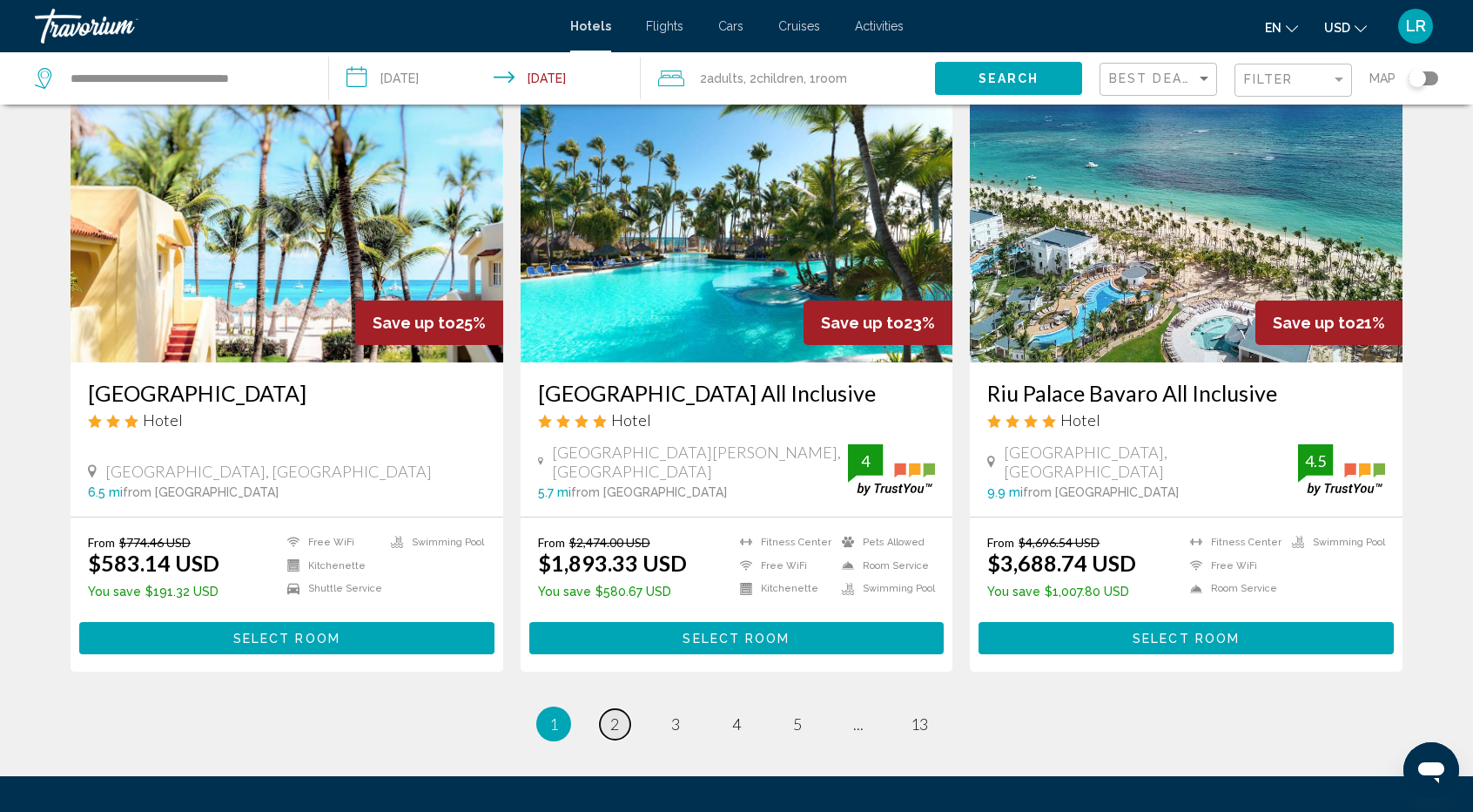
click at [605, 708] on link "page 2" at bounding box center [615, 723] width 31 height 31
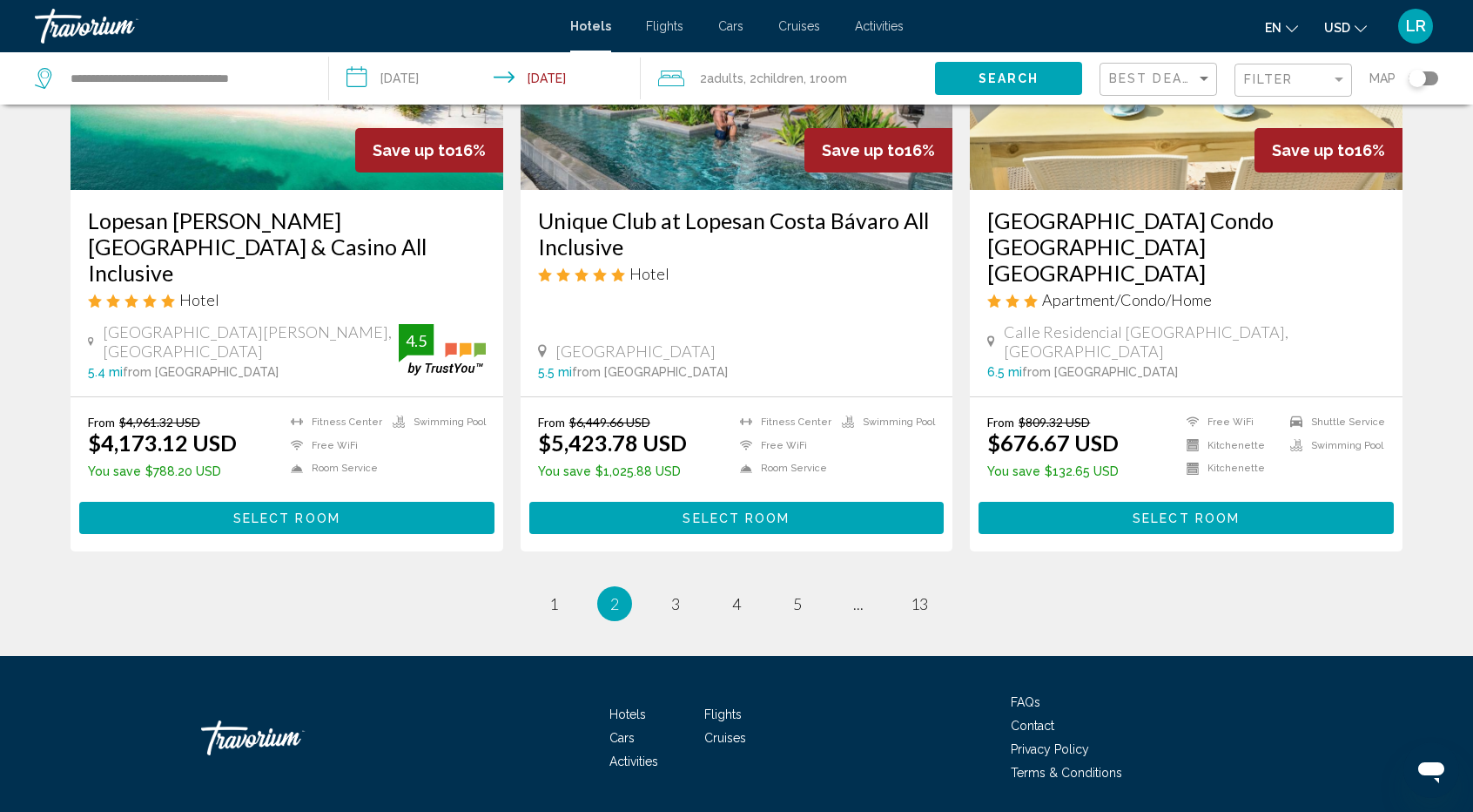
scroll to position [2255, 0]
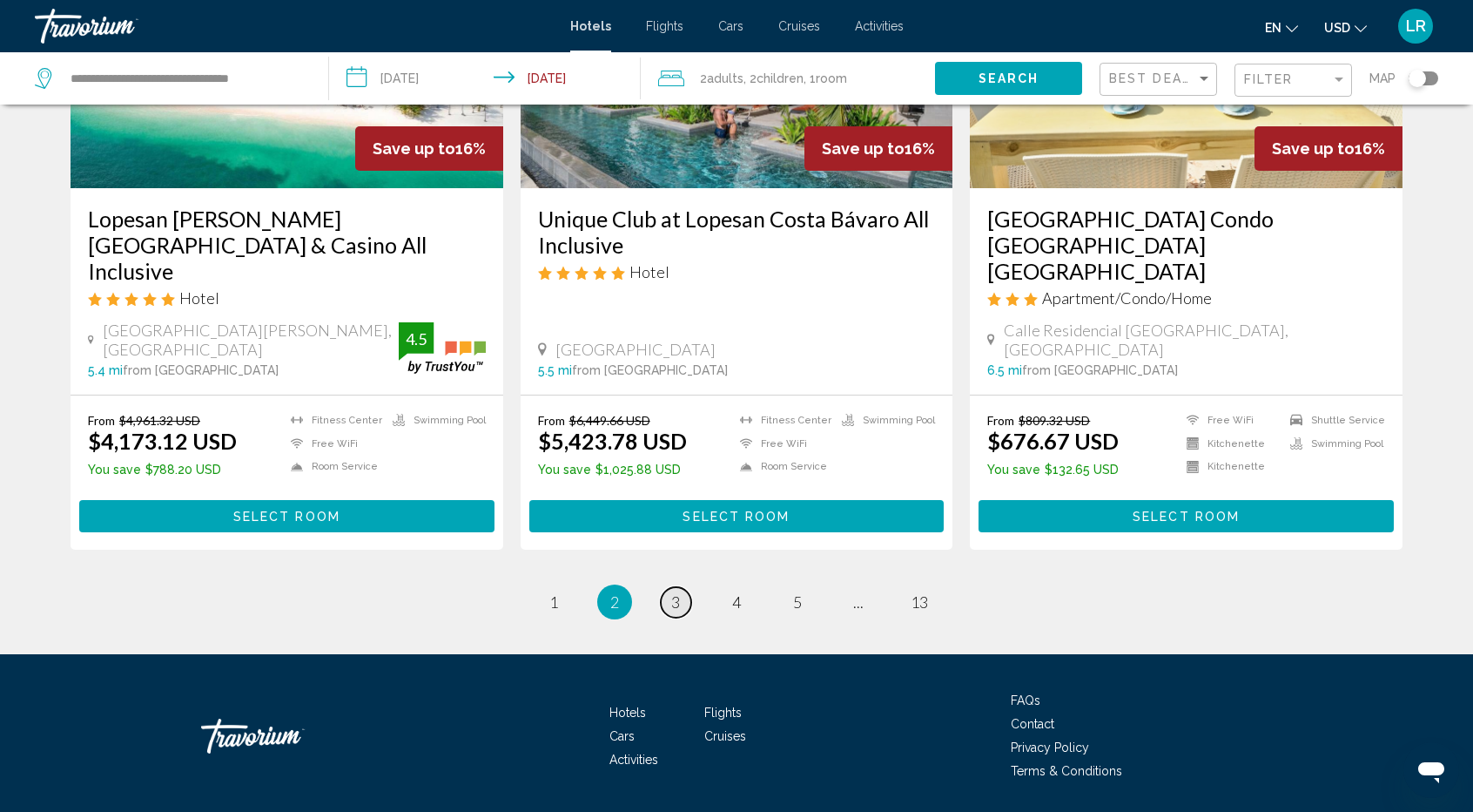
click at [675, 592] on span "3" at bounding box center [675, 601] width 9 height 19
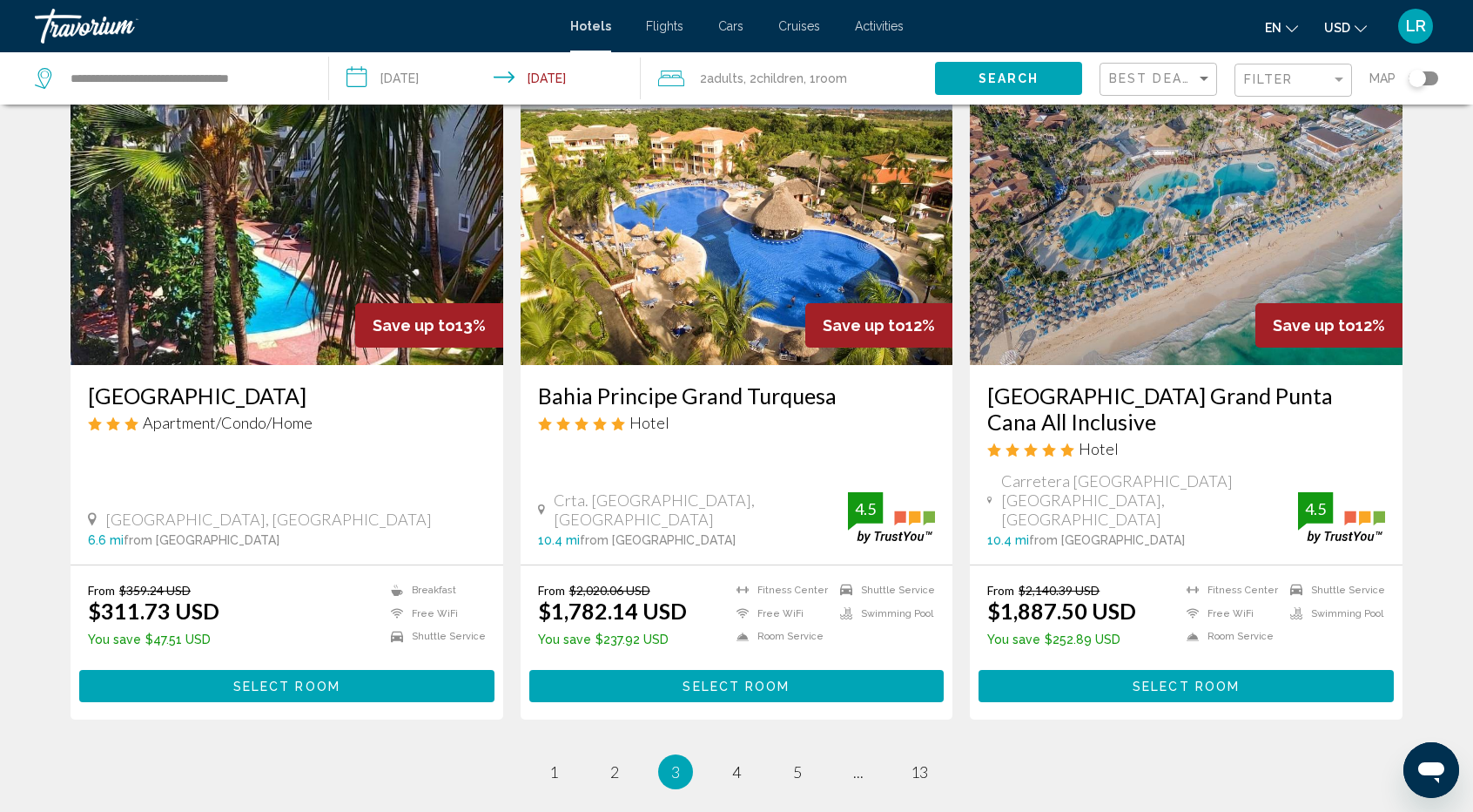
scroll to position [2177, 0]
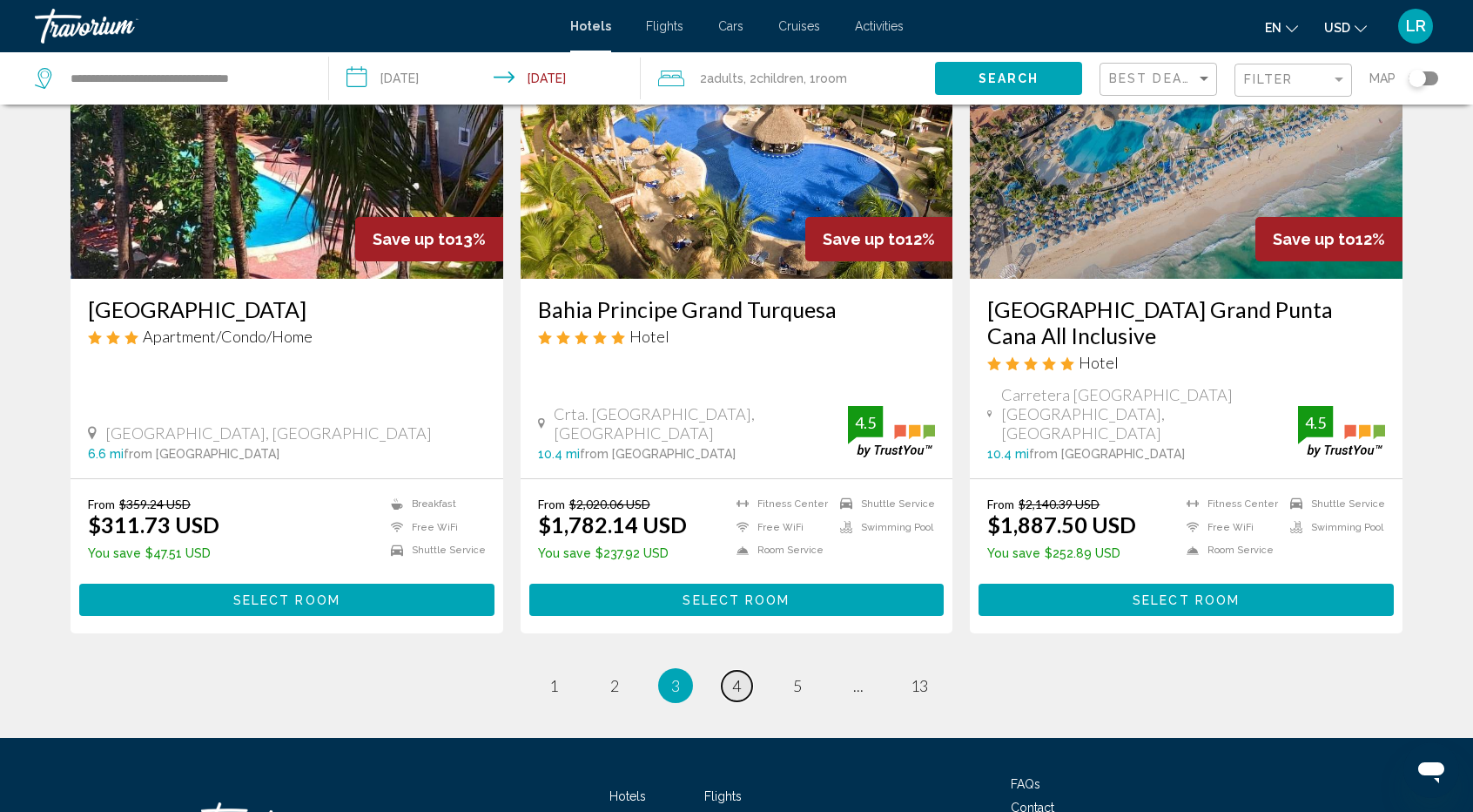
click at [736, 676] on span "4" at bounding box center [736, 685] width 9 height 19
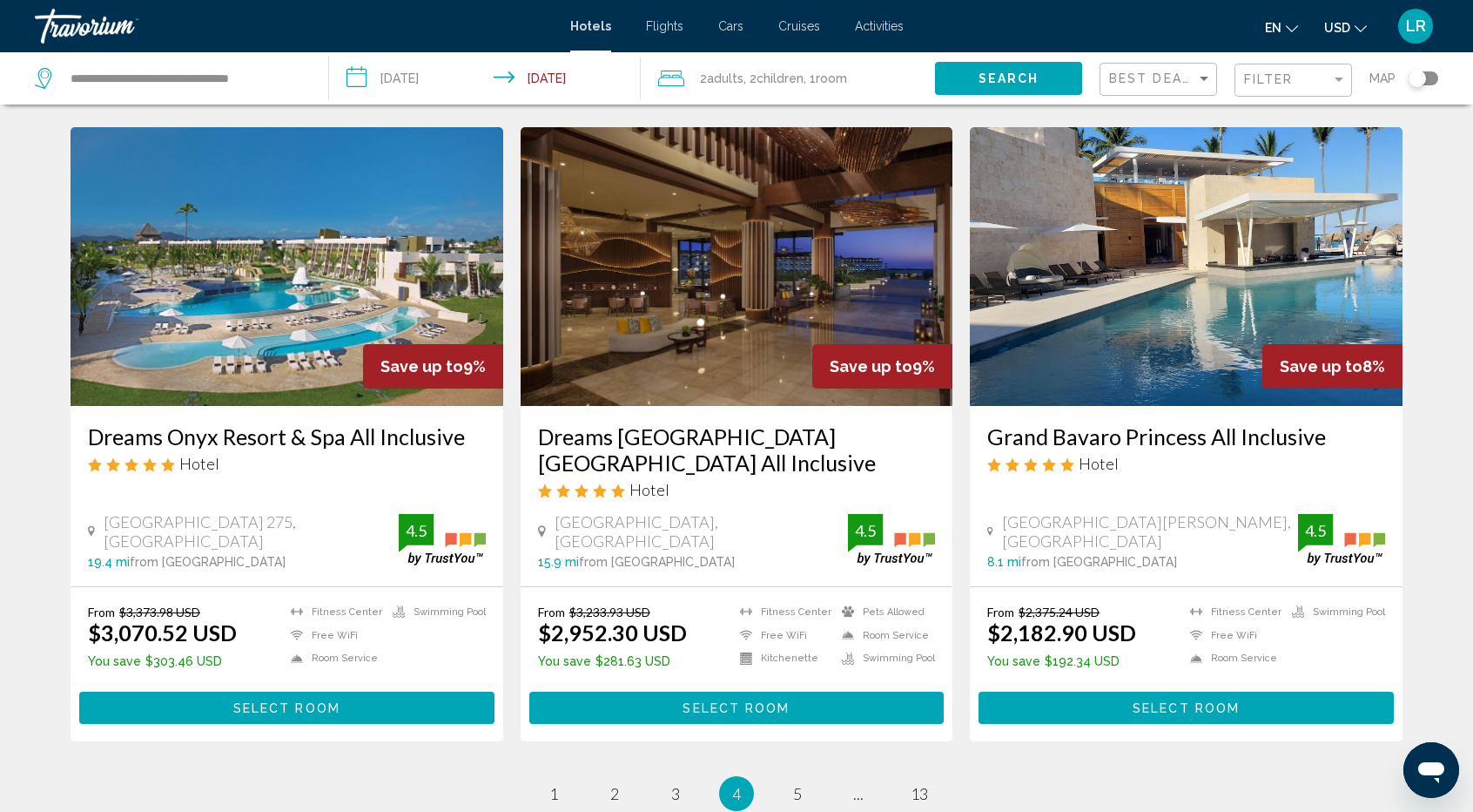
scroll to position [2003, 0]
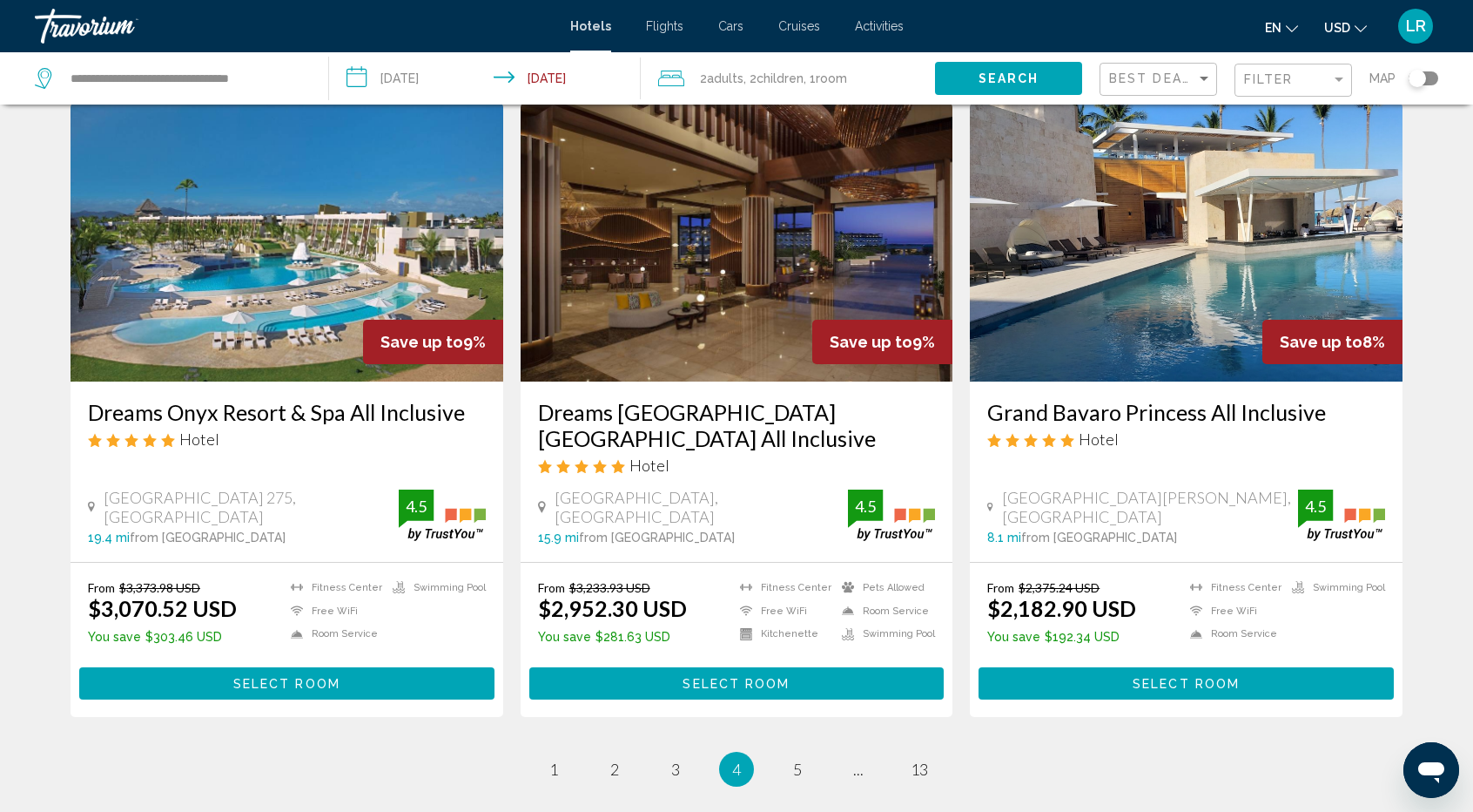
click at [297, 278] on img "Main content" at bounding box center [286, 242] width 433 height 278
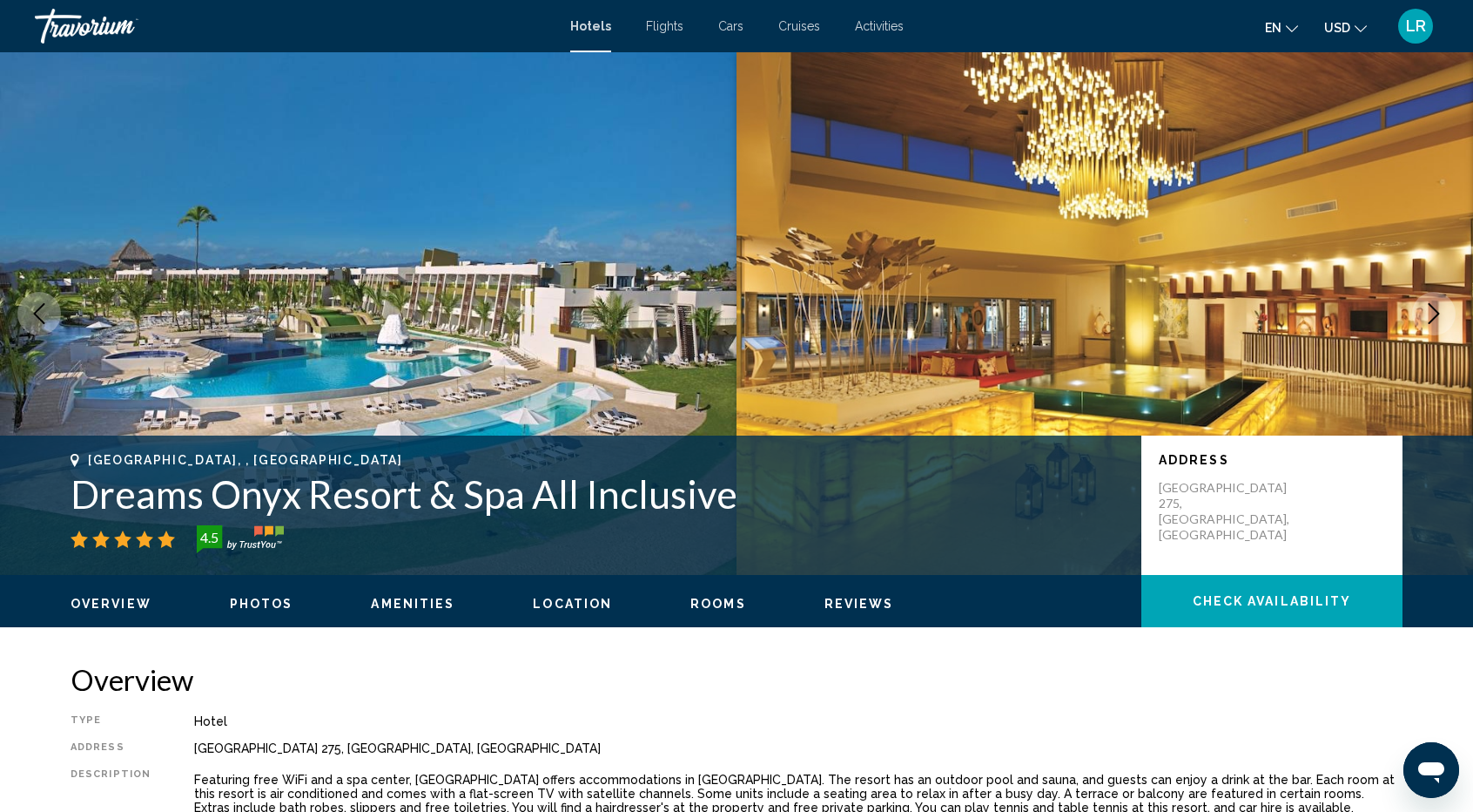
click at [1262, 595] on span "Check Availability" at bounding box center [1273, 602] width 160 height 14
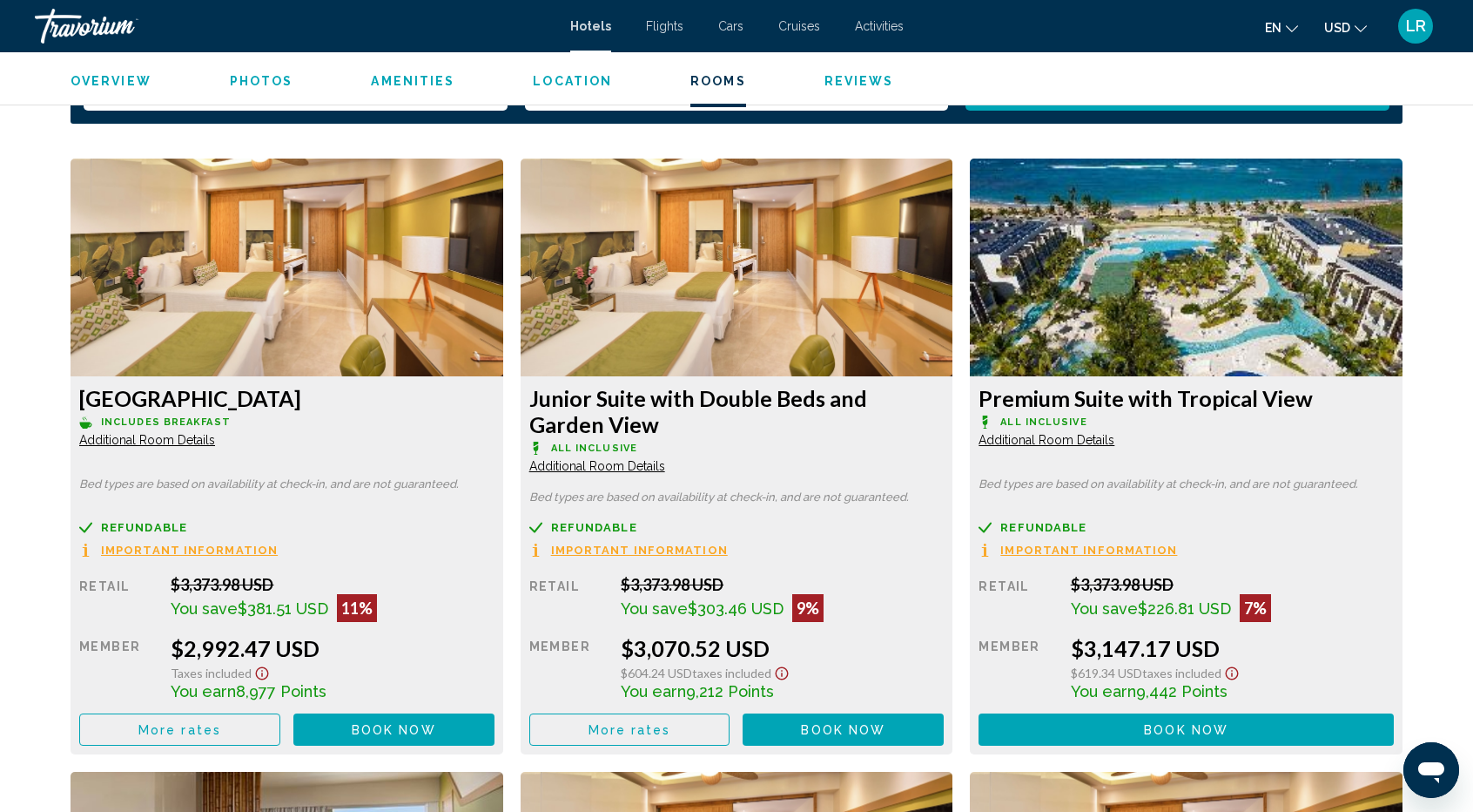
scroll to position [2239, 0]
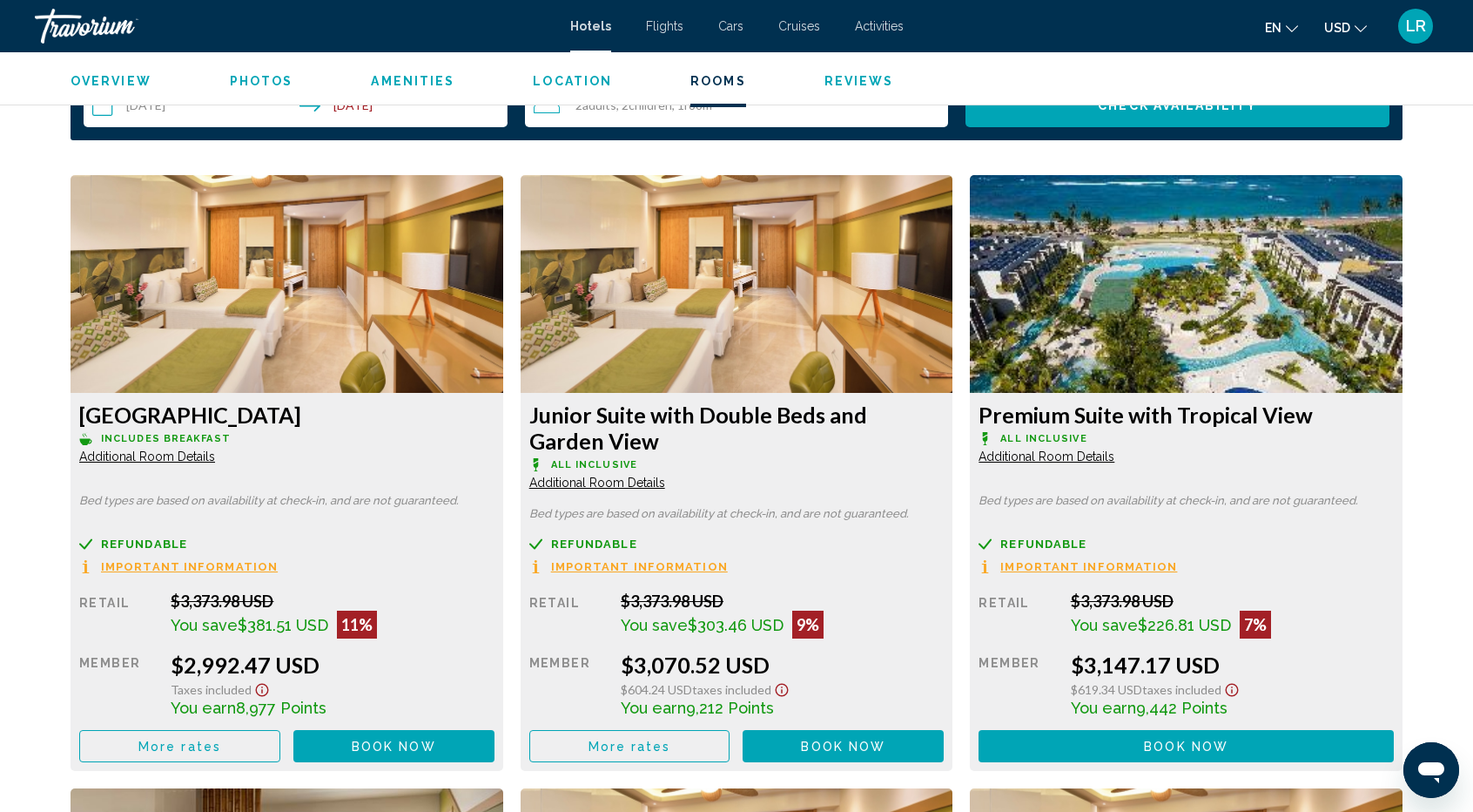
click at [503, 315] on img "Main content" at bounding box center [286, 283] width 433 height 218
click at [503, 293] on img "Main content" at bounding box center [286, 283] width 433 height 218
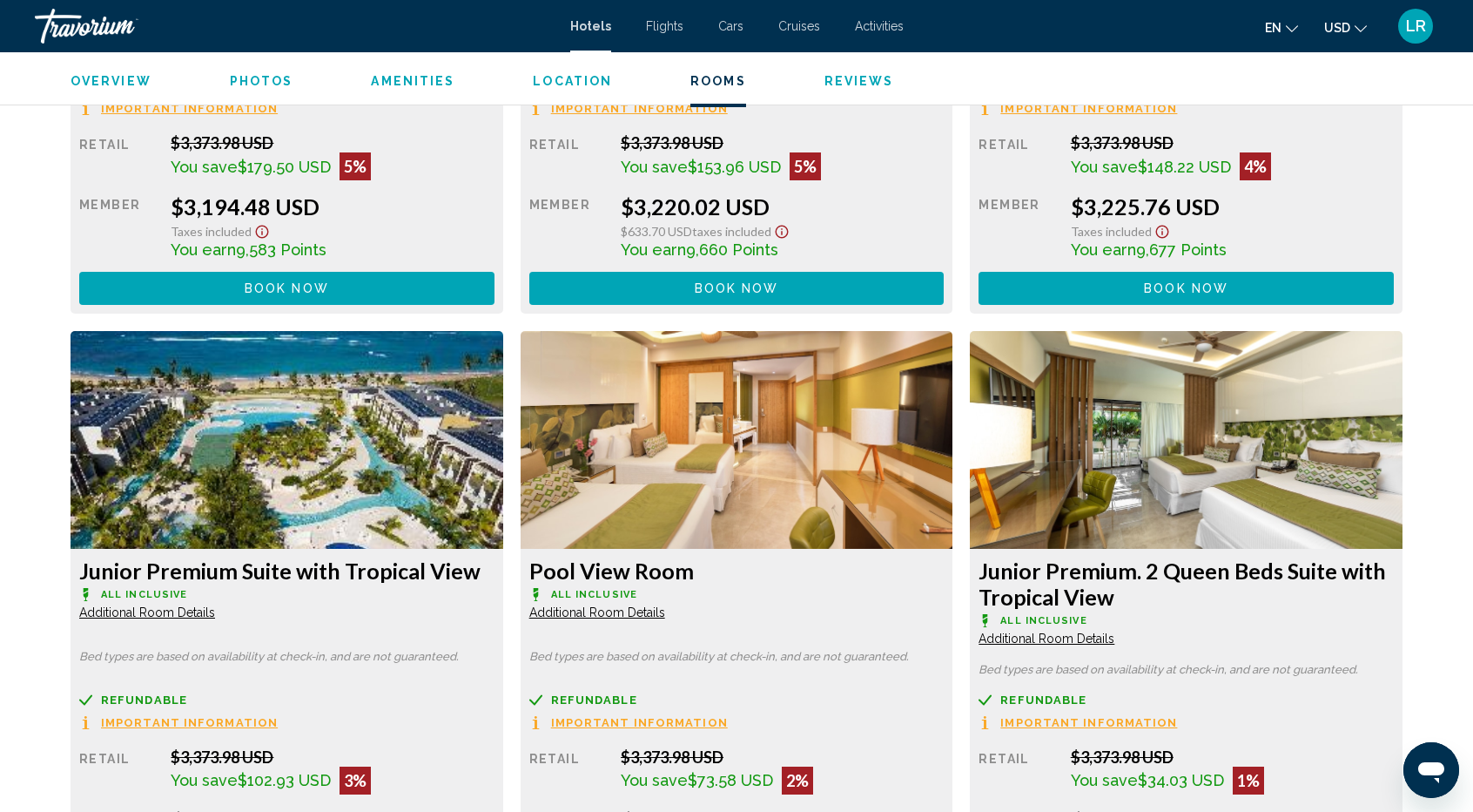
scroll to position [3458, 0]
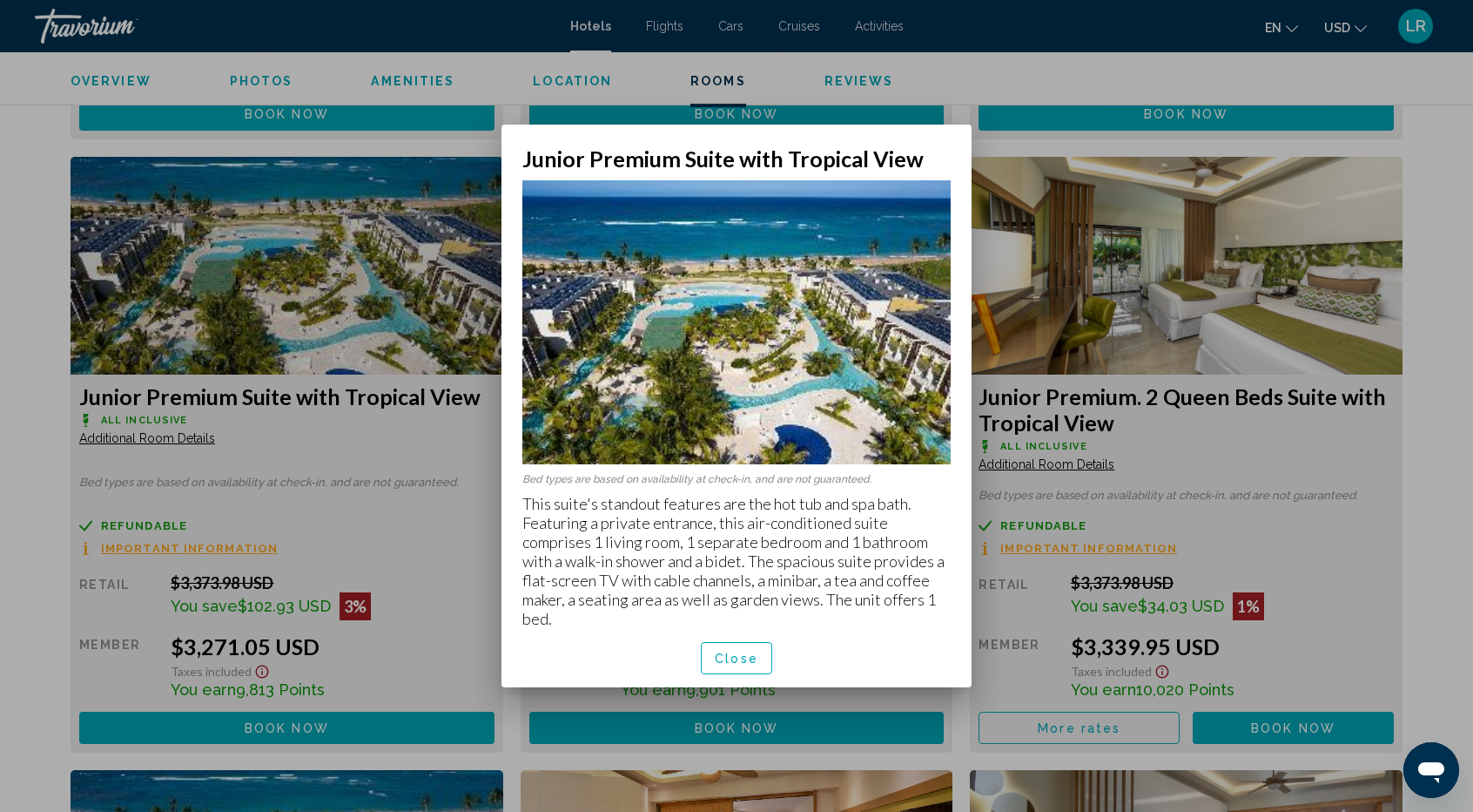
scroll to position [0, 0]
click at [761, 663] on button "Close" at bounding box center [736, 657] width 71 height 33
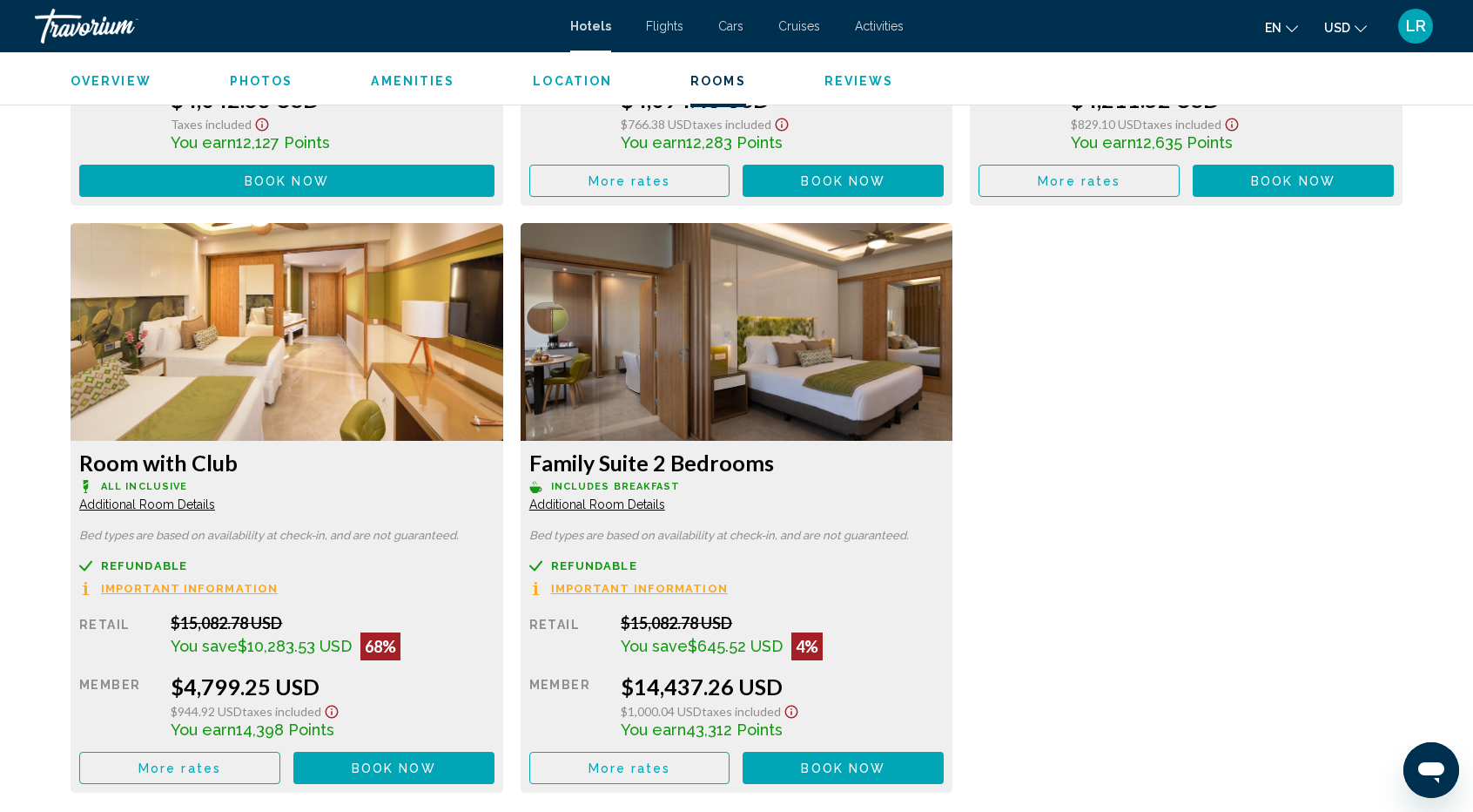
scroll to position [6941, 0]
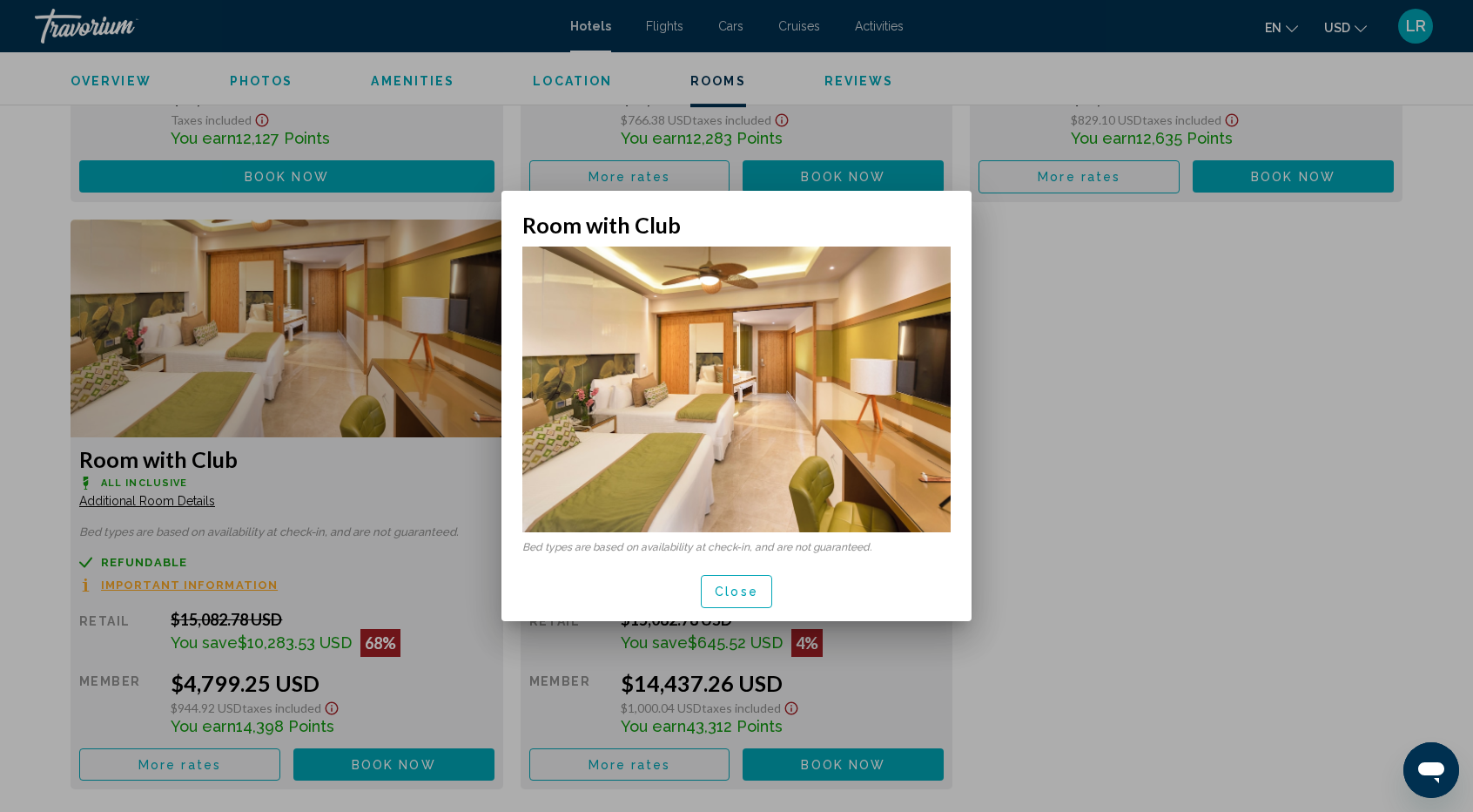
scroll to position [0, 0]
click at [738, 597] on span "Close" at bounding box center [737, 592] width 43 height 14
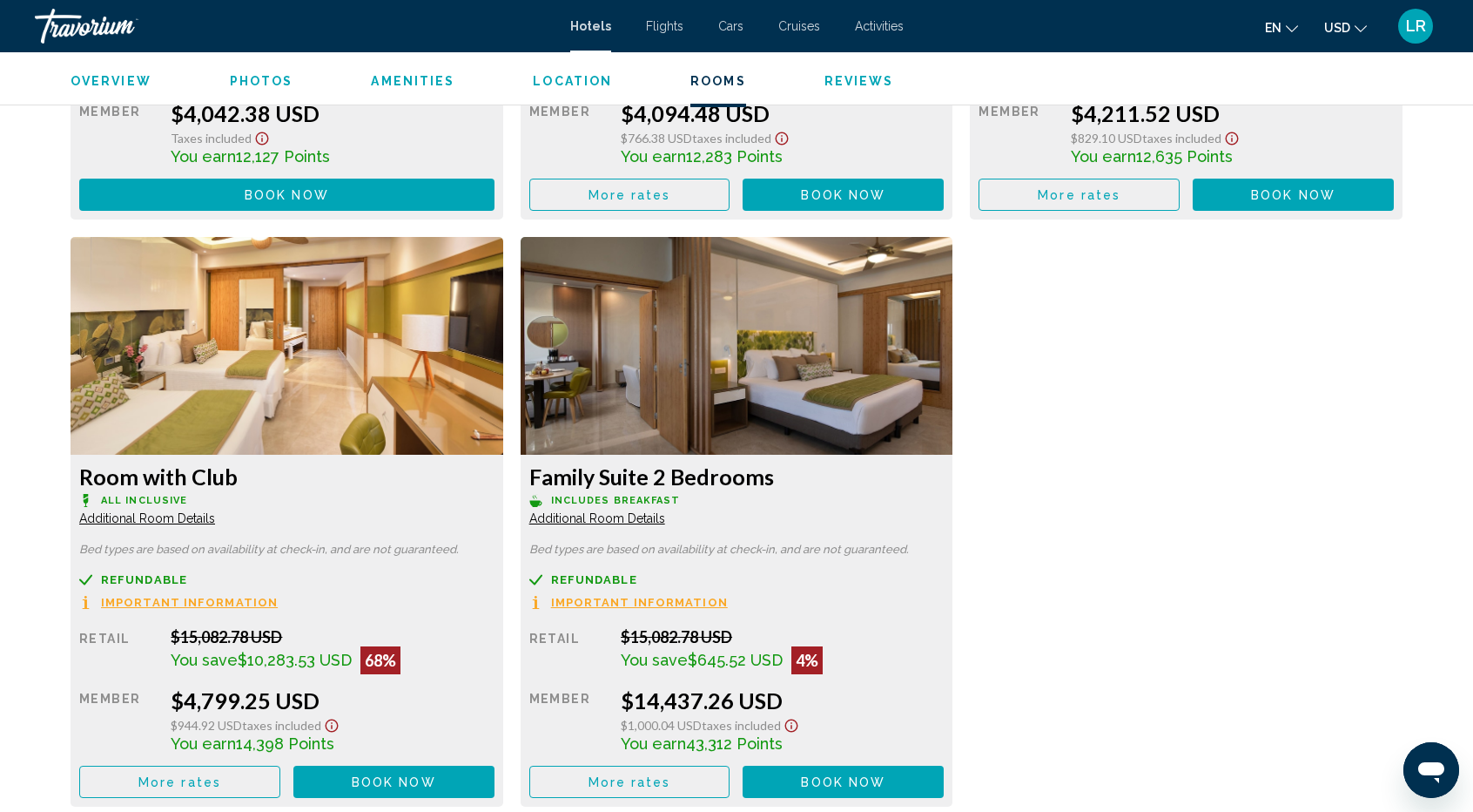
scroll to position [6941, 0]
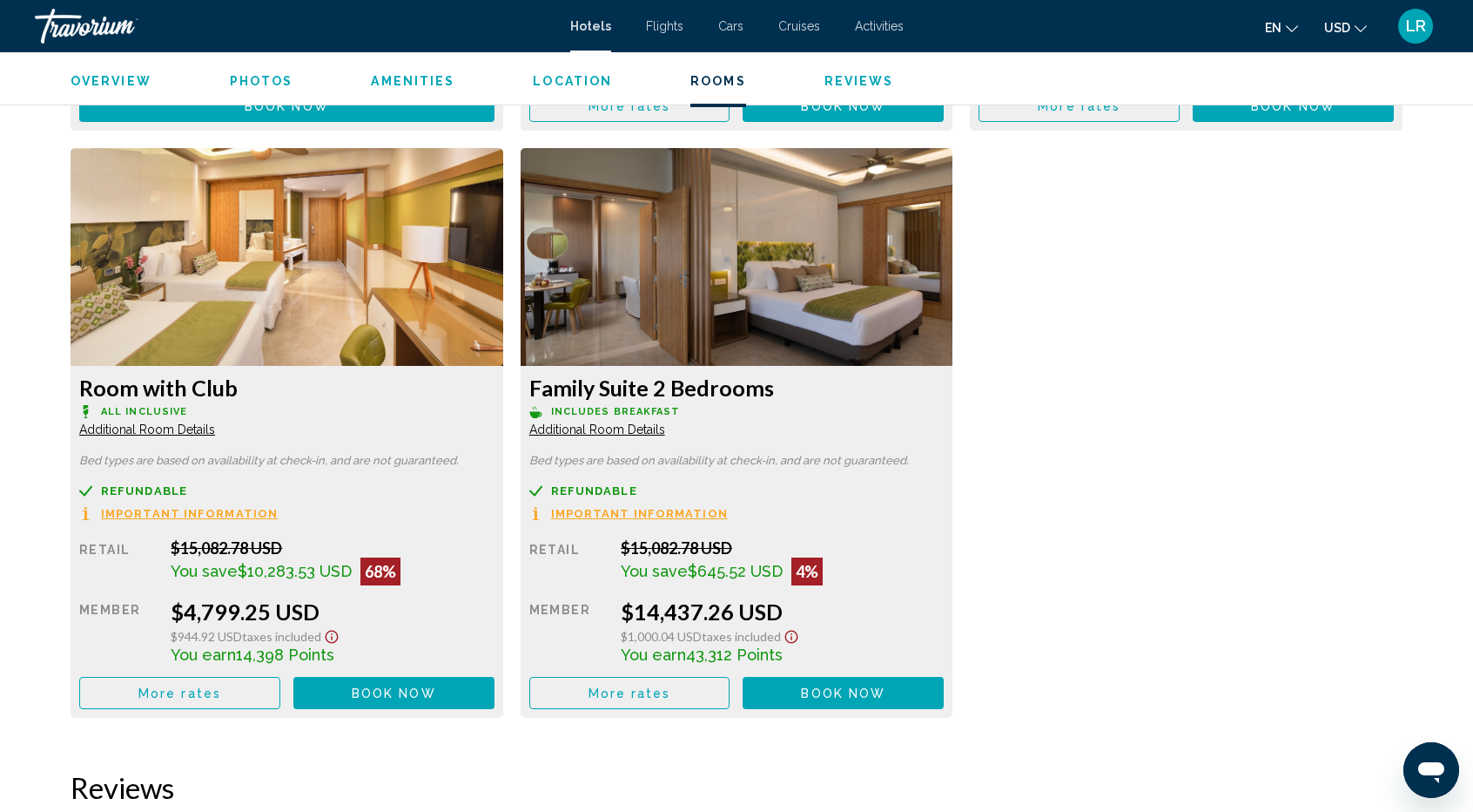
scroll to position [7028, 0]
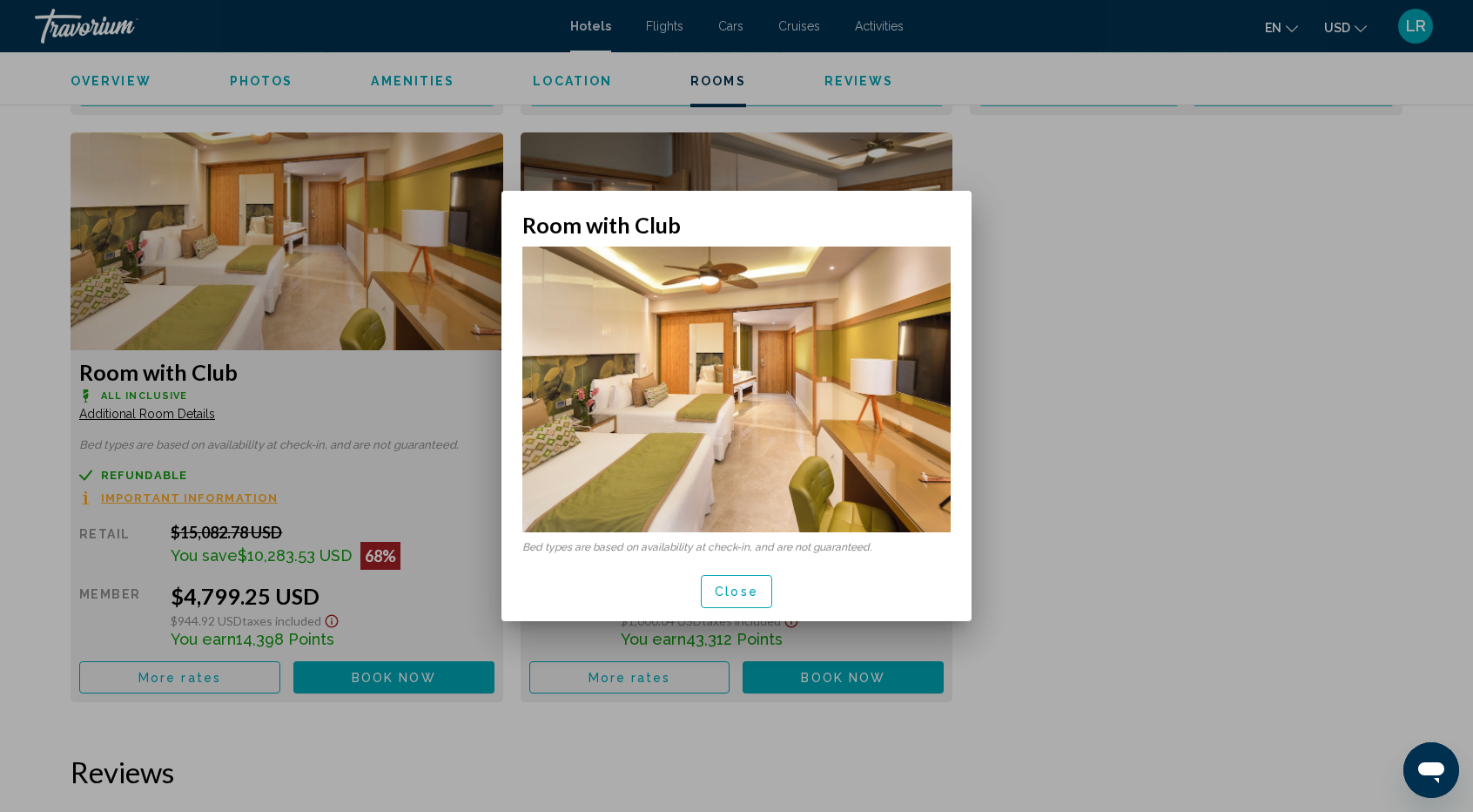
click at [759, 591] on button "Close" at bounding box center [736, 590] width 71 height 33
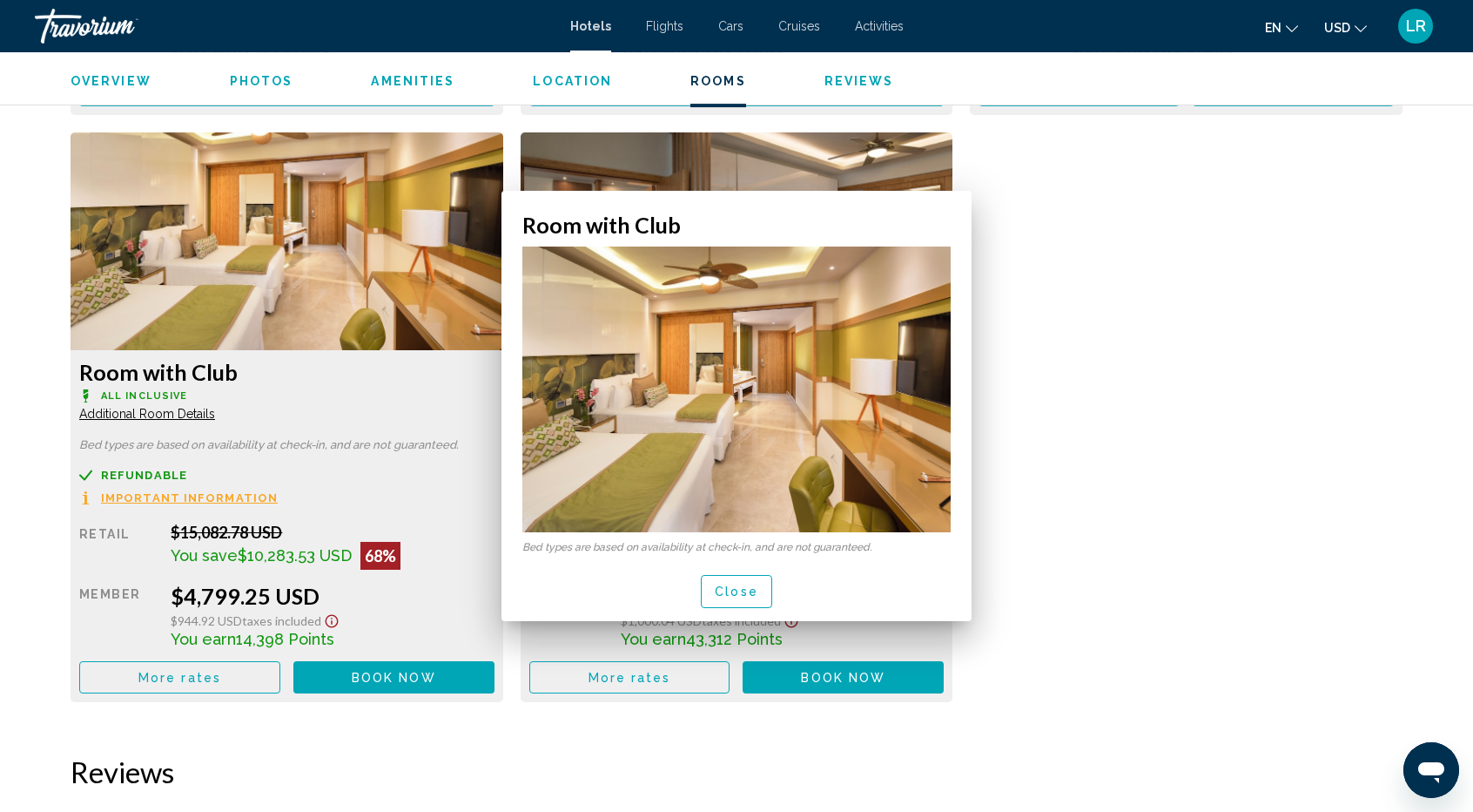
scroll to position [7028, 0]
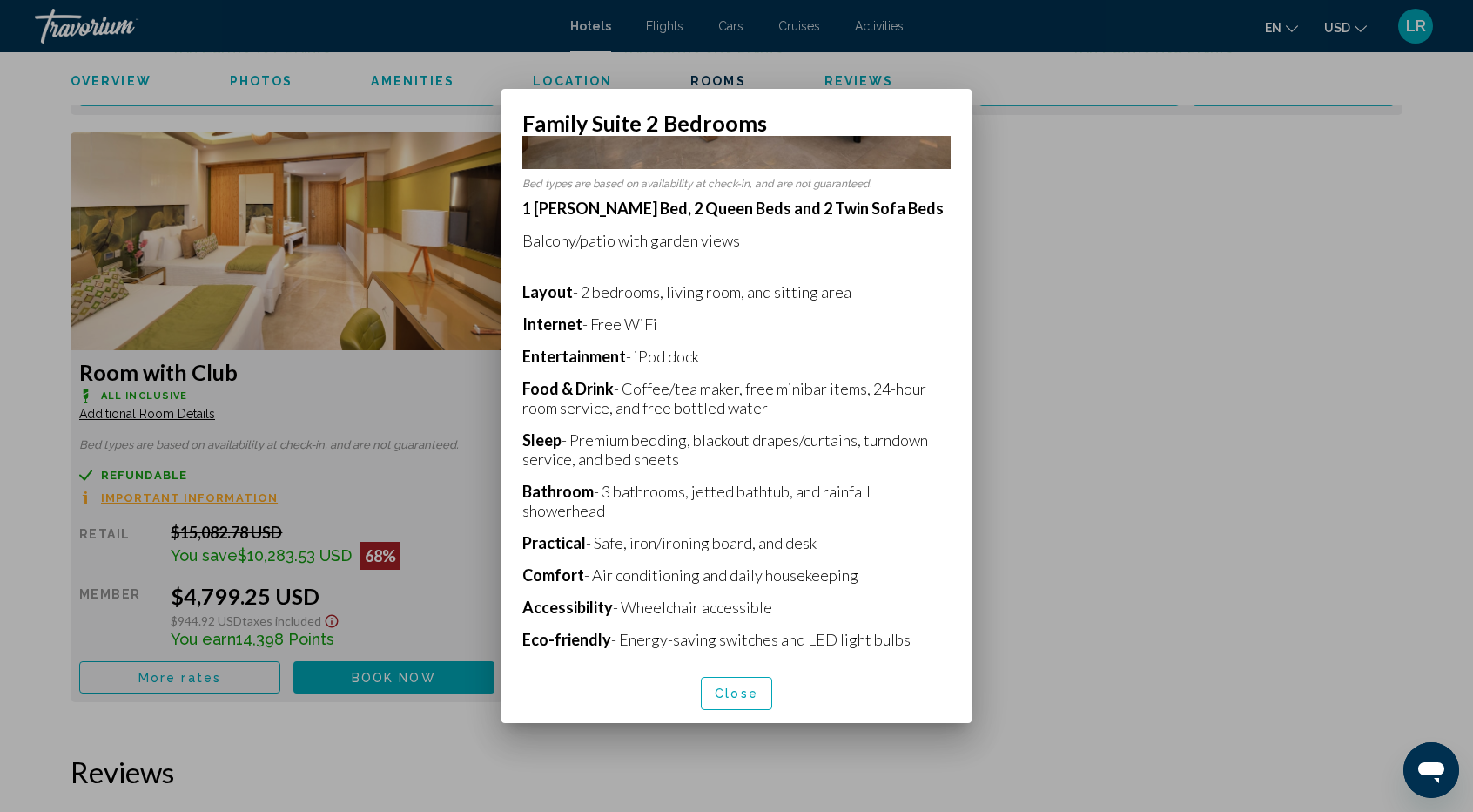
scroll to position [334, 0]
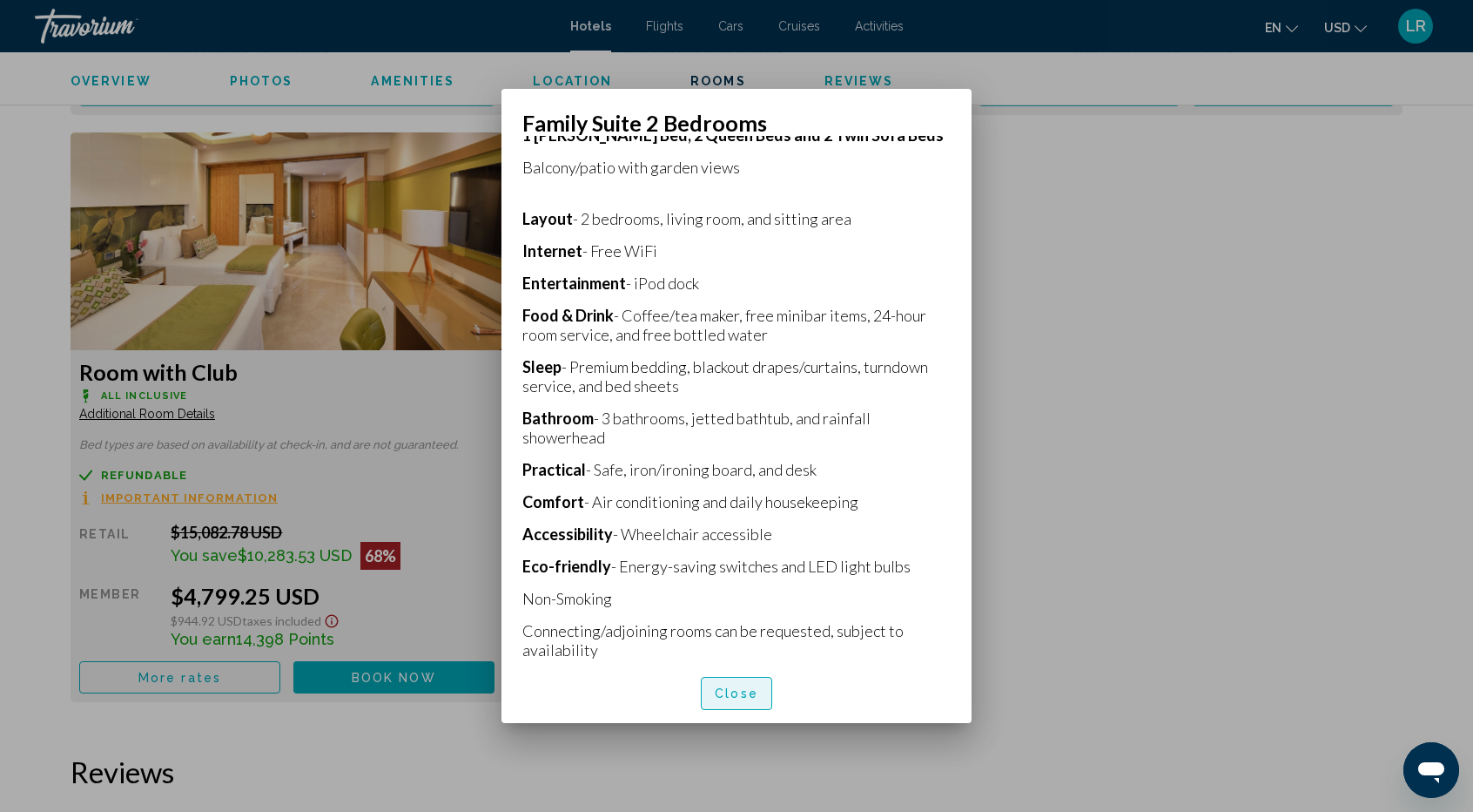
click at [763, 708] on button "Close" at bounding box center [736, 693] width 71 height 33
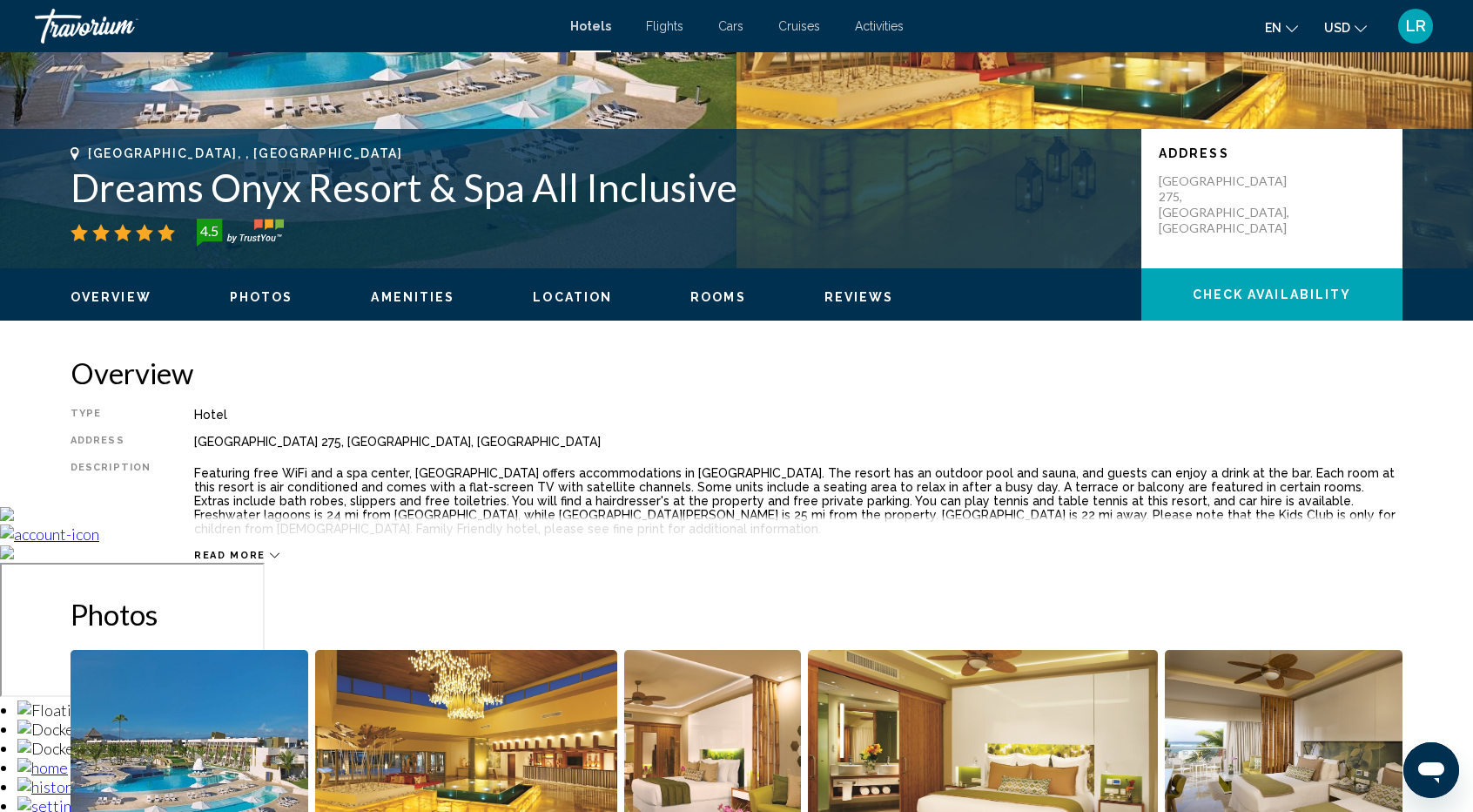
scroll to position [149, 0]
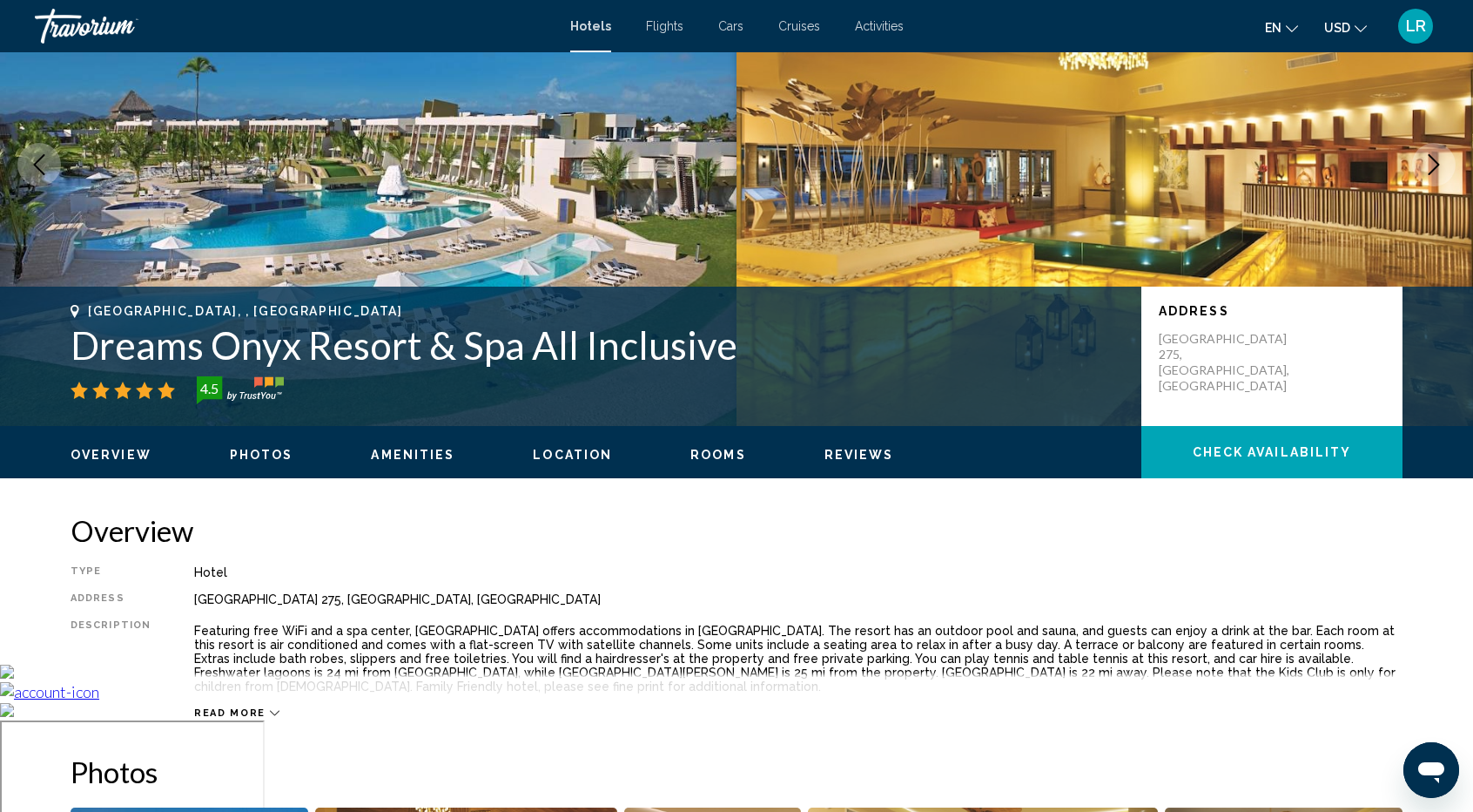
click at [252, 459] on span "Photos" at bounding box center [261, 455] width 63 height 14
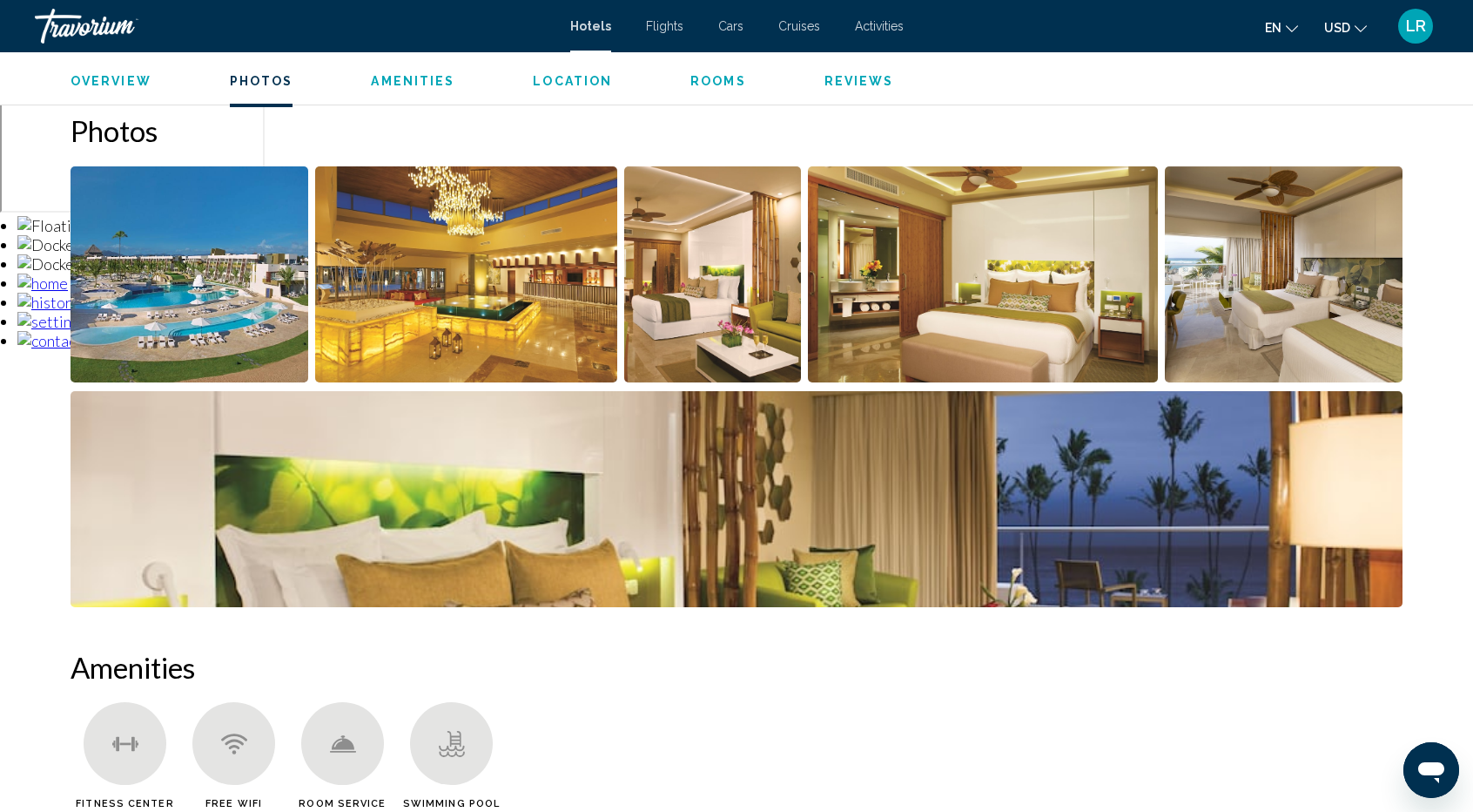
scroll to position [797, 0]
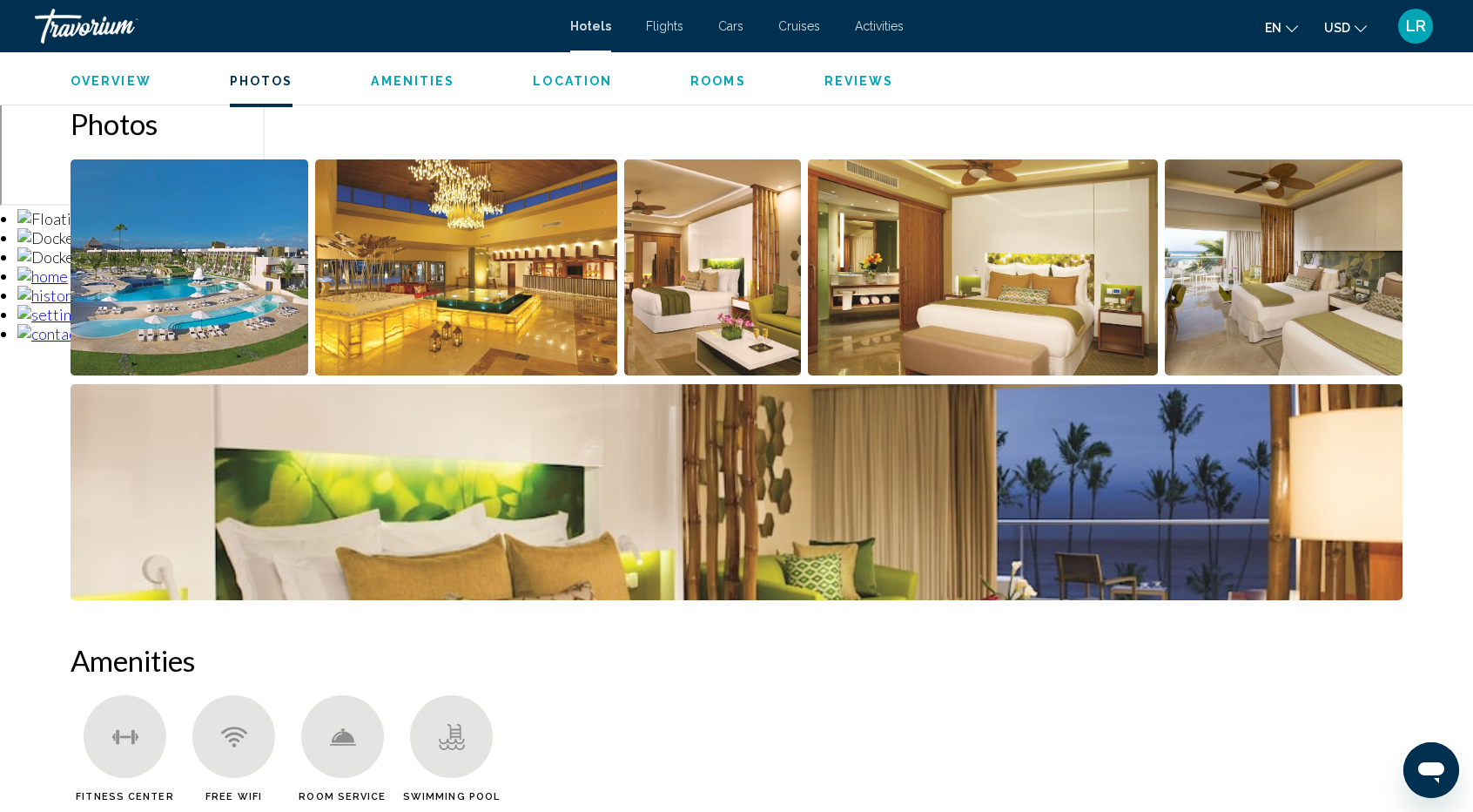
click at [235, 333] on img "Open full-screen image slider" at bounding box center [188, 267] width 238 height 216
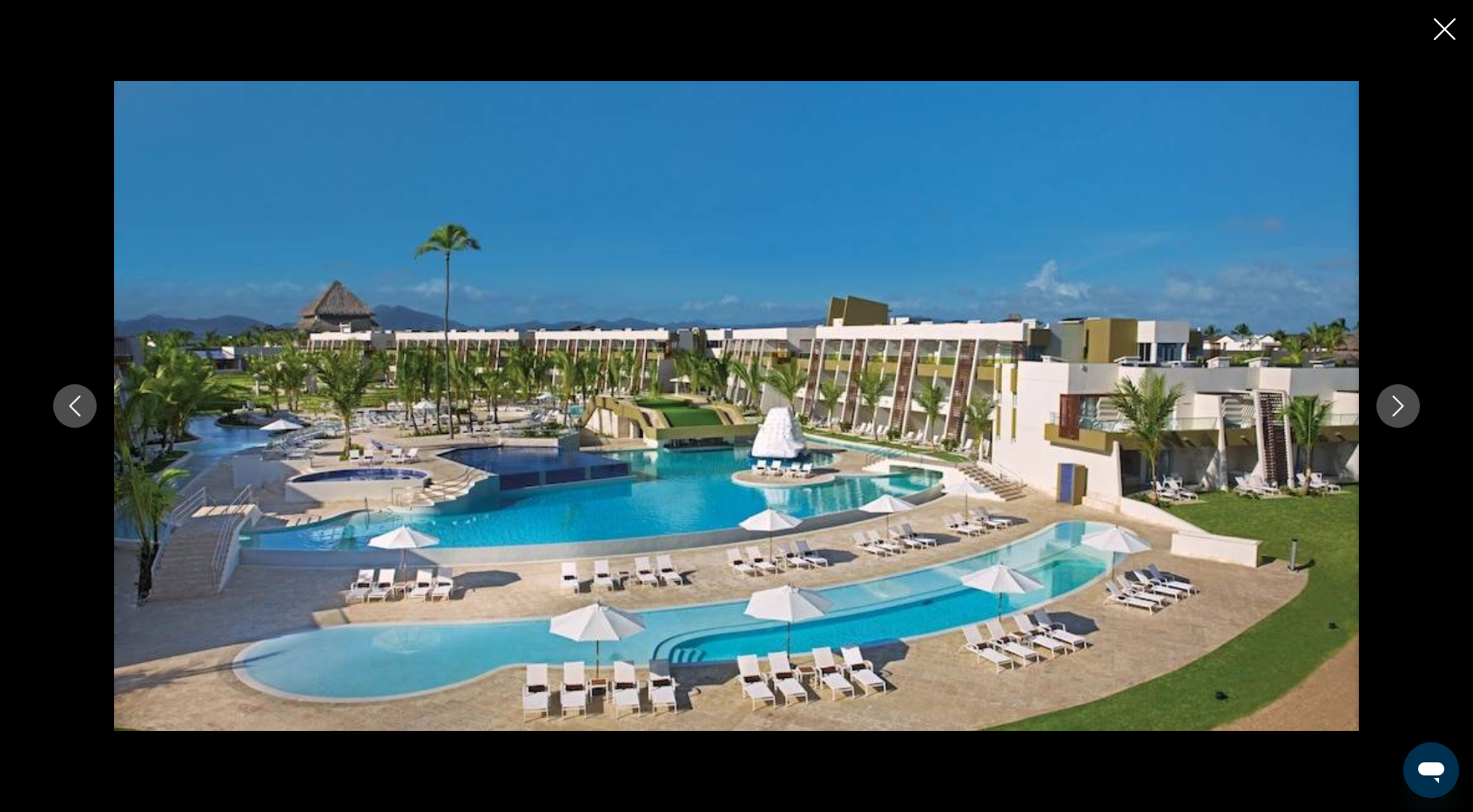
click at [1404, 405] on icon "Next image" at bounding box center [1398, 406] width 21 height 21
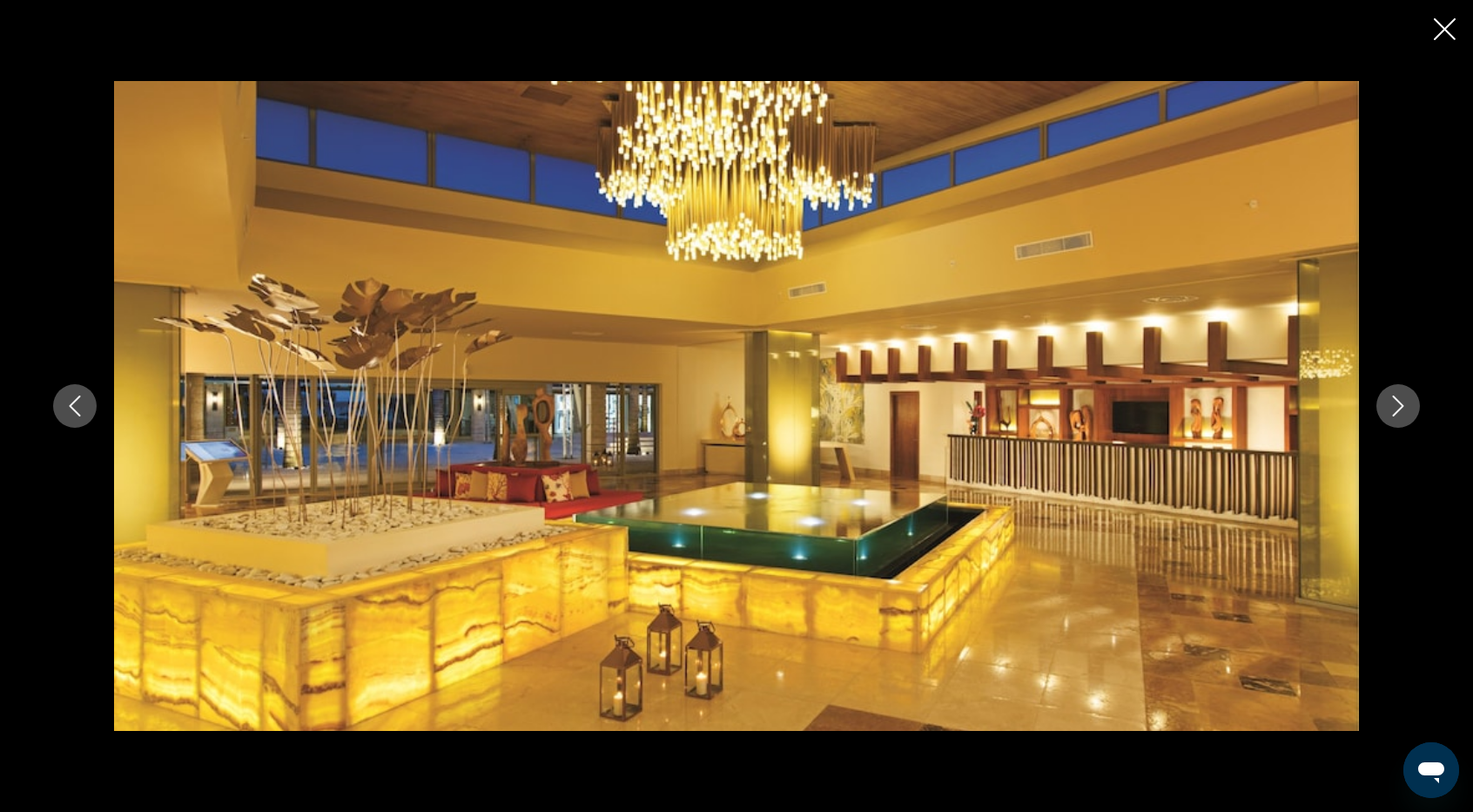
click at [1401, 408] on icon "Next image" at bounding box center [1398, 406] width 21 height 21
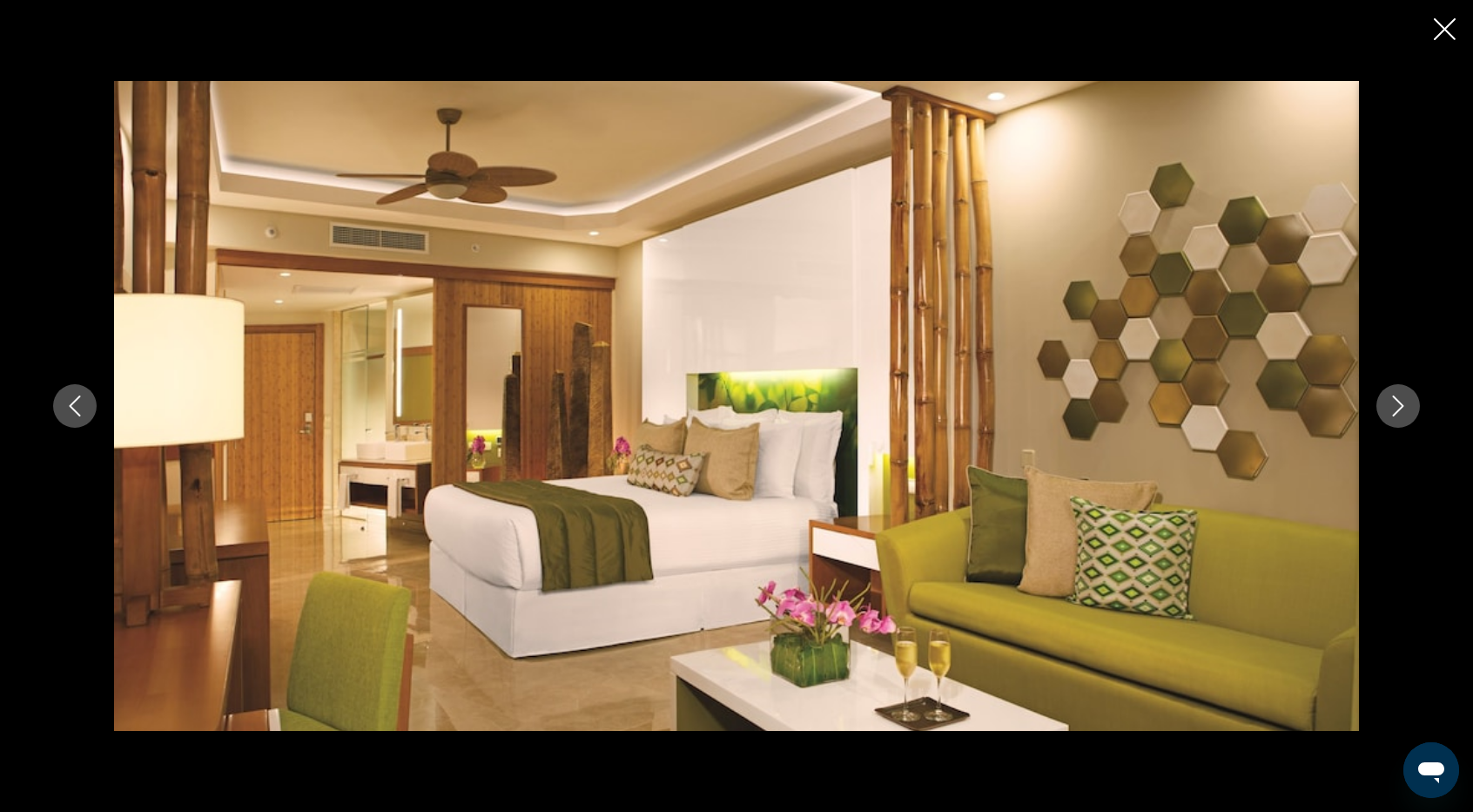
click at [1401, 408] on icon "Next image" at bounding box center [1398, 406] width 21 height 21
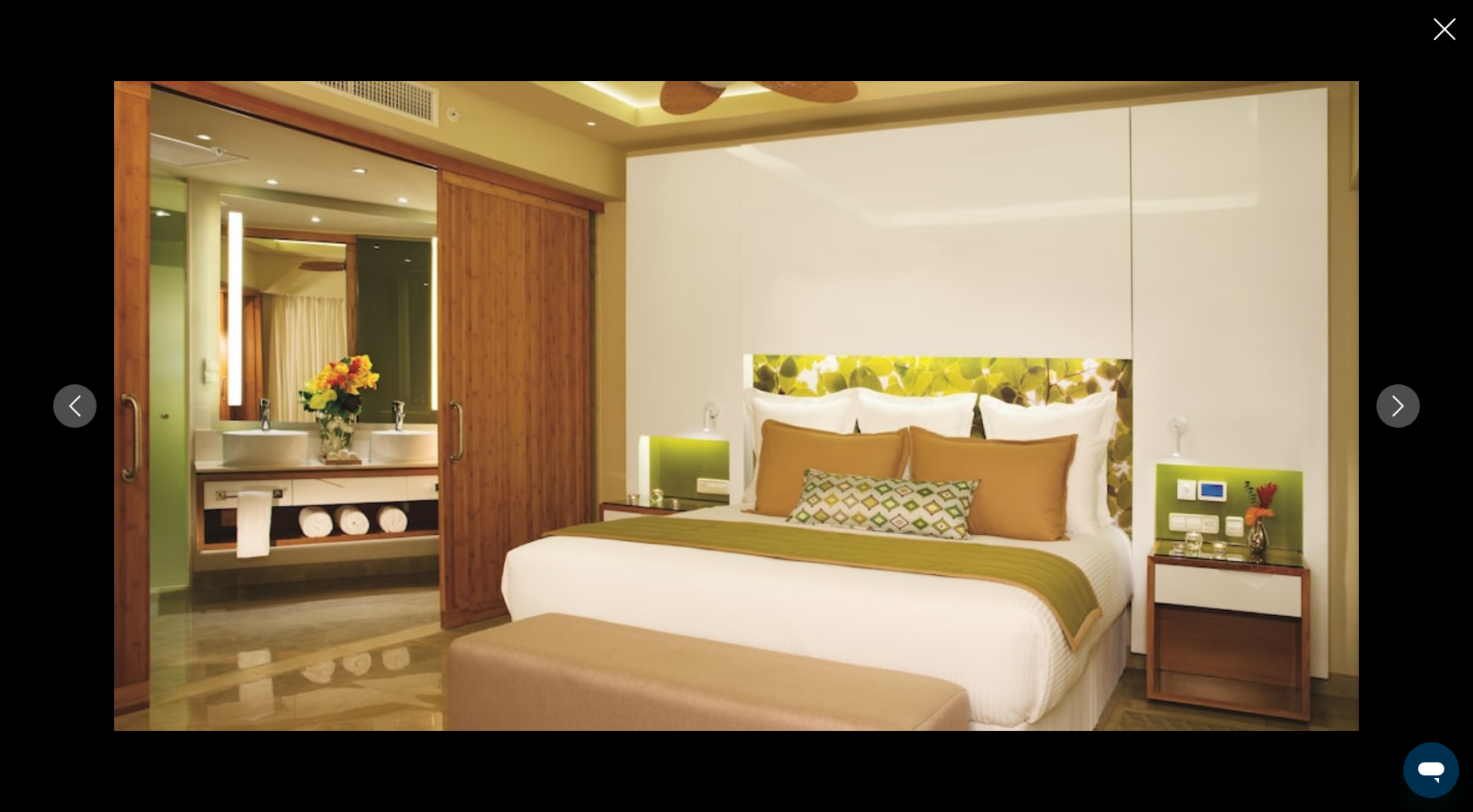
click at [1401, 408] on icon "Next image" at bounding box center [1398, 406] width 21 height 21
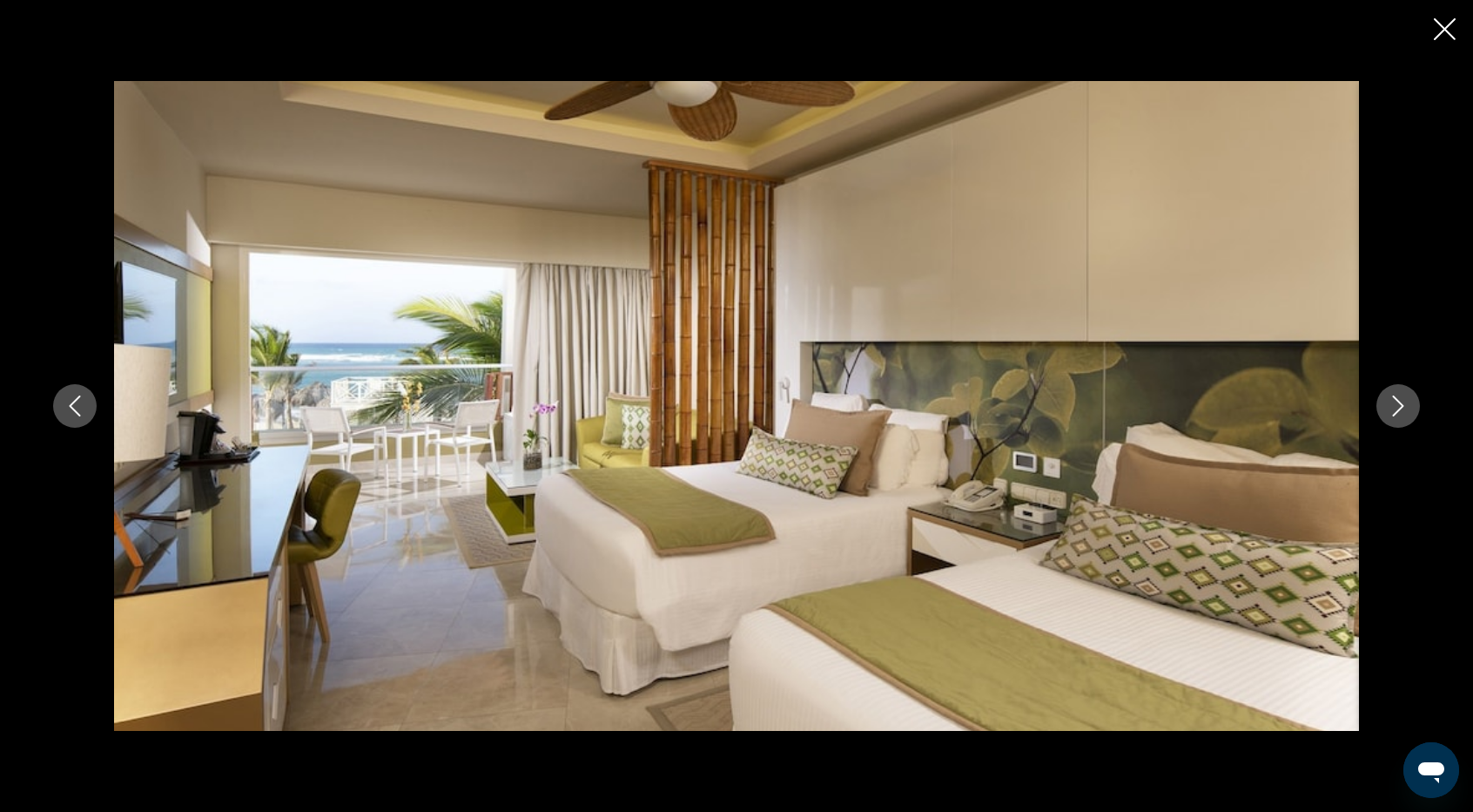
click at [1401, 408] on icon "Next image" at bounding box center [1398, 406] width 11 height 21
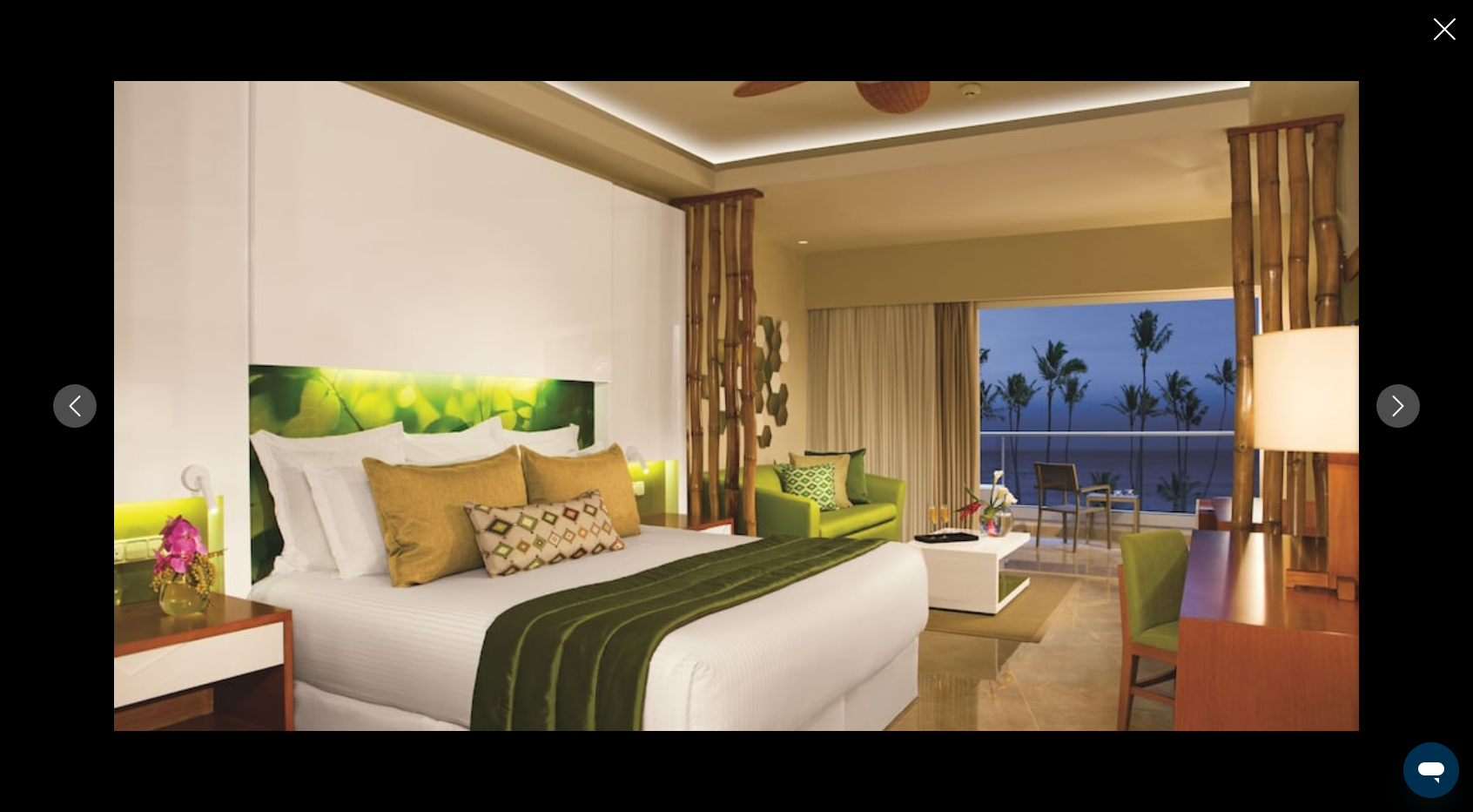
click at [1401, 408] on icon "Next image" at bounding box center [1398, 406] width 11 height 21
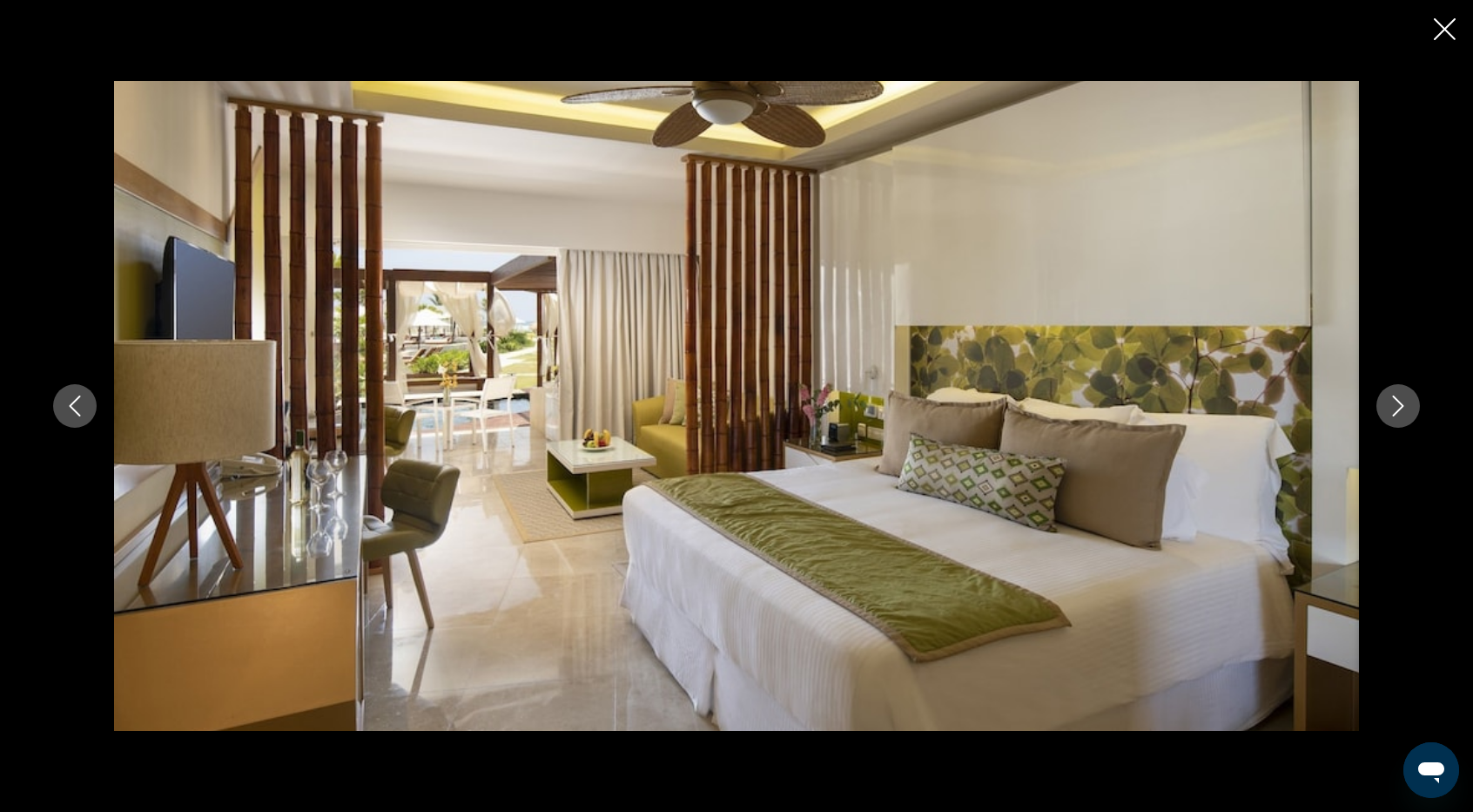
click at [1401, 408] on icon "Next image" at bounding box center [1398, 406] width 11 height 21
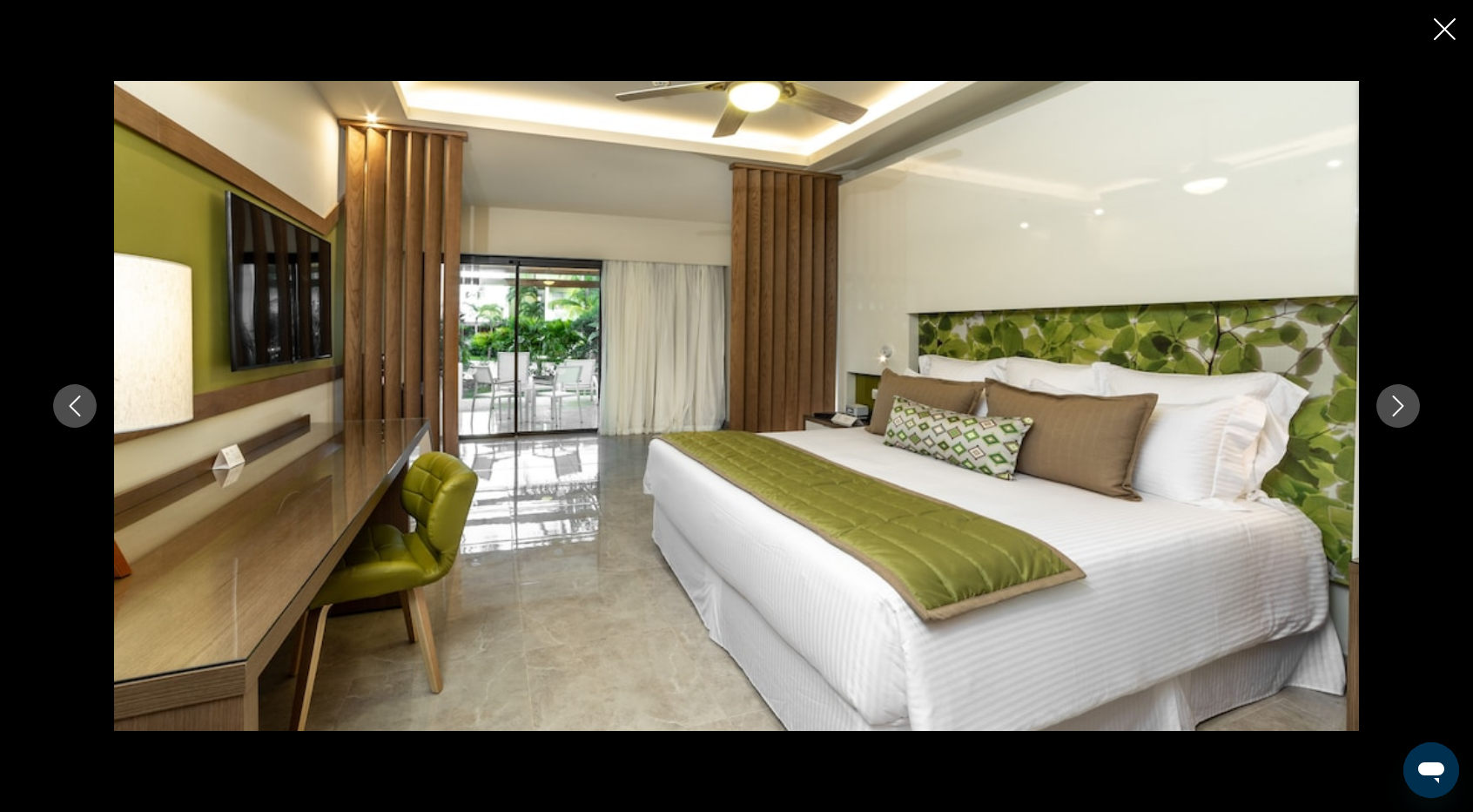
click at [1401, 408] on icon "Next image" at bounding box center [1398, 406] width 11 height 21
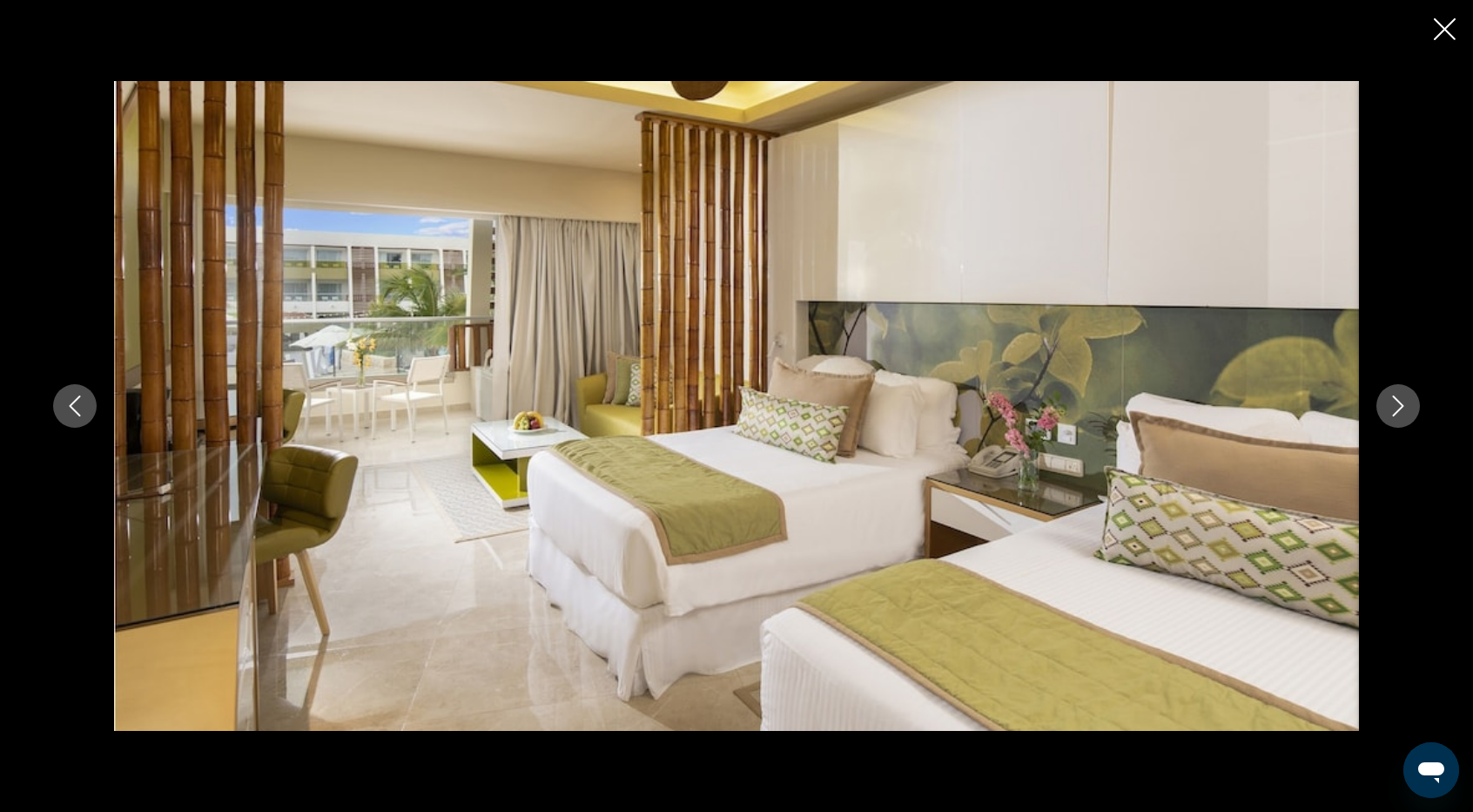
click at [1401, 408] on icon "Next image" at bounding box center [1398, 406] width 11 height 21
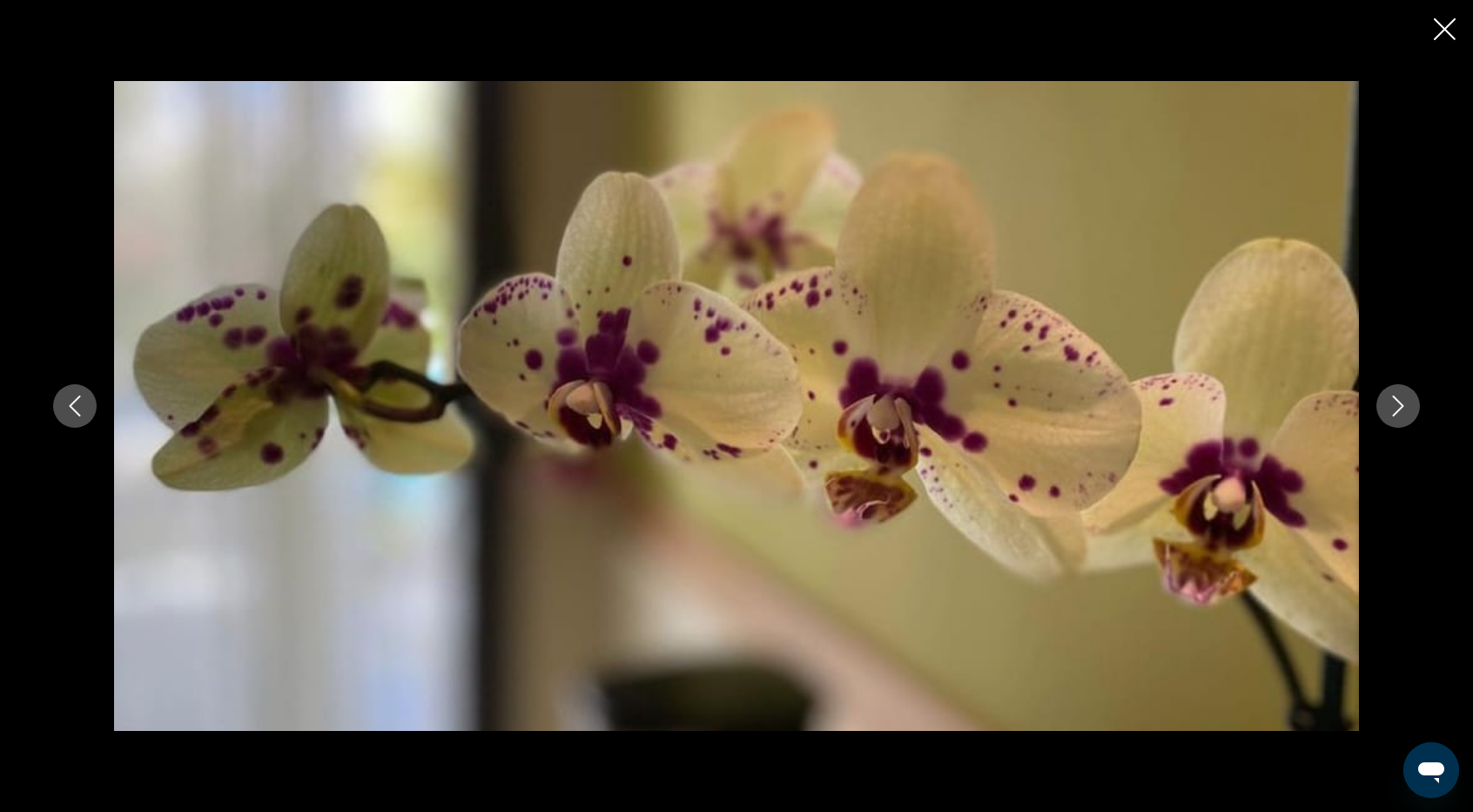
click at [1401, 408] on icon "Next image" at bounding box center [1398, 406] width 21 height 21
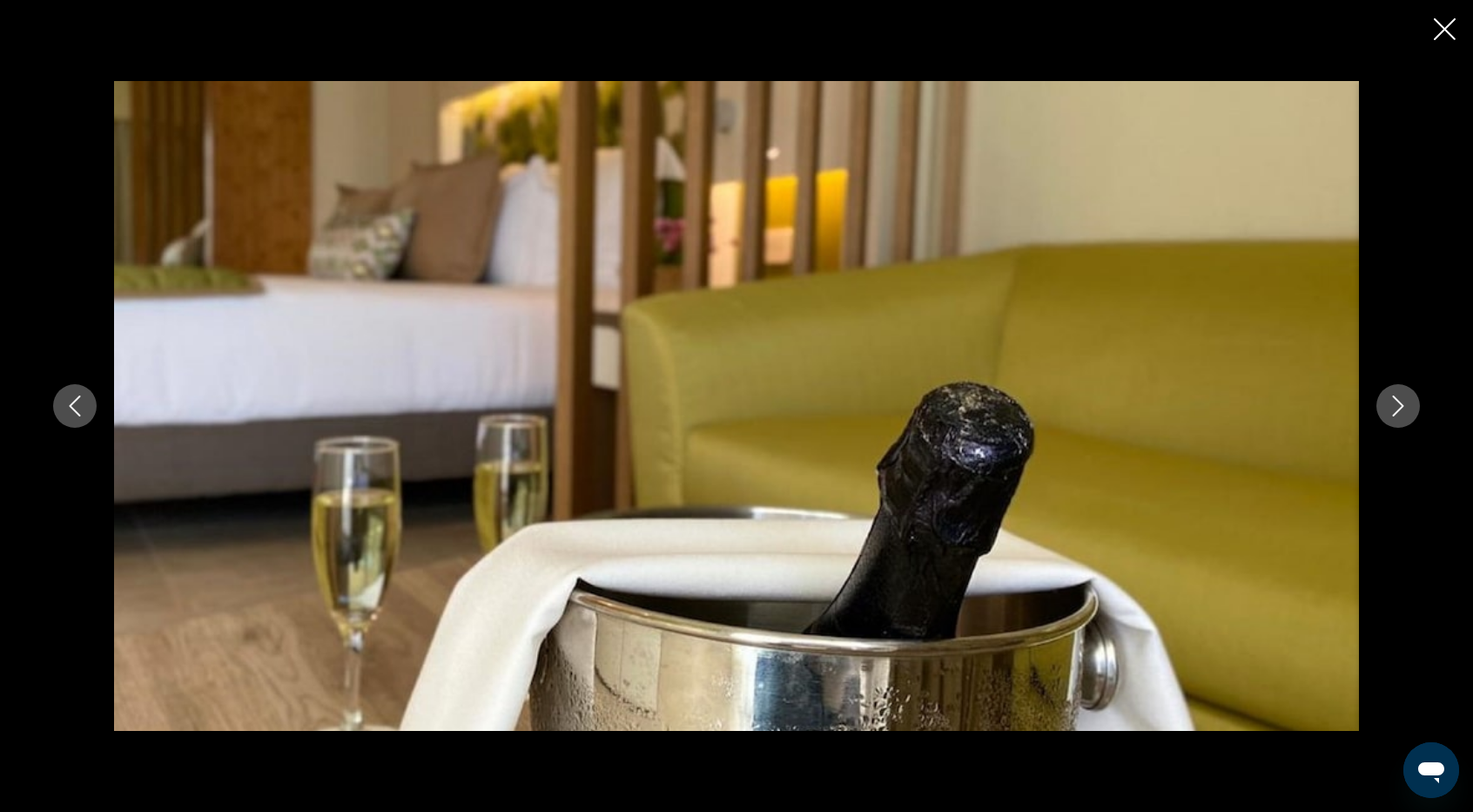
click at [1401, 408] on icon "Next image" at bounding box center [1398, 406] width 21 height 21
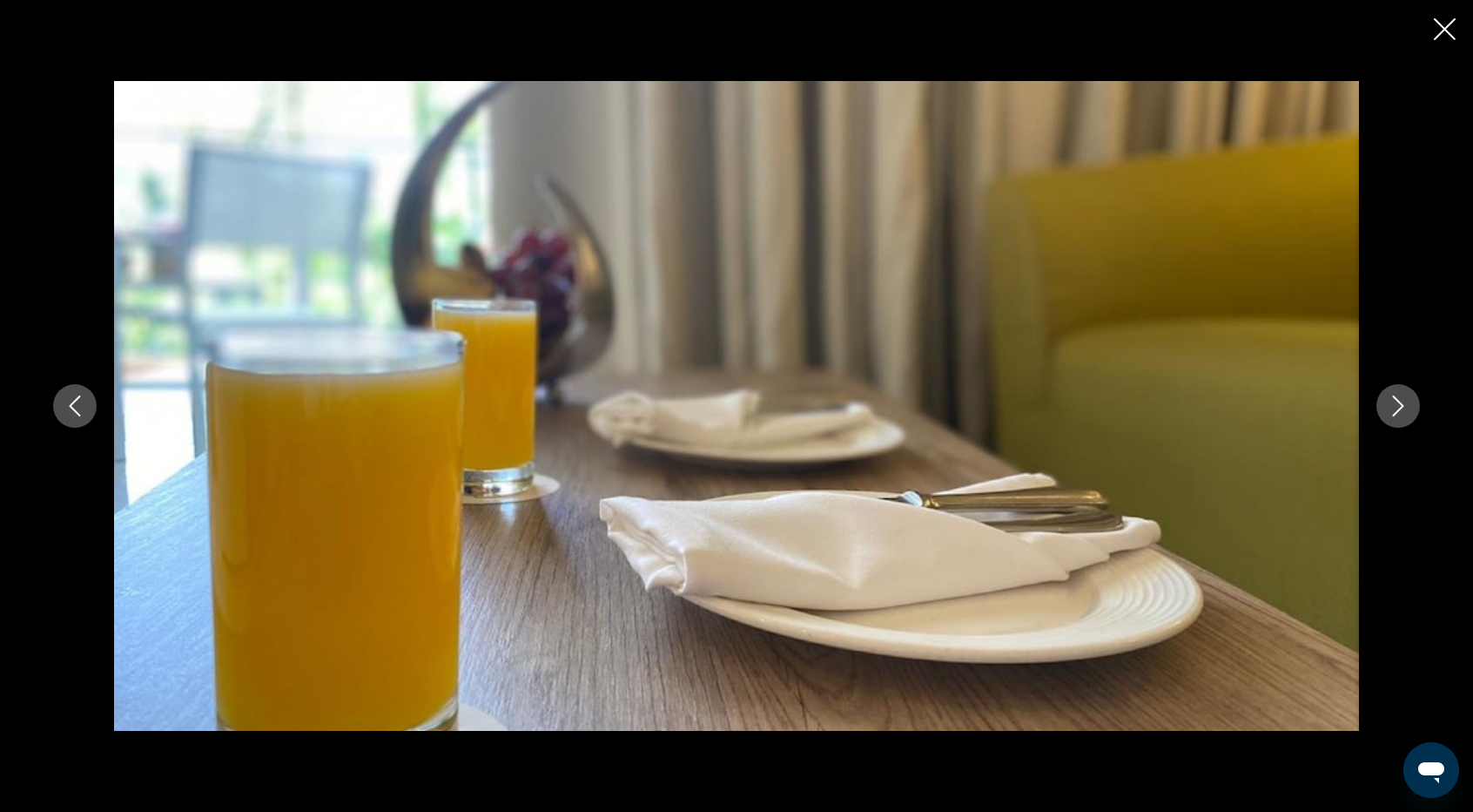
click at [1401, 408] on icon "Next image" at bounding box center [1398, 406] width 21 height 21
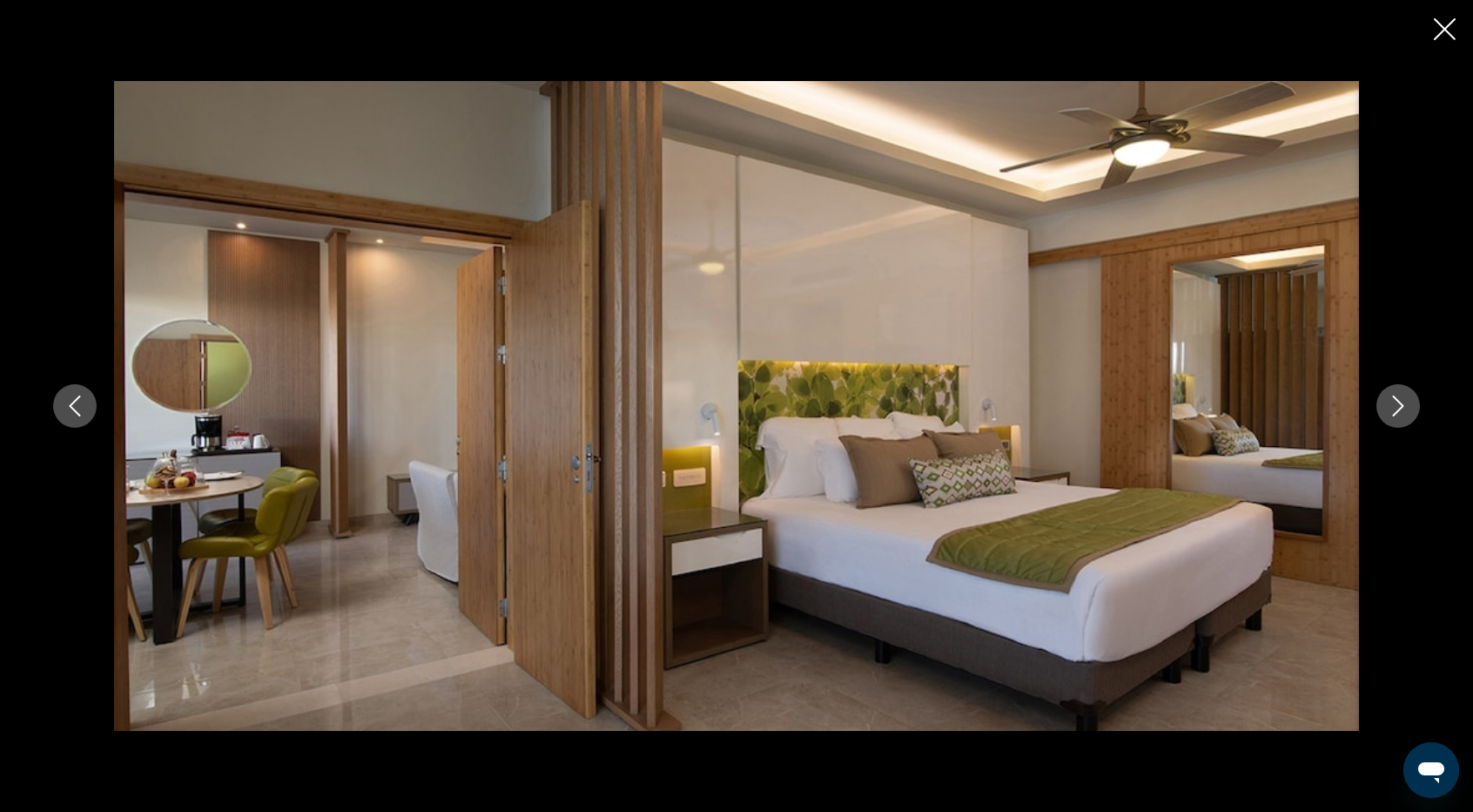
click at [1401, 408] on icon "Next image" at bounding box center [1398, 406] width 21 height 21
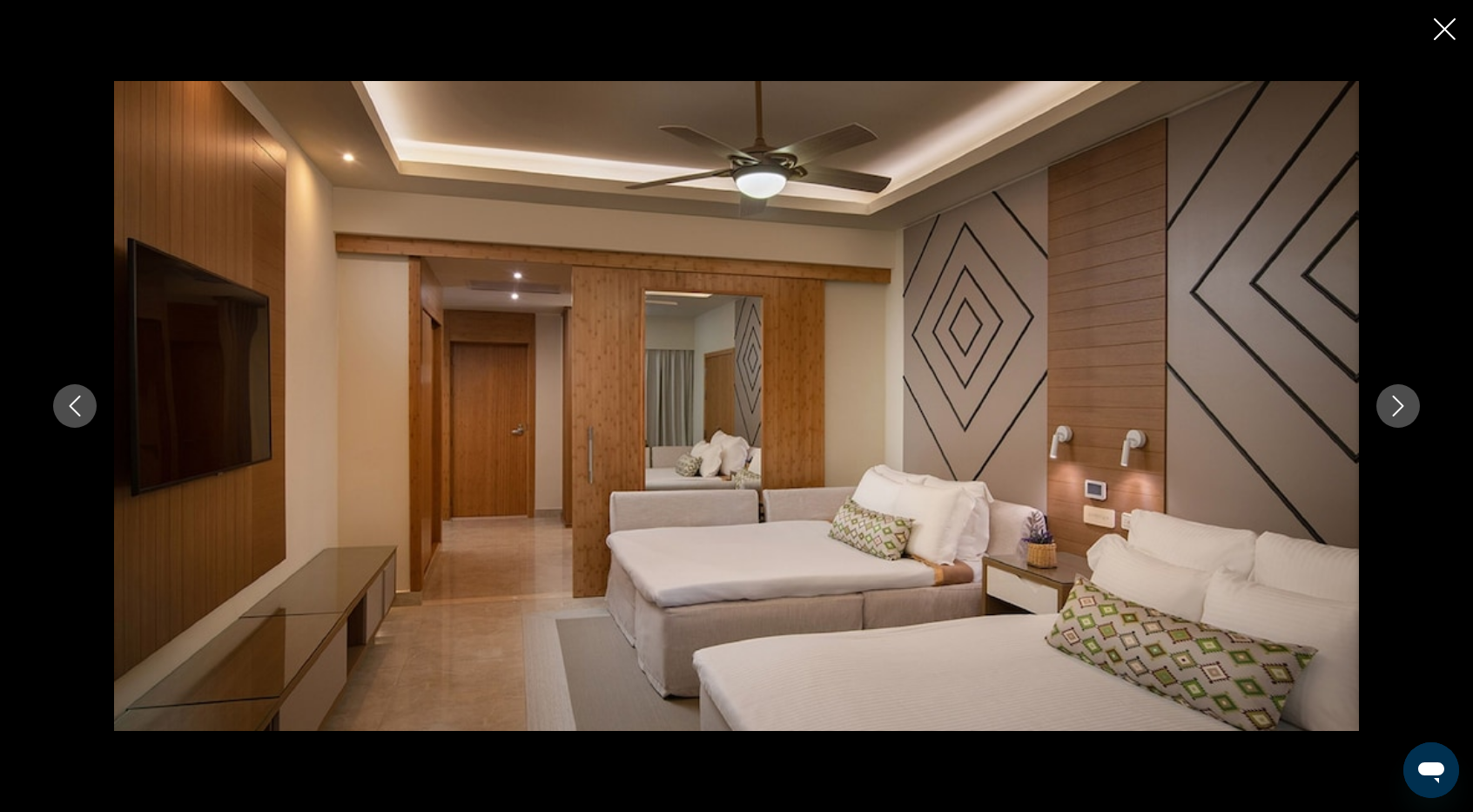
click at [1401, 408] on icon "Next image" at bounding box center [1398, 406] width 21 height 21
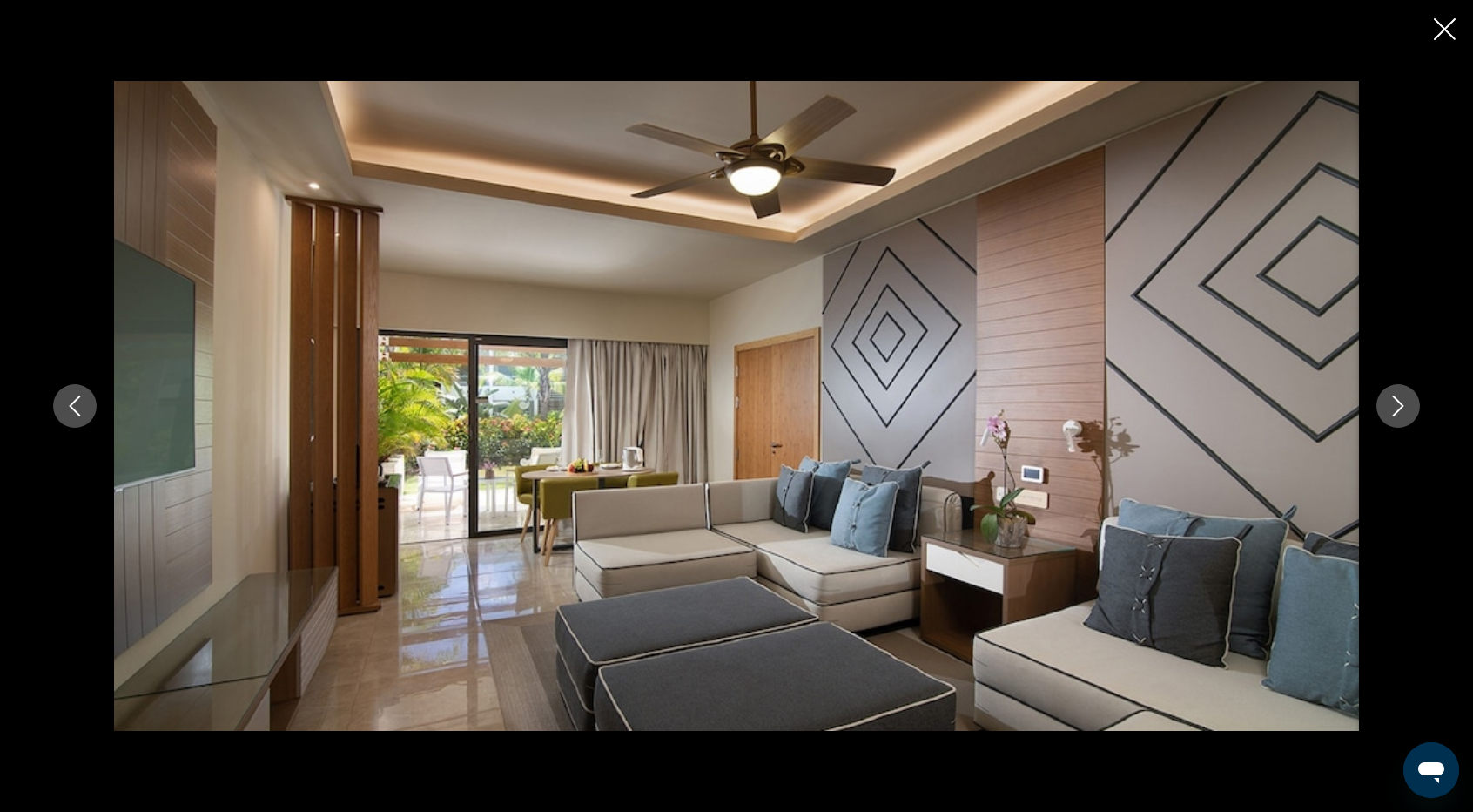
click at [1401, 408] on icon "Next image" at bounding box center [1398, 406] width 21 height 21
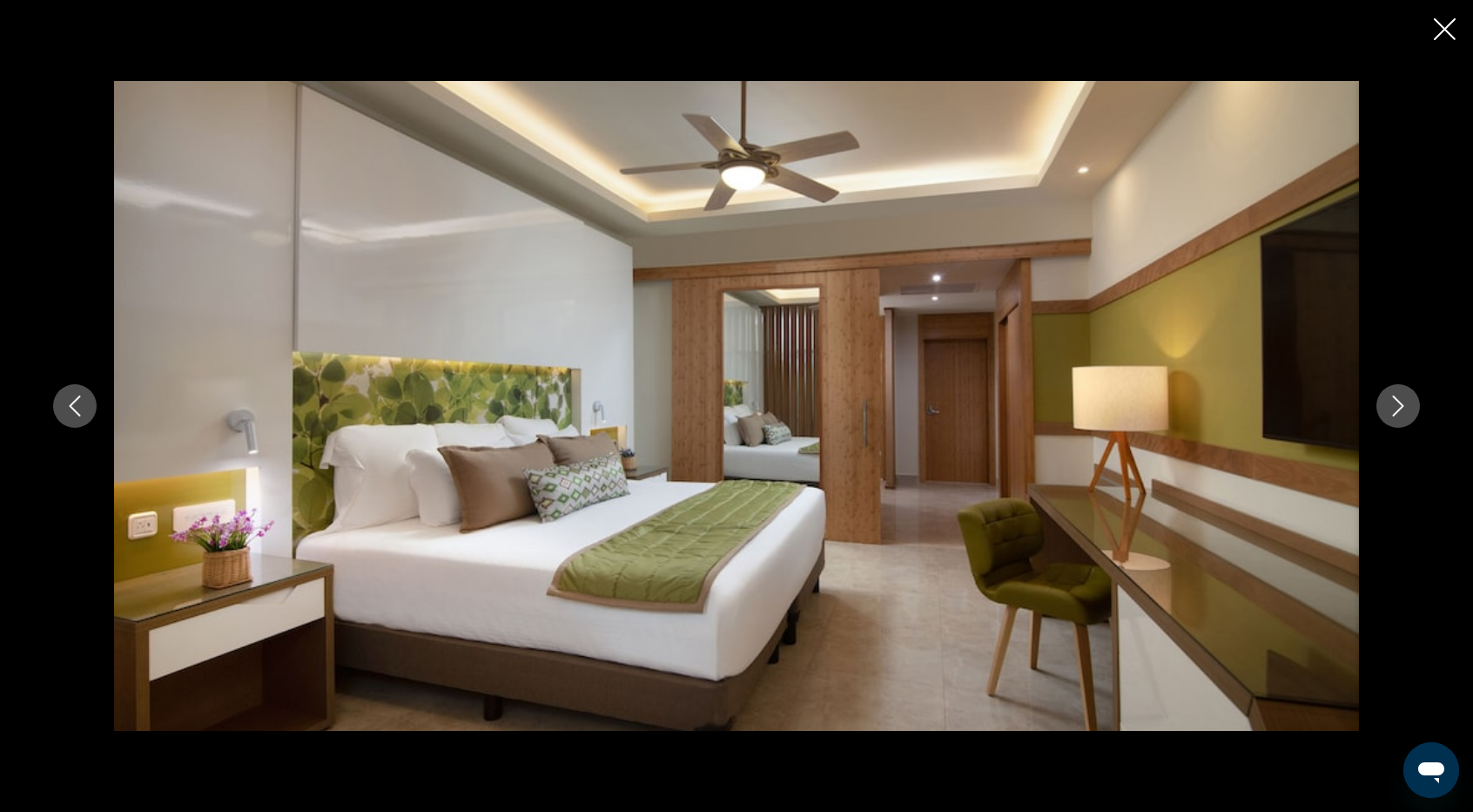
click at [1401, 408] on icon "Next image" at bounding box center [1398, 406] width 21 height 21
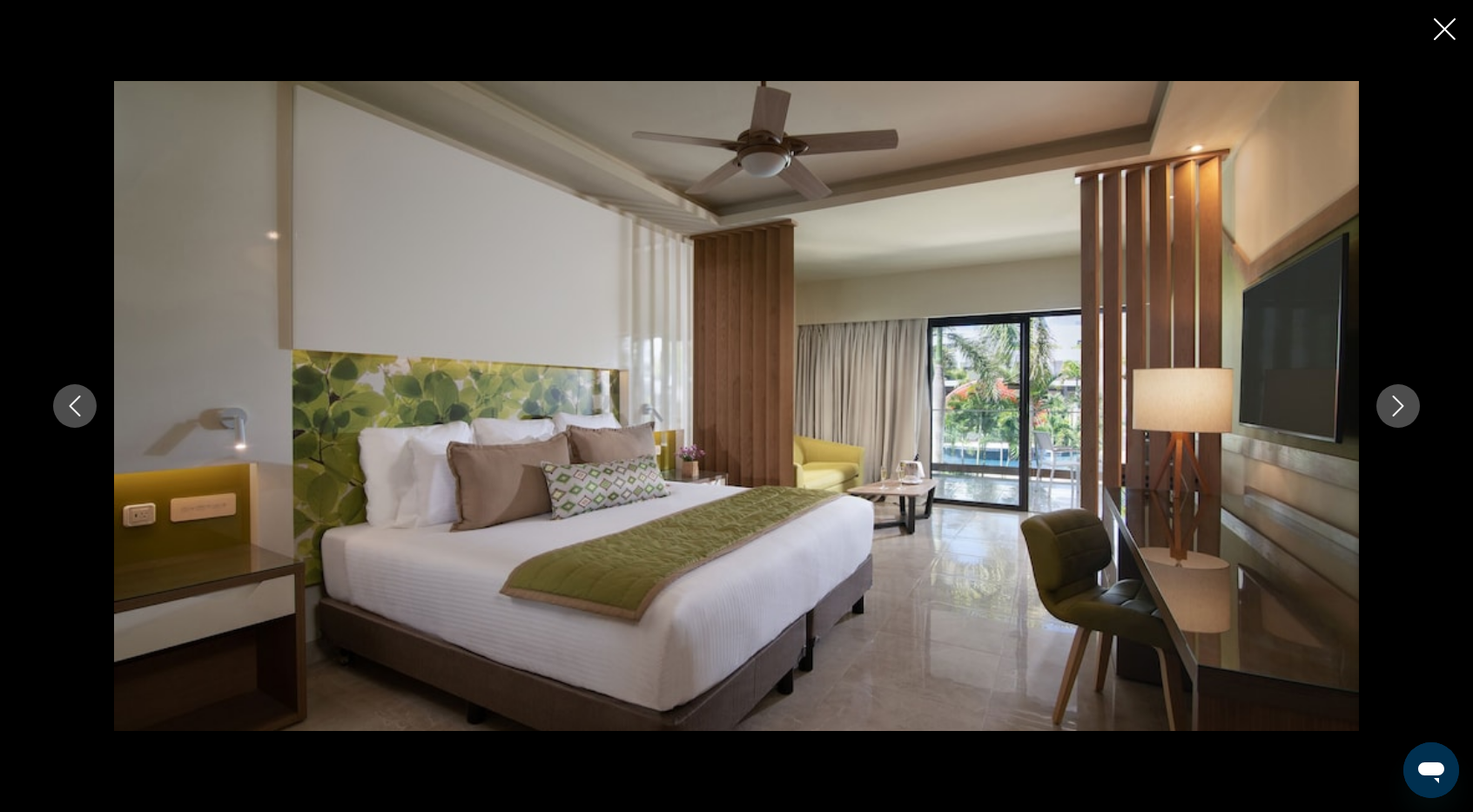
drag, startPoint x: 1401, startPoint y: 408, endPoint x: 1433, endPoint y: 306, distance: 106.9
click at [1401, 408] on icon "Next image" at bounding box center [1398, 406] width 21 height 21
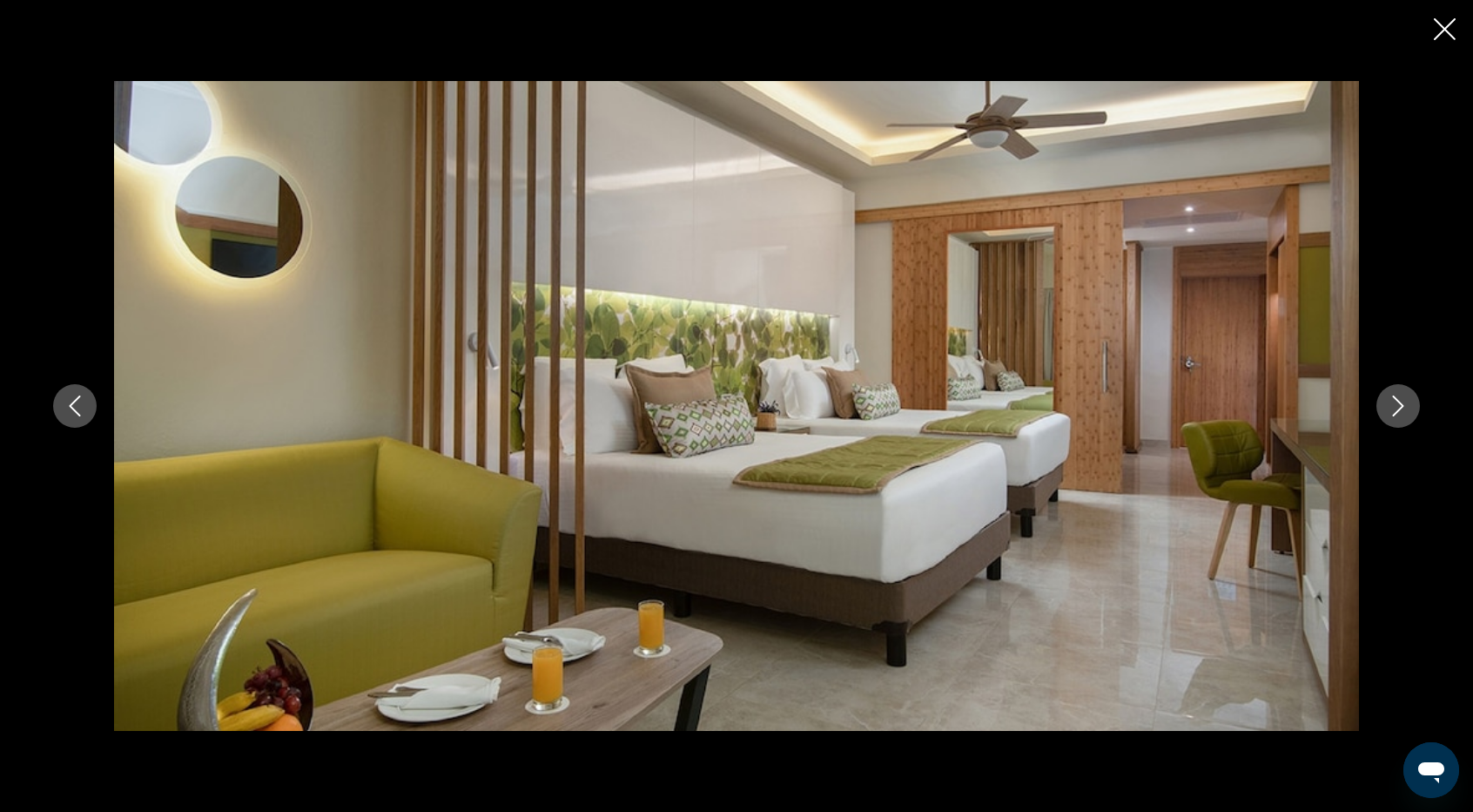
click at [1436, 25] on icon "Close slideshow" at bounding box center [1445, 30] width 22 height 22
